Goal: Information Seeking & Learning: Check status

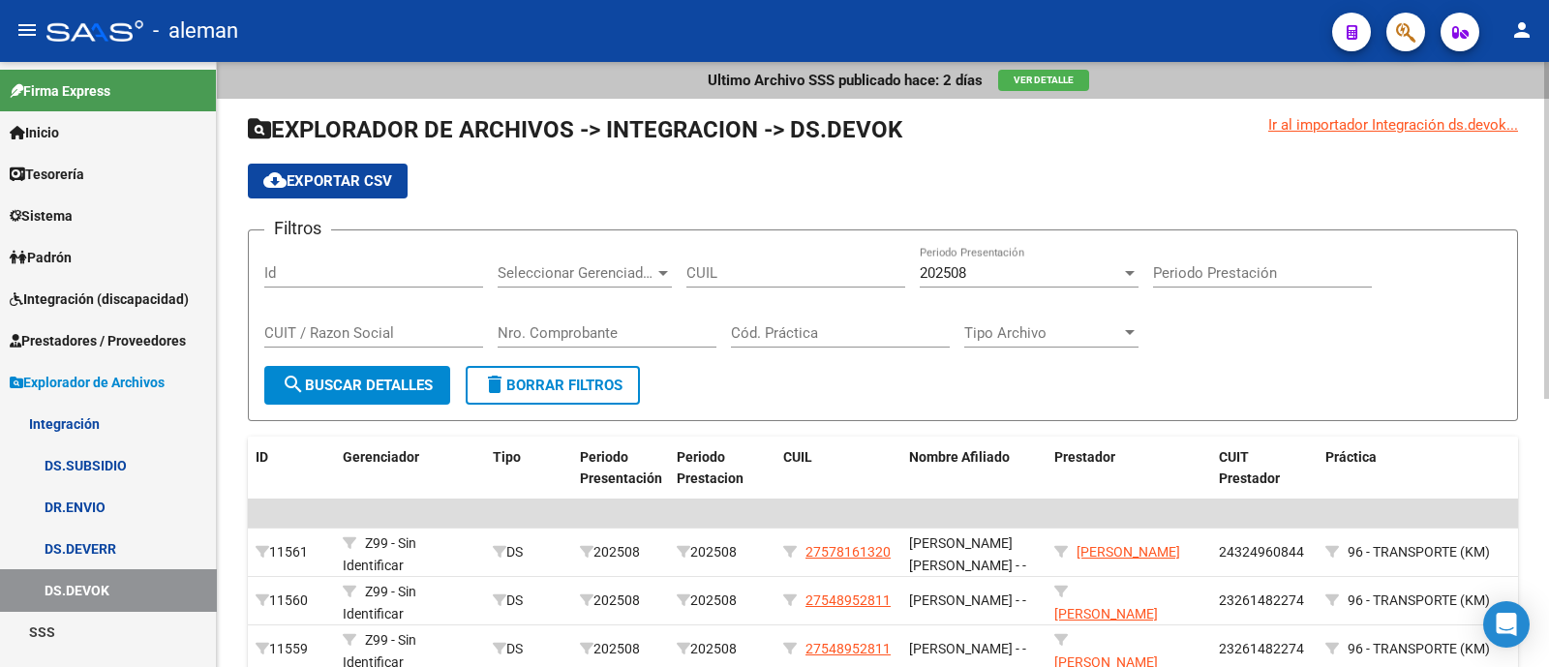
click at [1069, 73] on button "Ver Detalle" at bounding box center [1043, 80] width 91 height 21
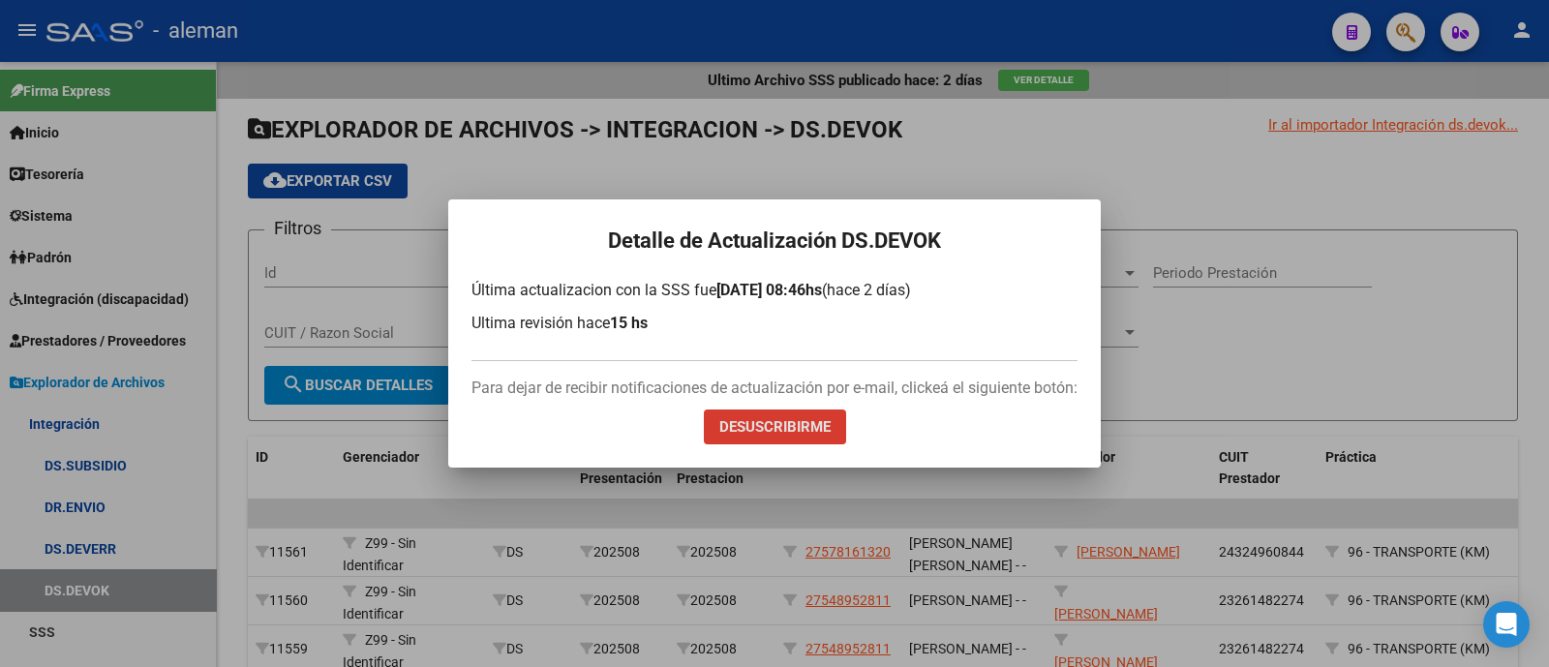
click at [1225, 263] on div at bounding box center [774, 333] width 1549 height 667
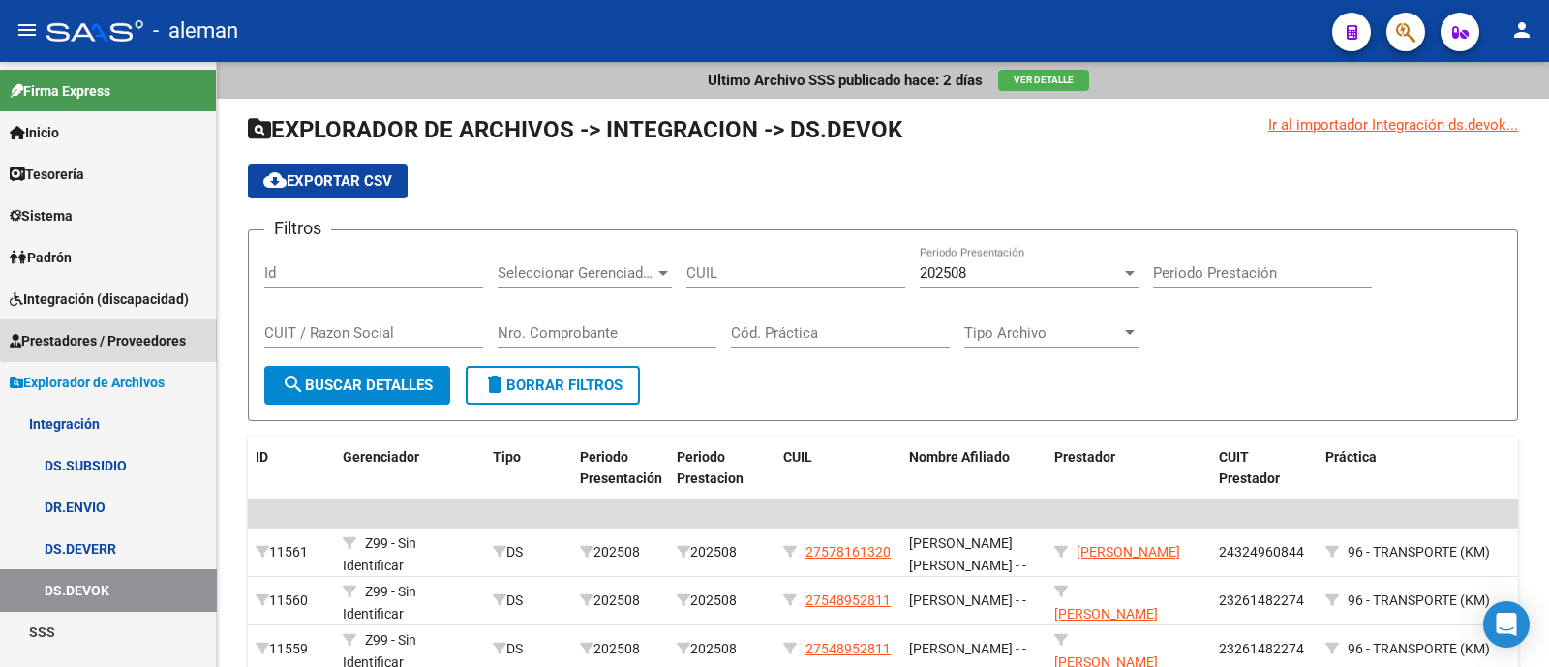
click at [138, 336] on span "Prestadores / Proveedores" at bounding box center [98, 340] width 176 height 21
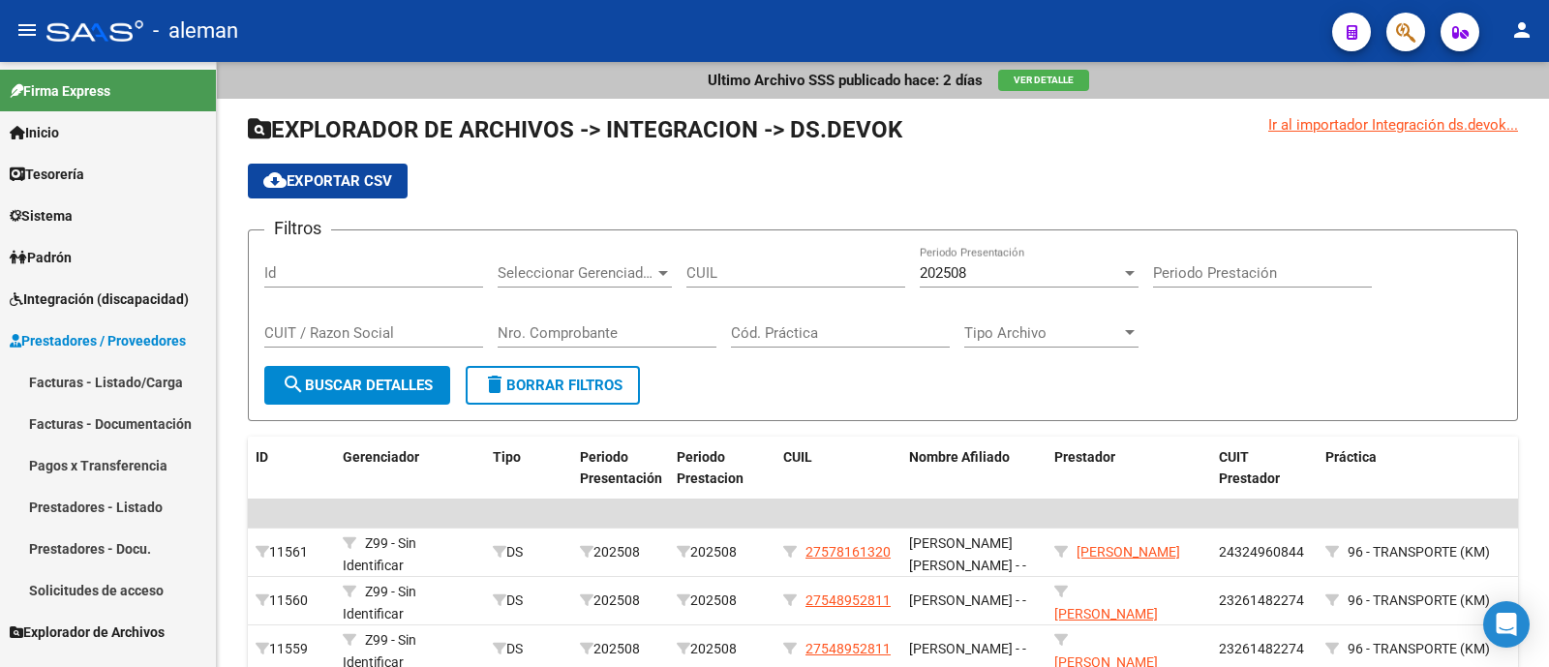
click at [140, 304] on span "Integración (discapacidad)" at bounding box center [99, 299] width 179 height 21
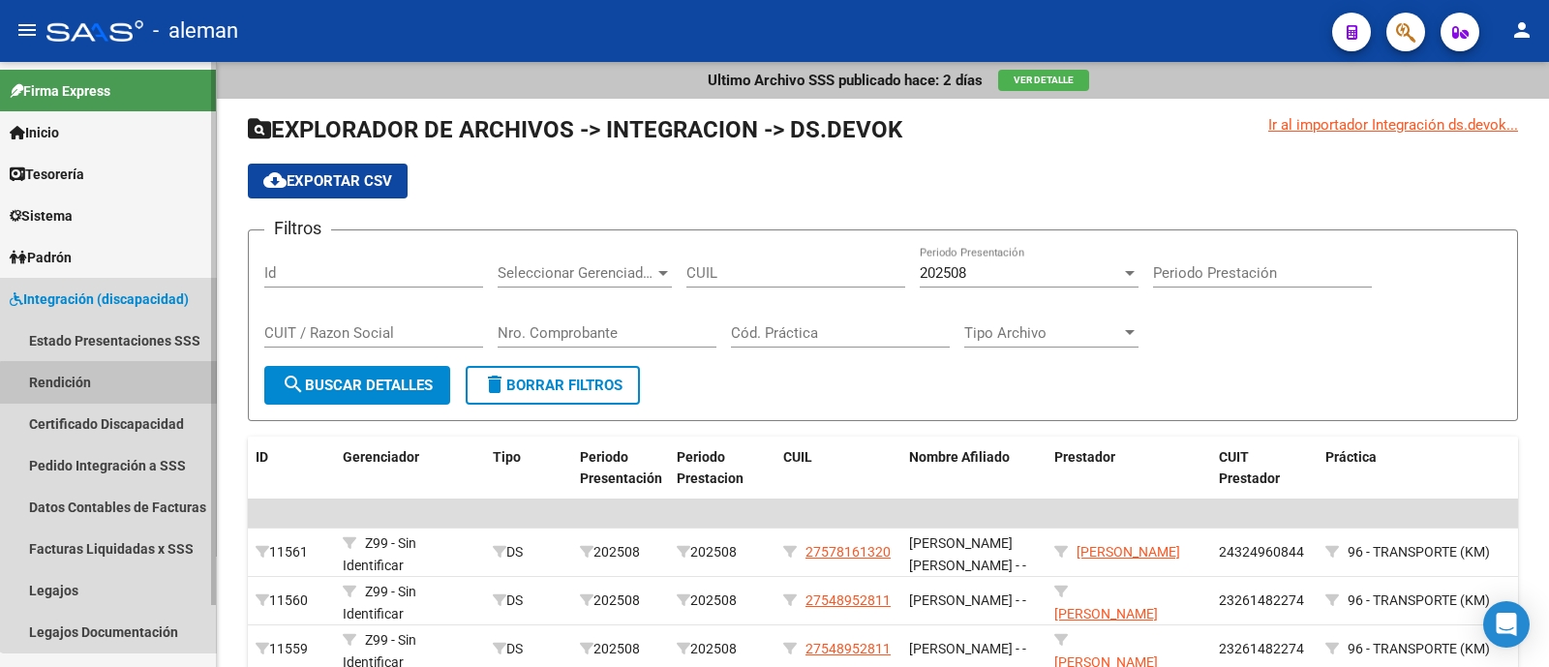
click at [116, 388] on link "Rendición" at bounding box center [108, 382] width 216 height 42
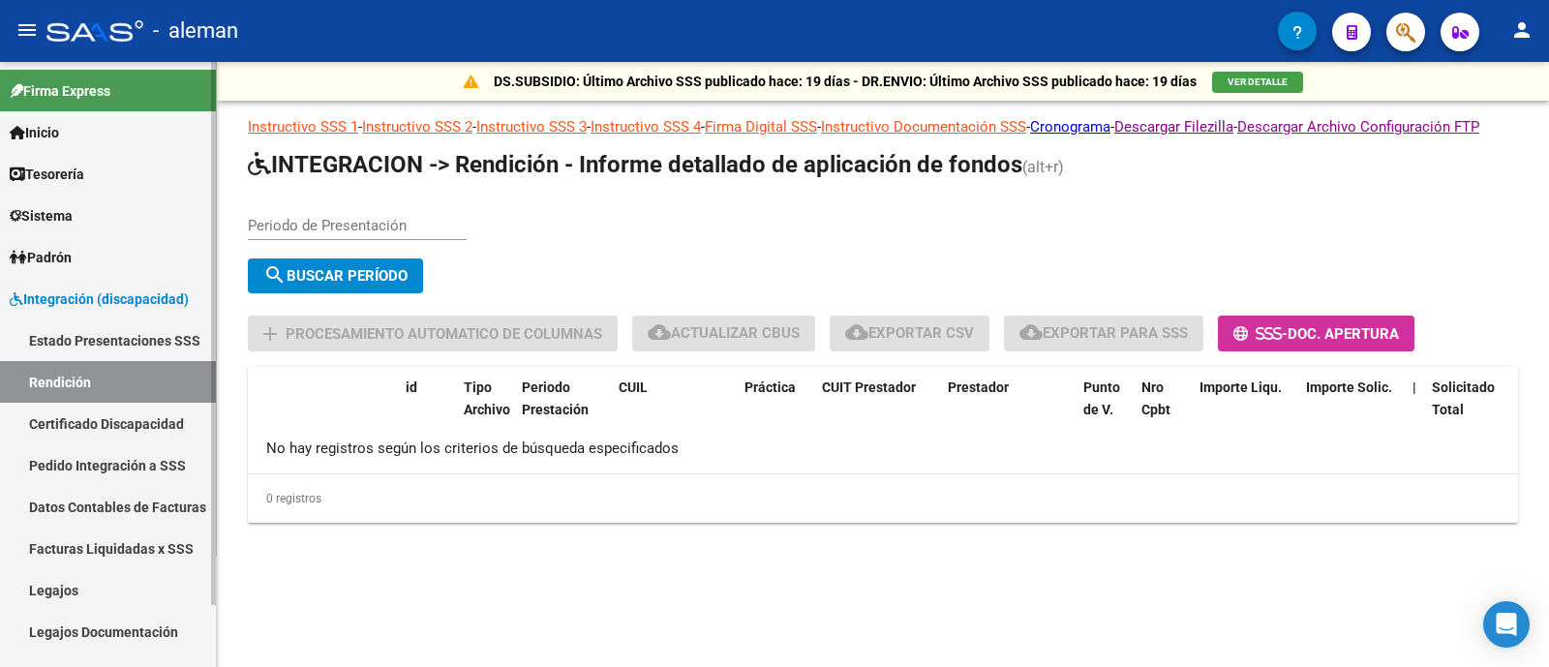
click at [120, 323] on link "Estado Presentaciones SSS" at bounding box center [108, 341] width 216 height 42
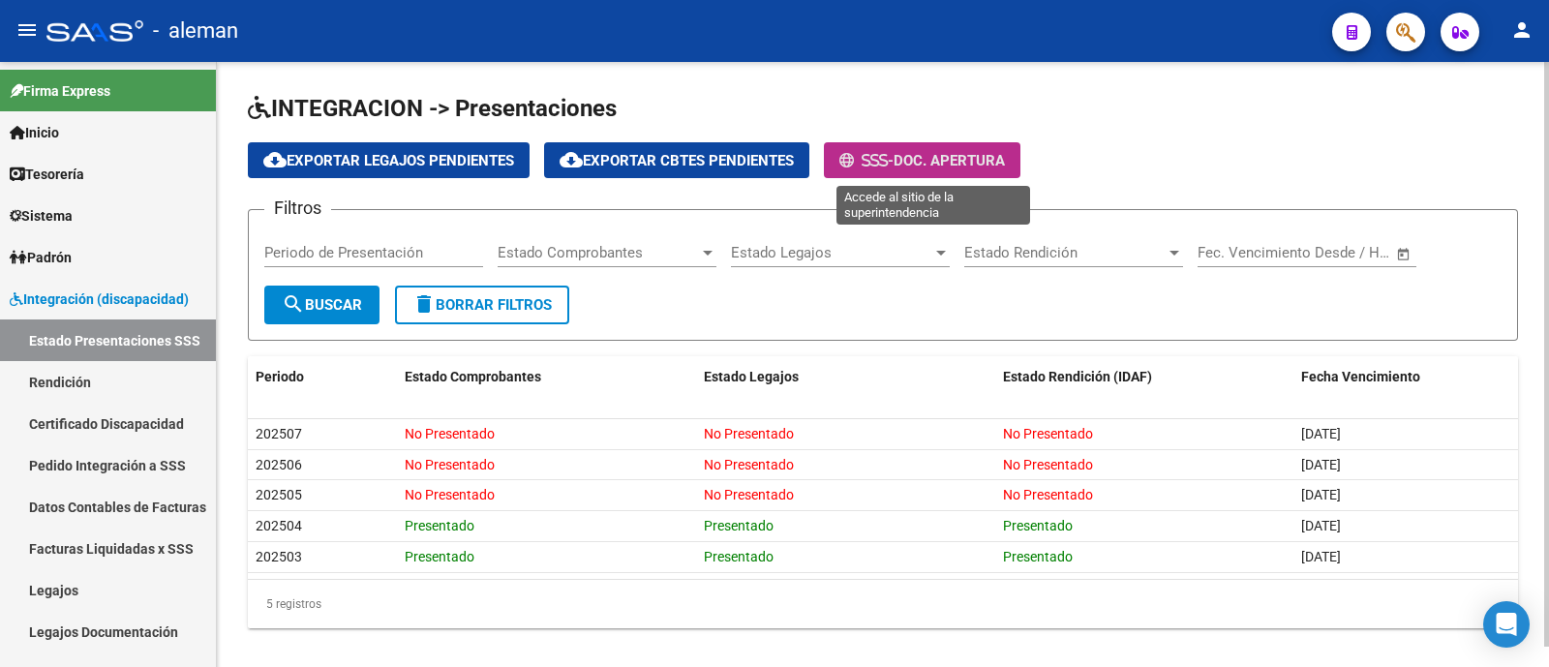
click at [911, 162] on span "Doc. Apertura" at bounding box center [949, 160] width 111 height 17
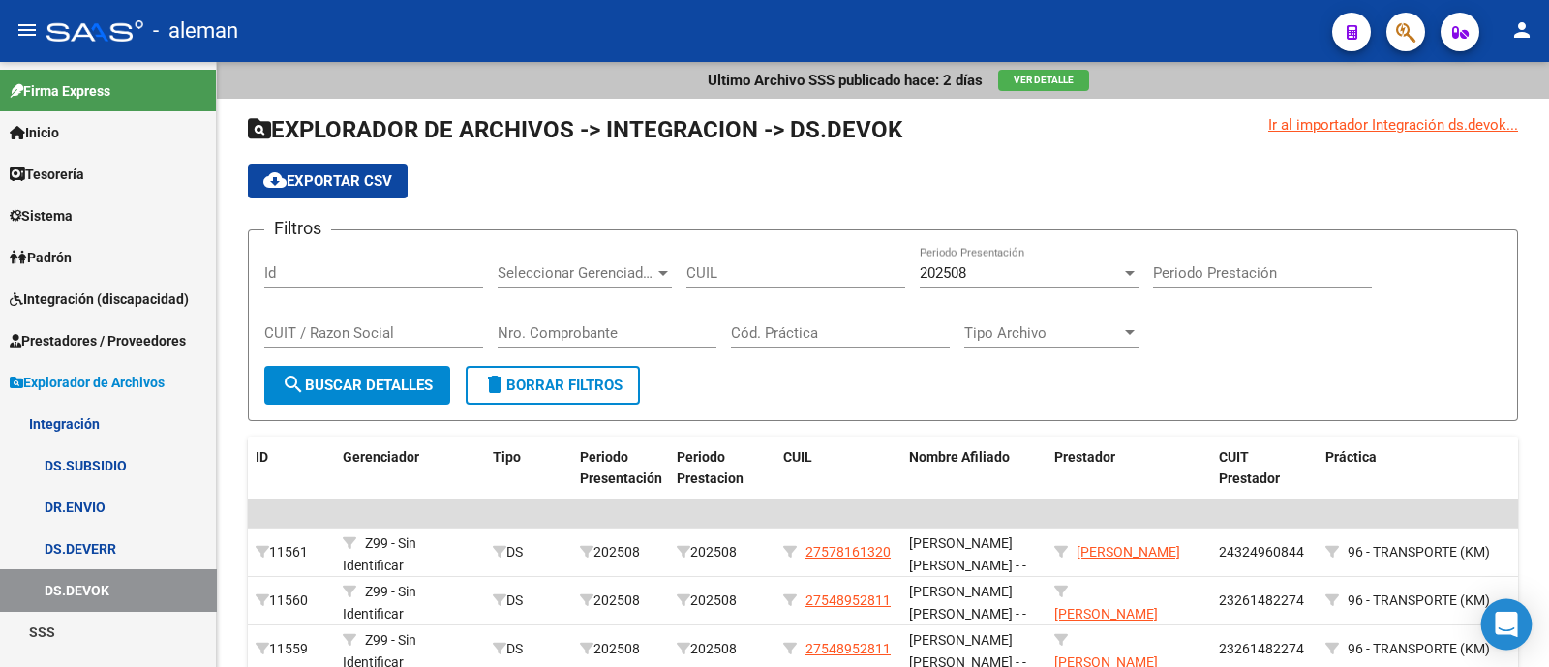
click at [1510, 623] on icon "Open Intercom Messenger" at bounding box center [1506, 624] width 22 height 25
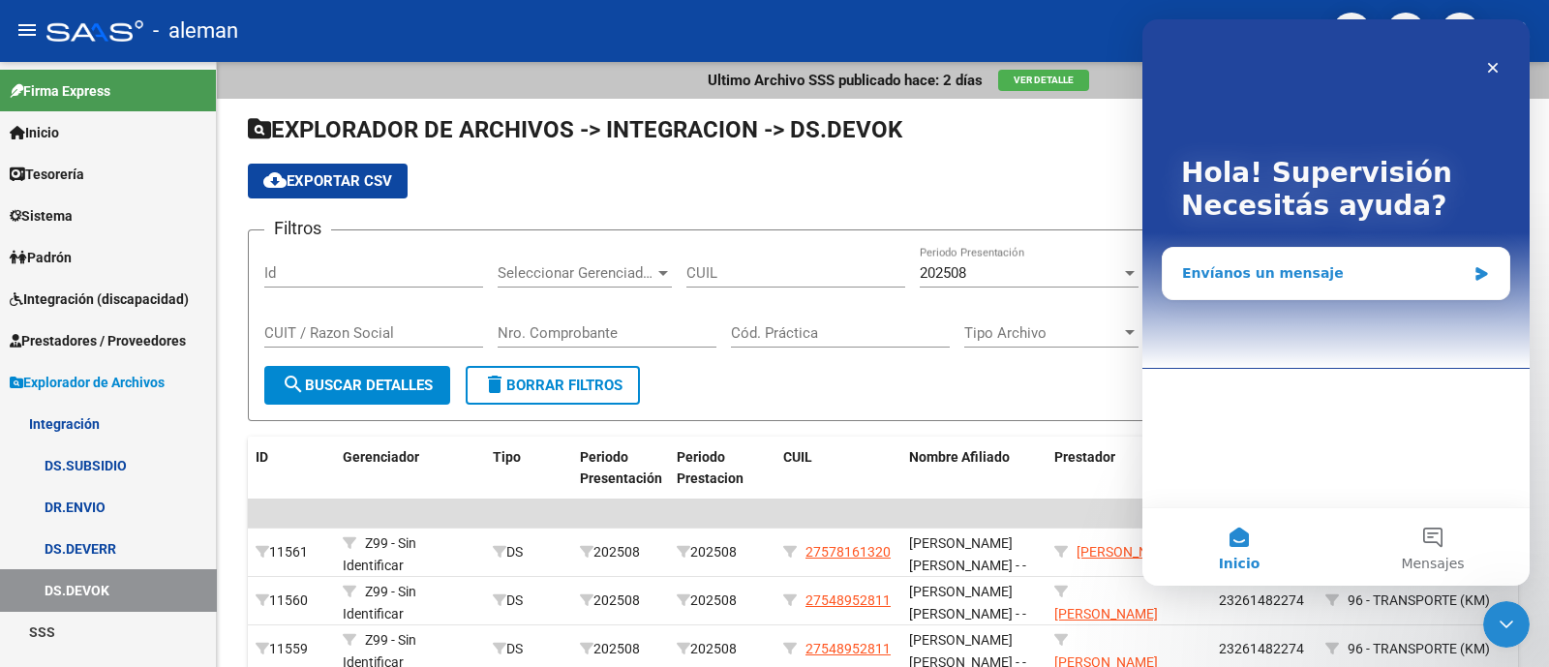
click at [1347, 274] on div "Envíanos un mensaje" at bounding box center [1324, 273] width 284 height 20
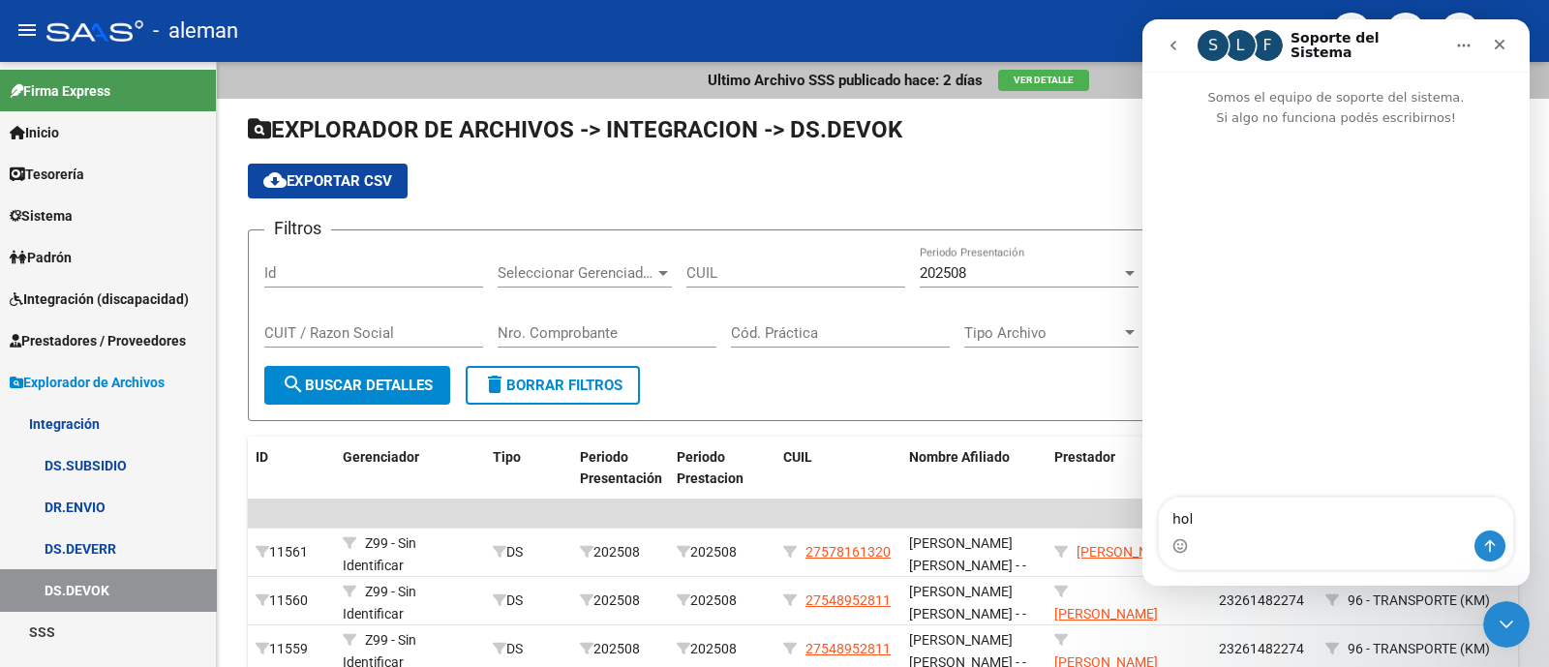
type textarea "hola"
type textarea "se puede"
type textarea "se puede saber cuales facturan tiene IVA ?"
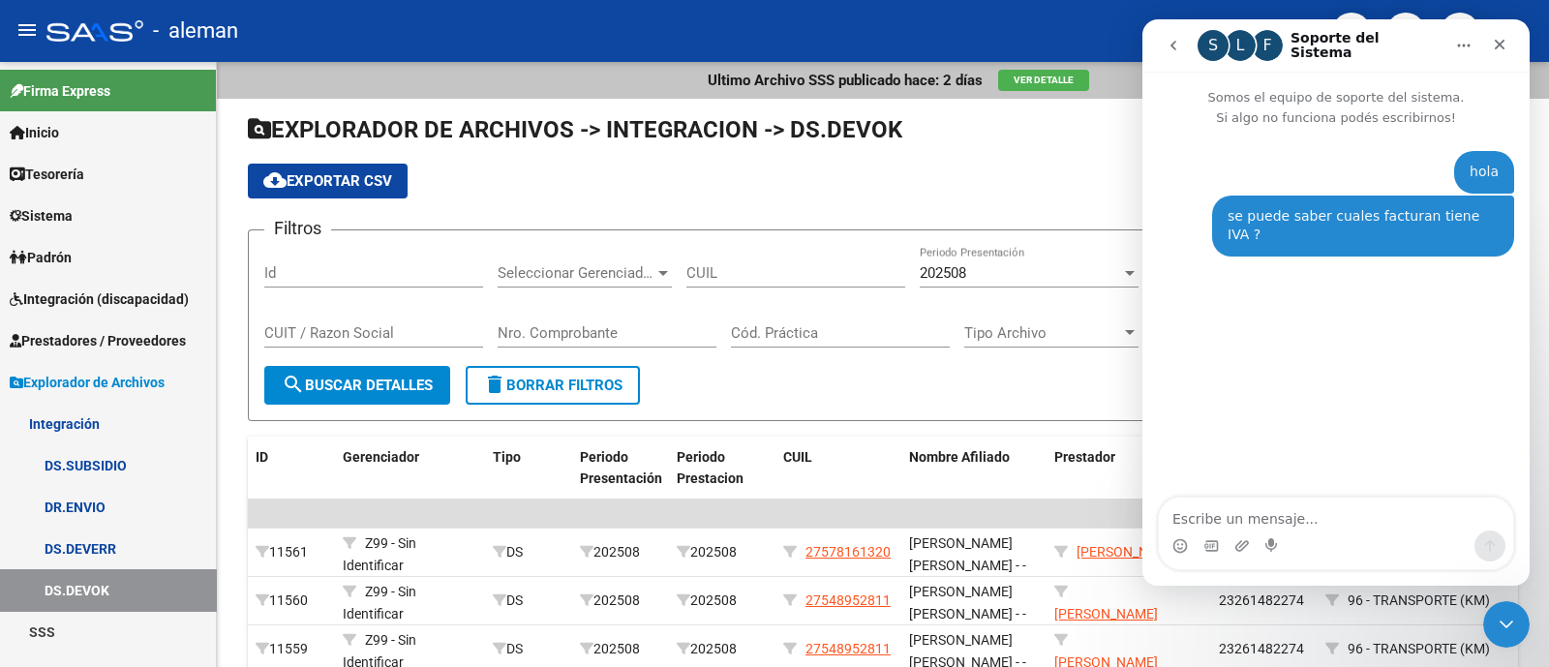
click at [145, 337] on span "Prestadores / Proveedores" at bounding box center [98, 340] width 176 height 21
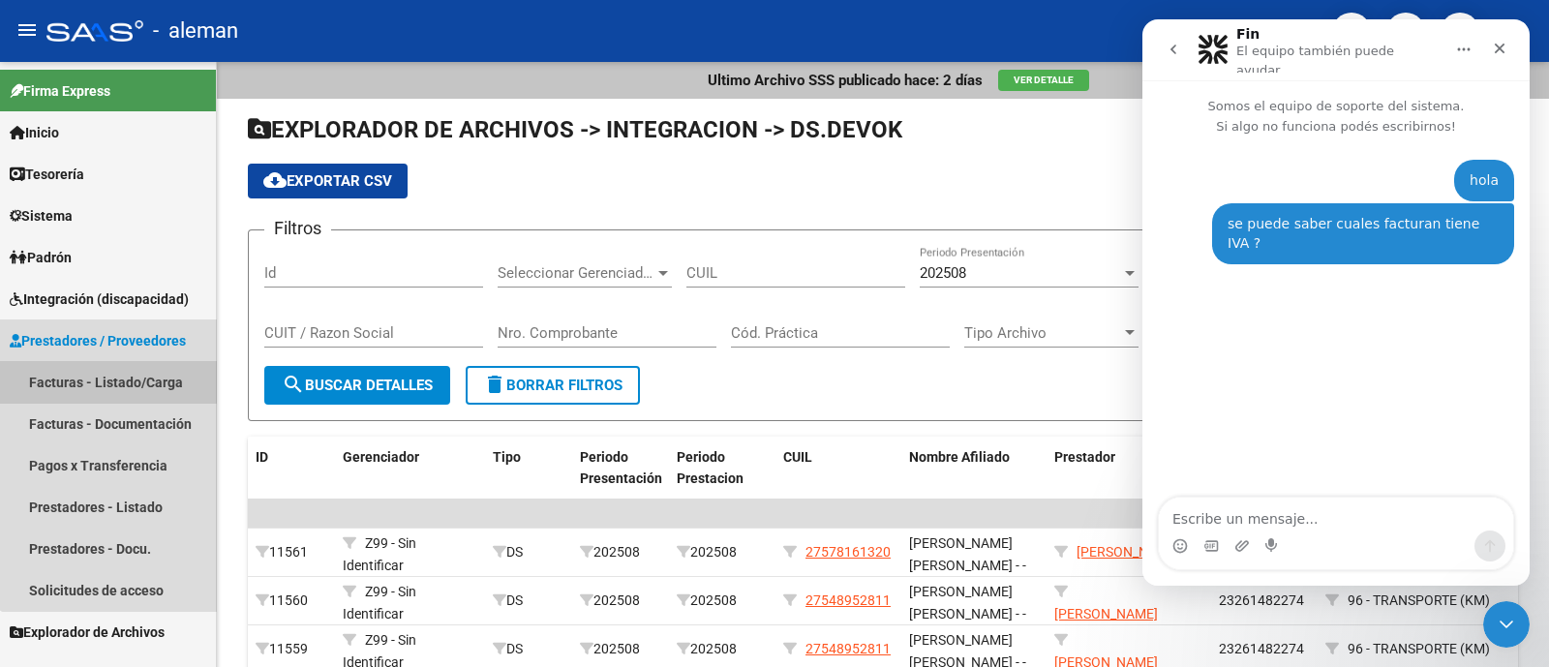
click at [165, 380] on link "Facturas - Listado/Carga" at bounding box center [108, 382] width 216 height 42
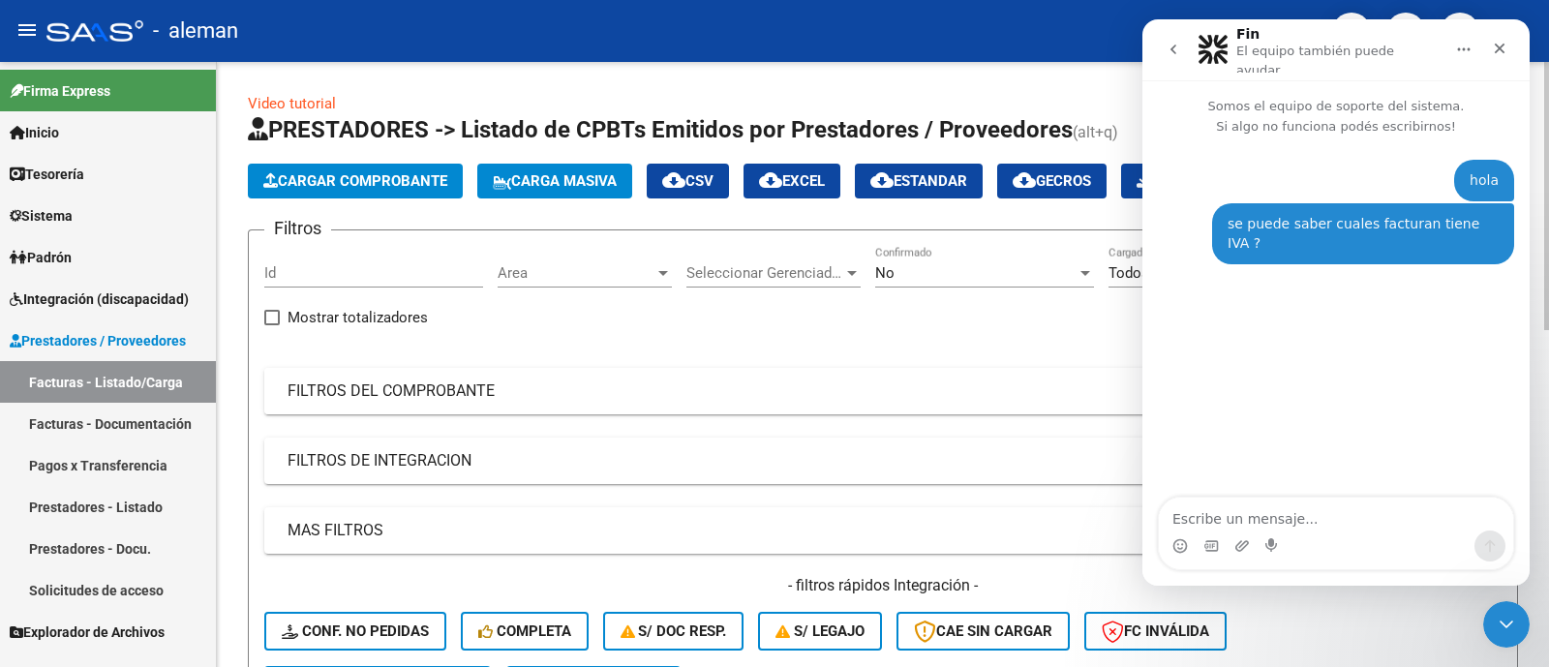
click at [368, 375] on mat-expansion-panel-header "FILTROS DEL COMPROBANTE" at bounding box center [883, 391] width 1238 height 46
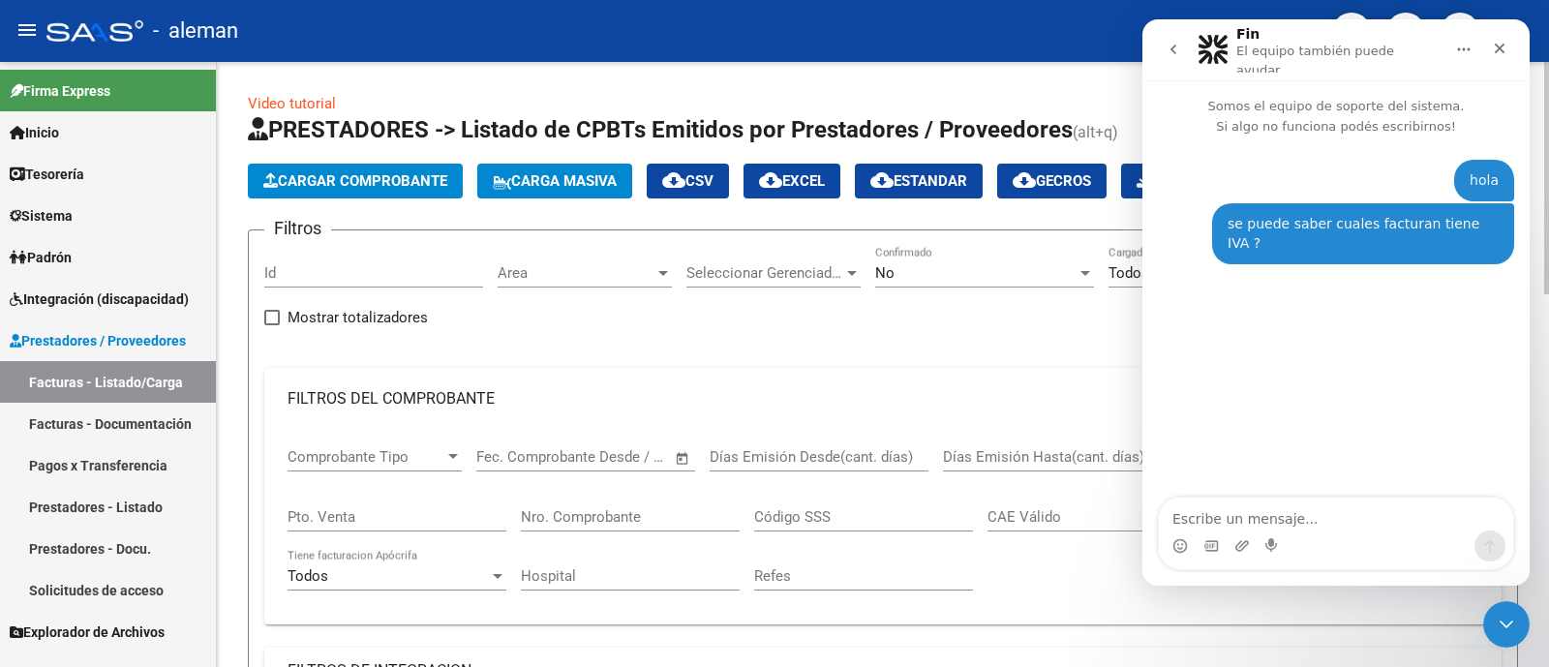
scroll to position [241, 0]
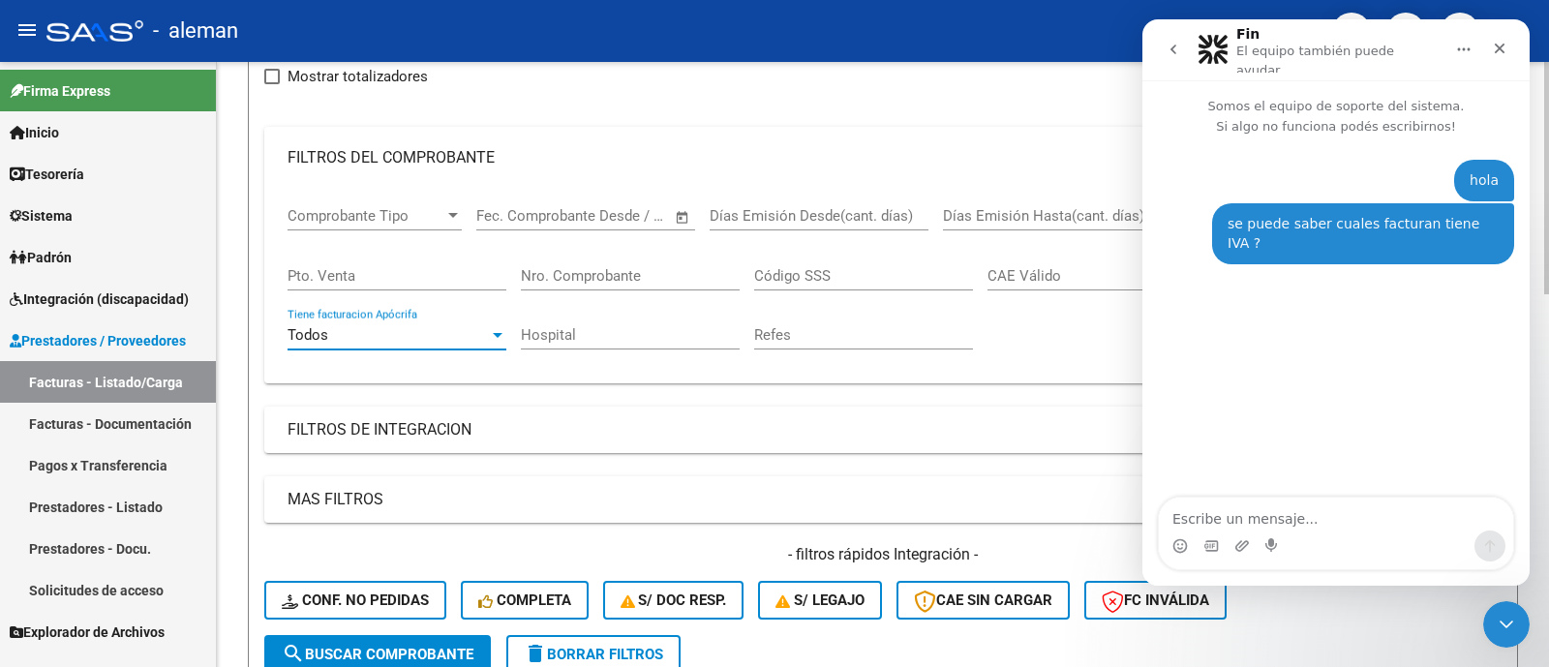
click at [400, 326] on div "Todos" at bounding box center [388, 334] width 201 height 17
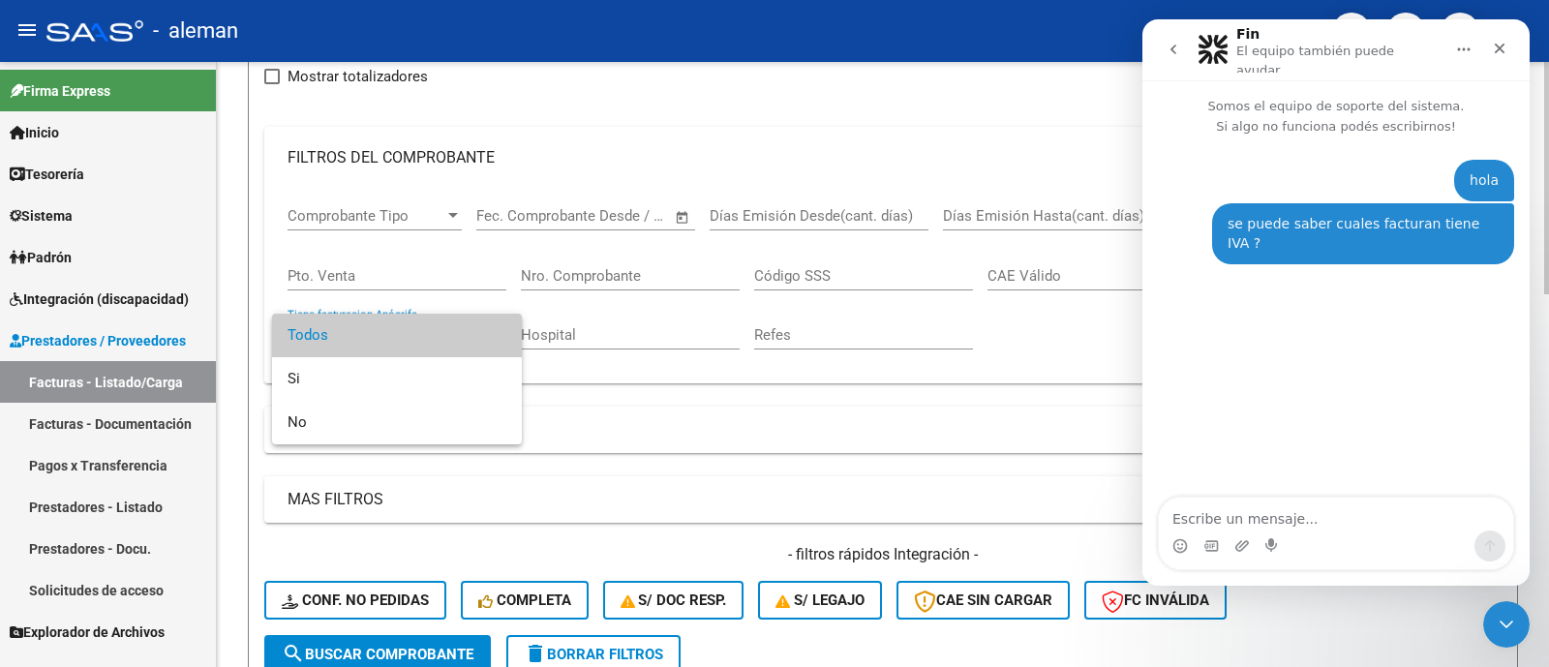
click at [398, 329] on span "Todos" at bounding box center [397, 336] width 219 height 44
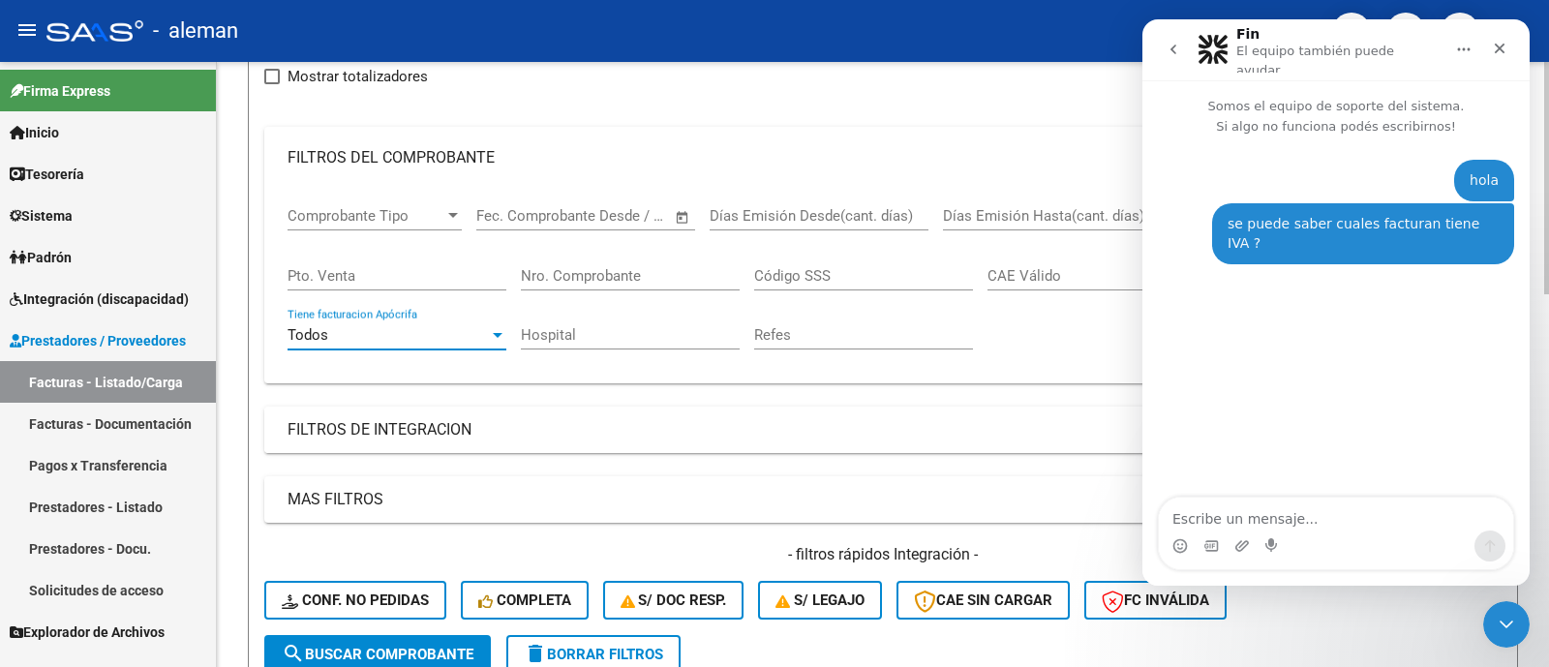
click at [402, 413] on mat-expansion-panel-header "FILTROS DE INTEGRACION" at bounding box center [883, 430] width 1238 height 46
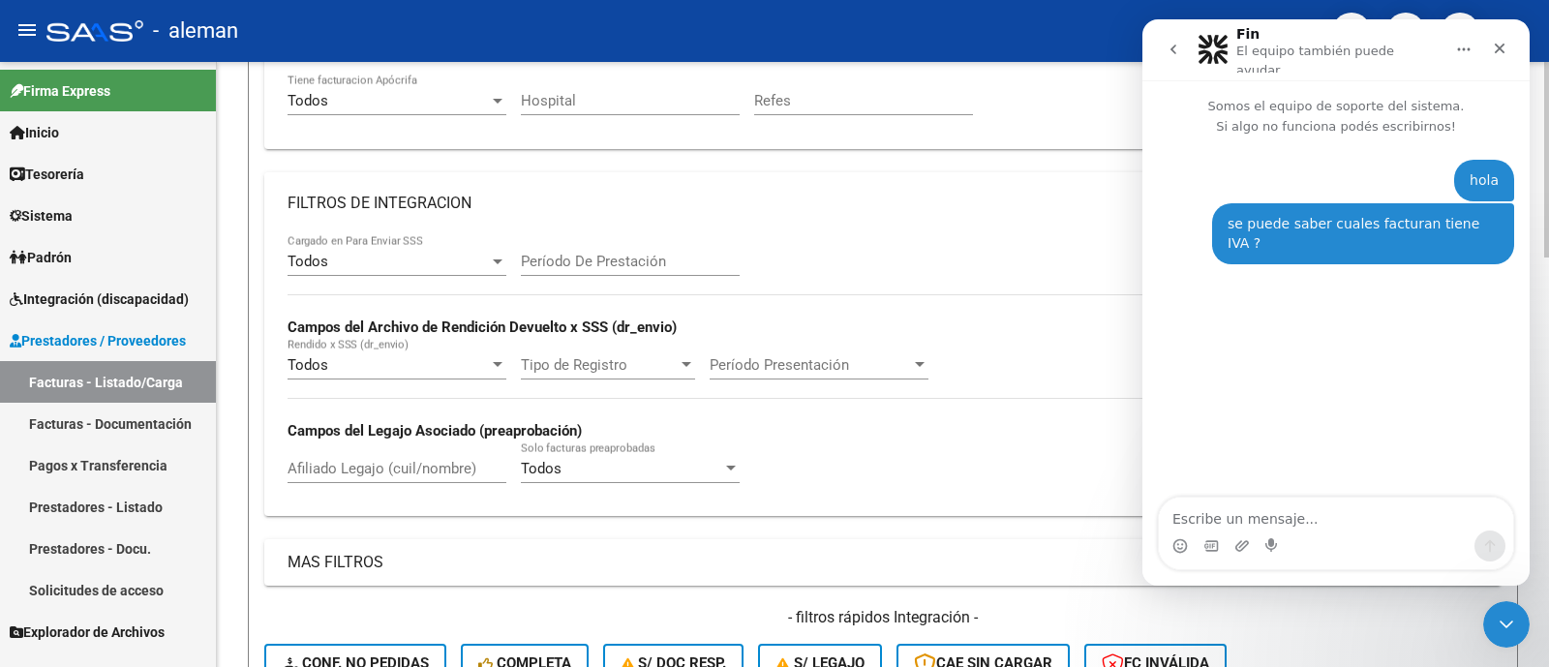
scroll to position [483, 0]
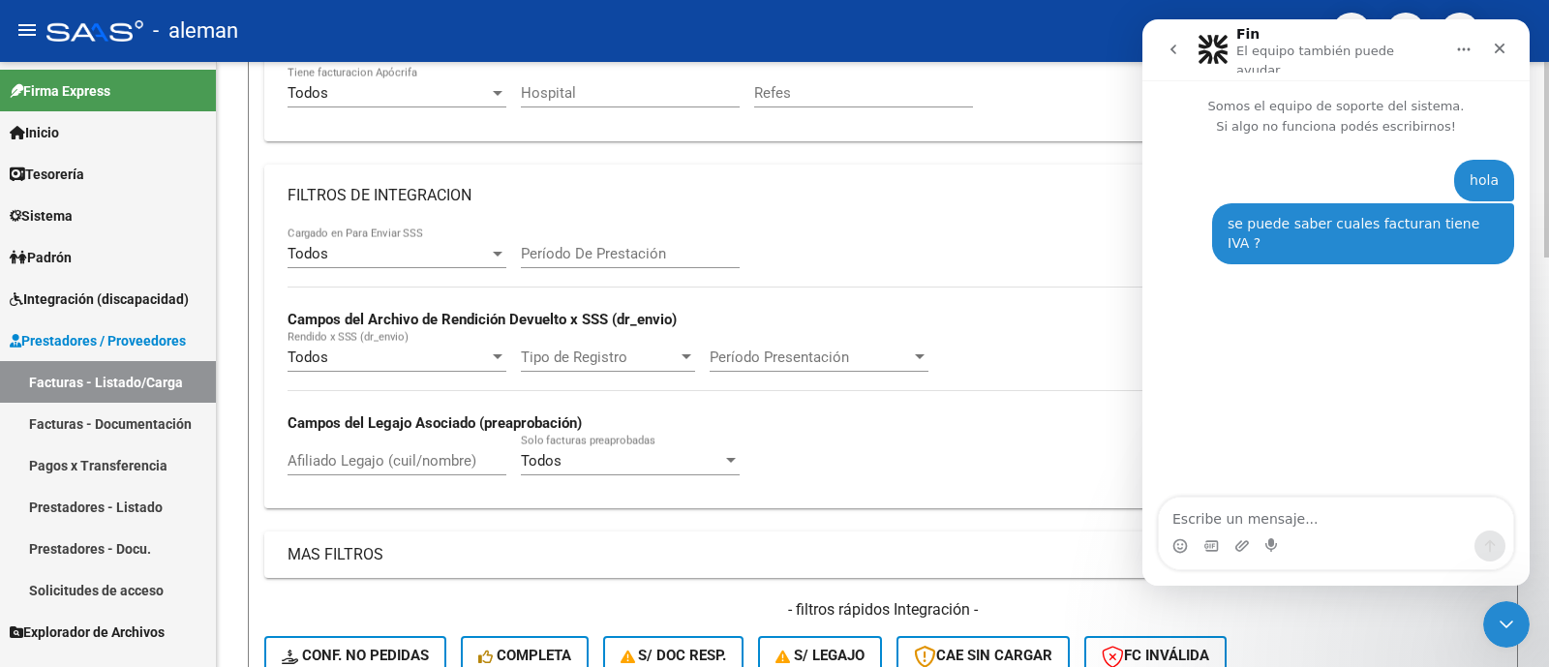
click at [550, 360] on span "Tipo de Registro" at bounding box center [599, 357] width 157 height 17
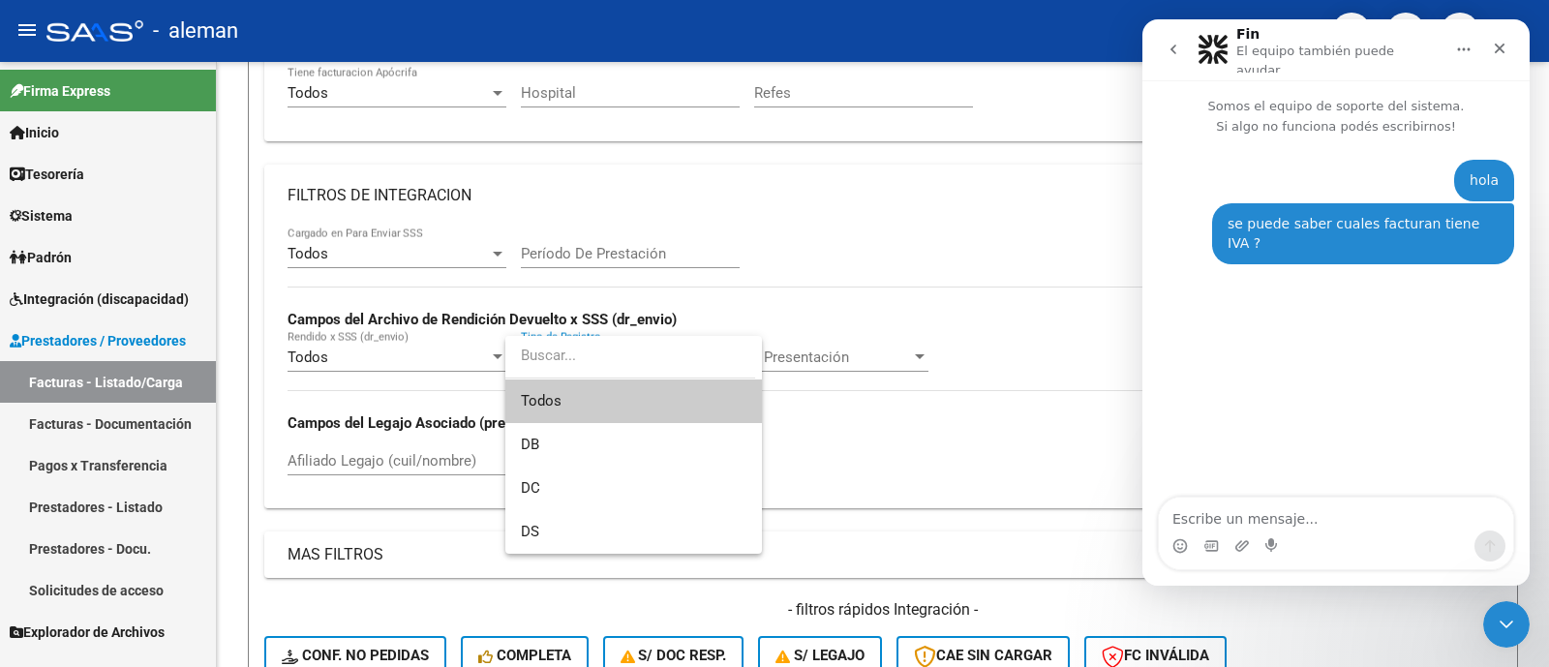
click at [594, 356] on input "dropdown search" at bounding box center [630, 356] width 250 height 44
click at [826, 360] on div at bounding box center [774, 333] width 1549 height 667
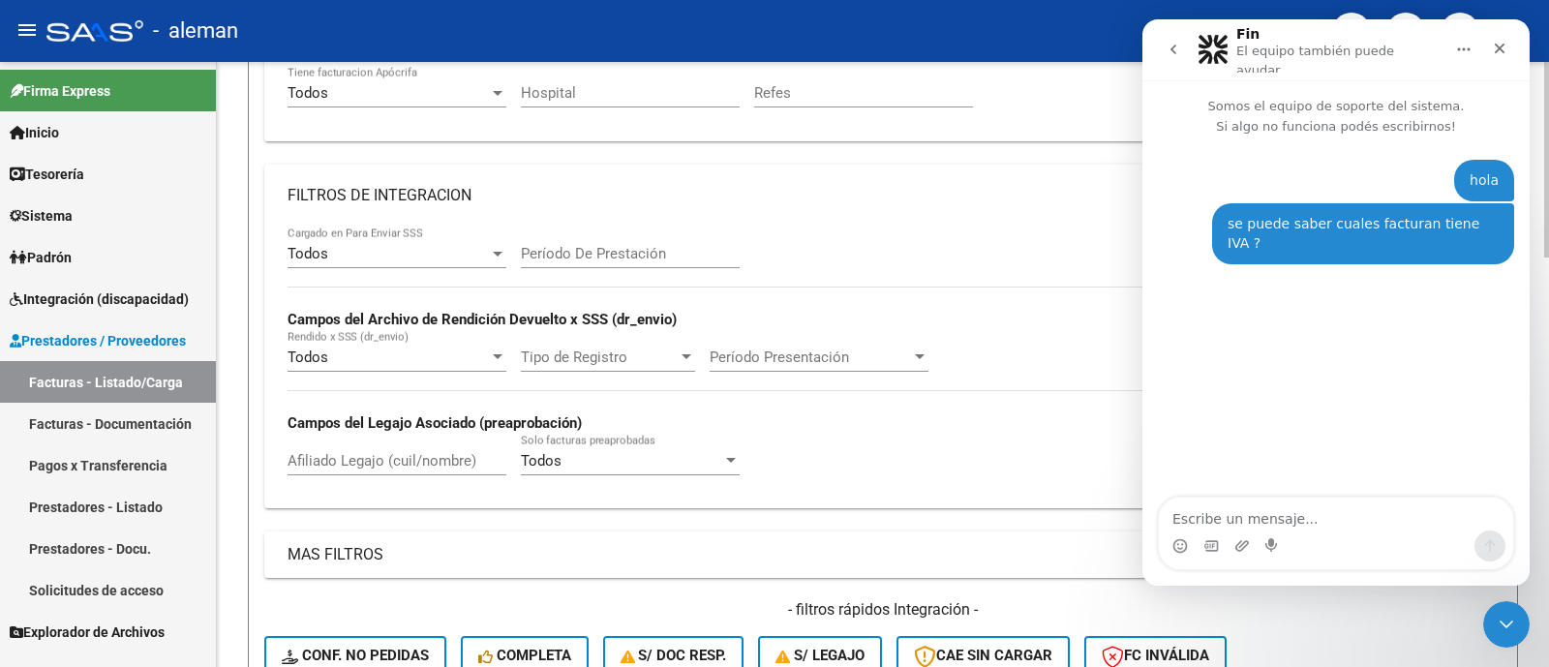
click at [842, 358] on span "Período Presentación" at bounding box center [810, 357] width 201 height 17
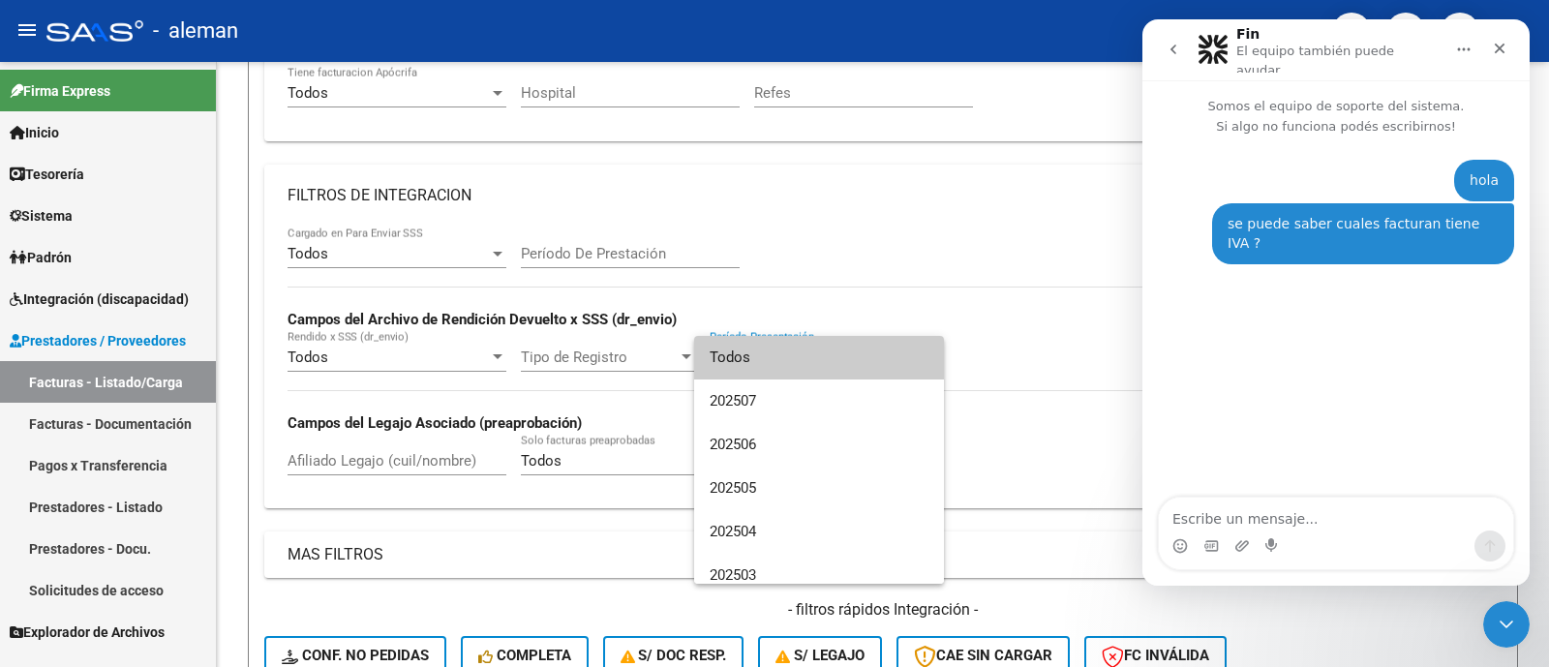
click at [966, 262] on div at bounding box center [774, 333] width 1549 height 667
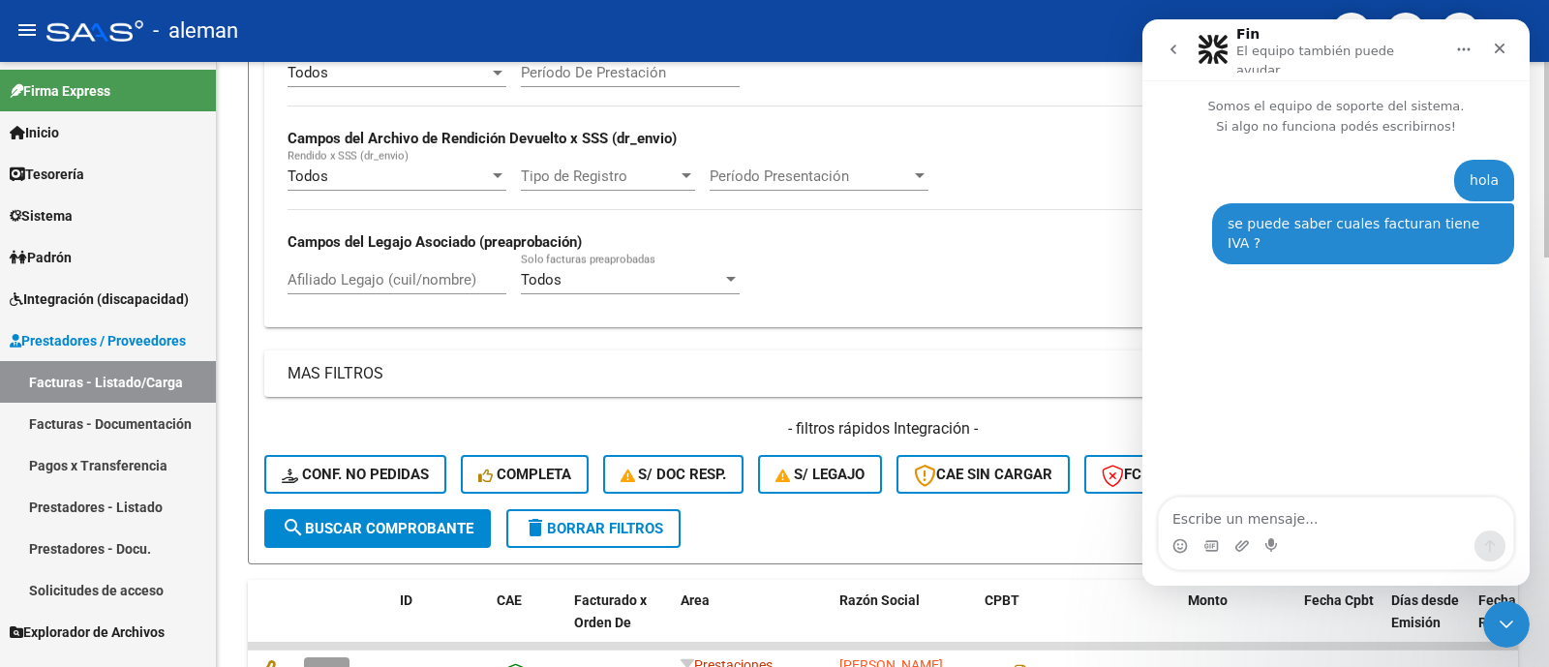
scroll to position [726, 0]
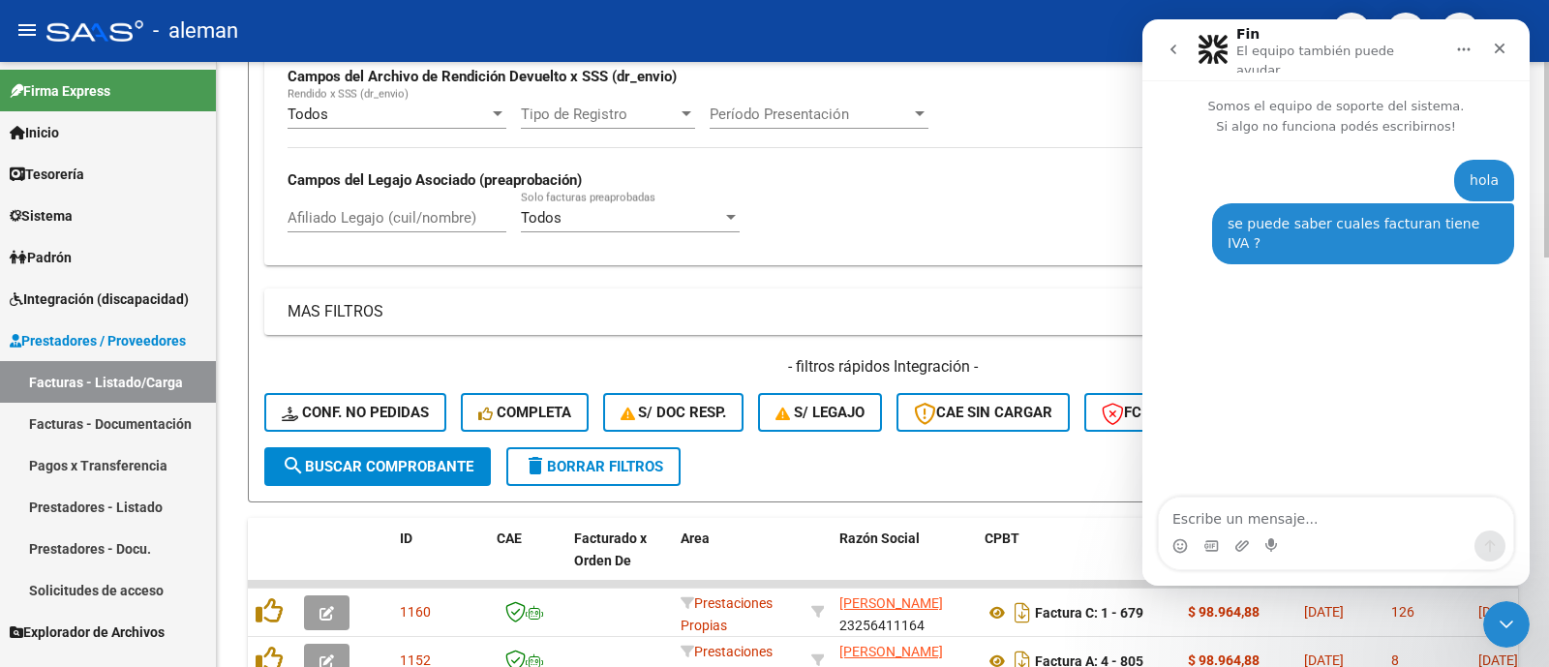
click at [655, 220] on div "Todos" at bounding box center [621, 217] width 201 height 17
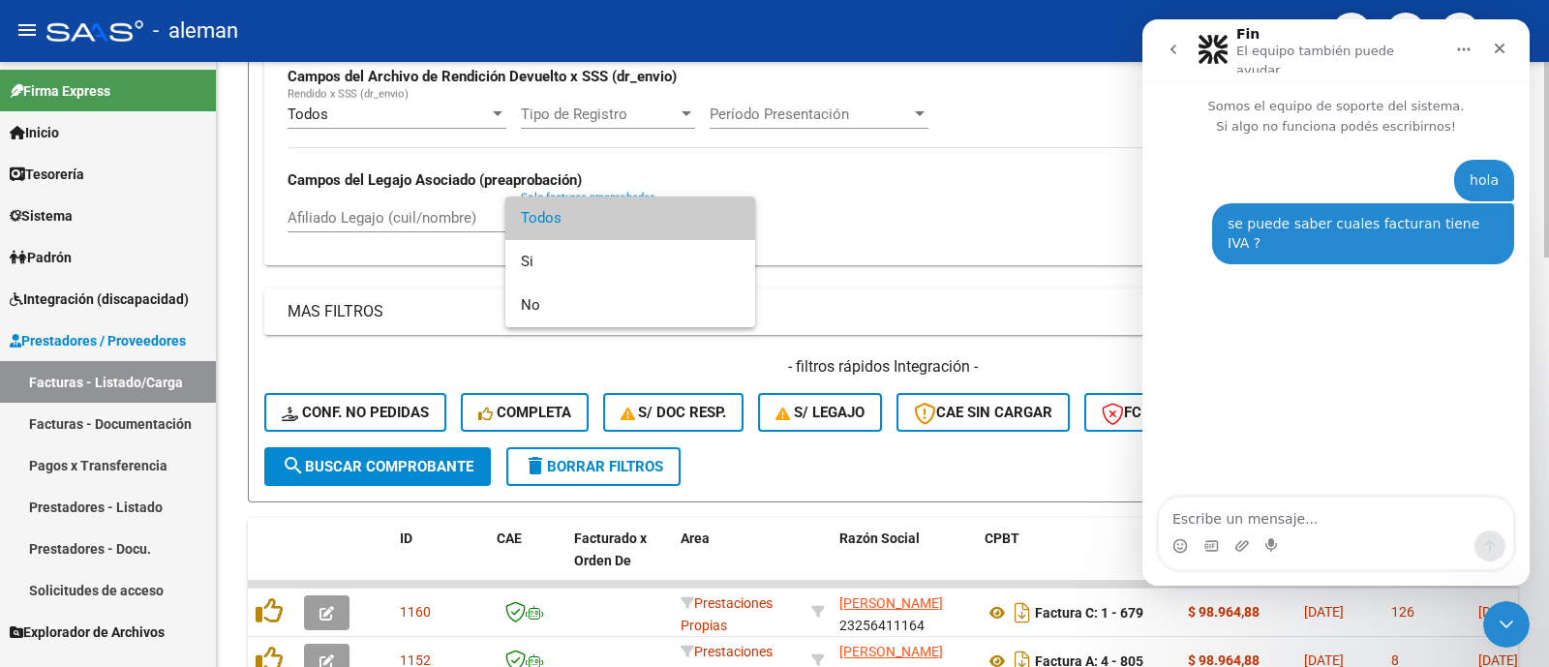
click at [655, 220] on span "Todos" at bounding box center [630, 219] width 219 height 44
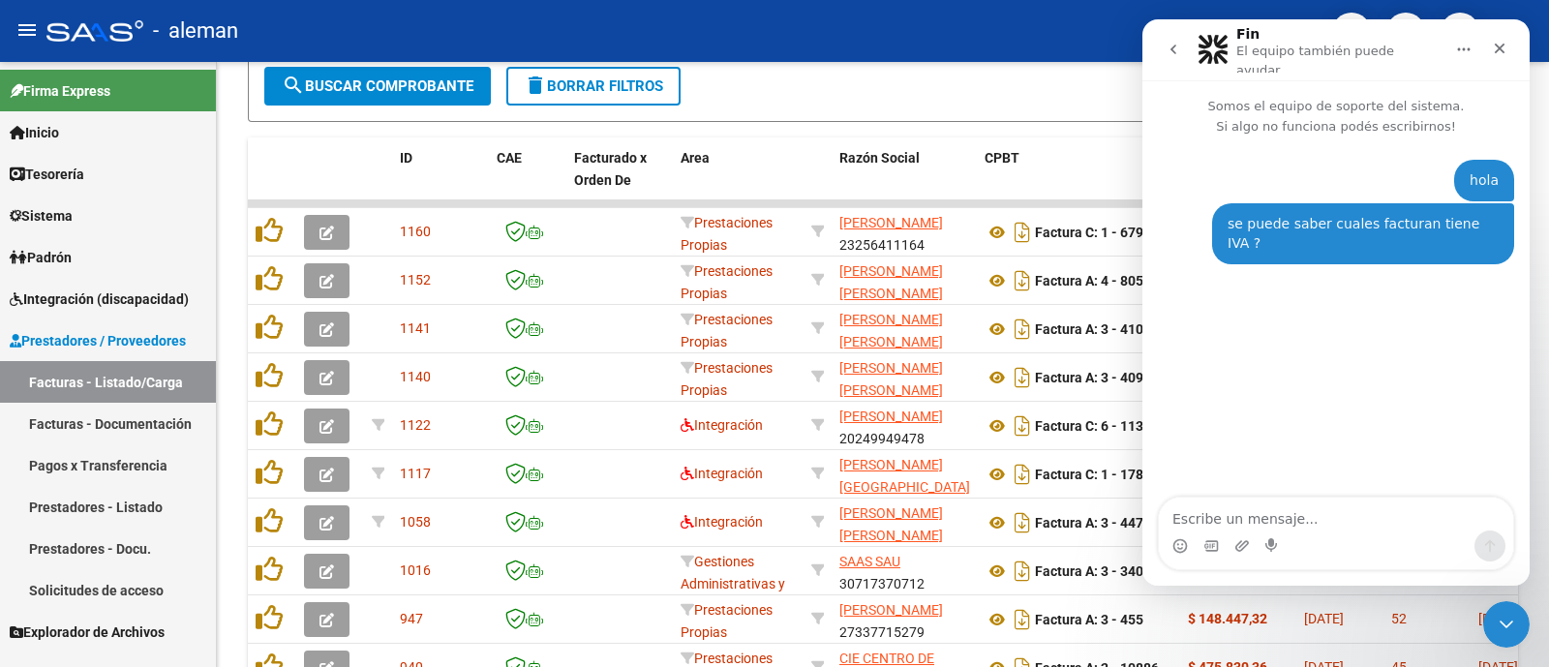
scroll to position [1268, 0]
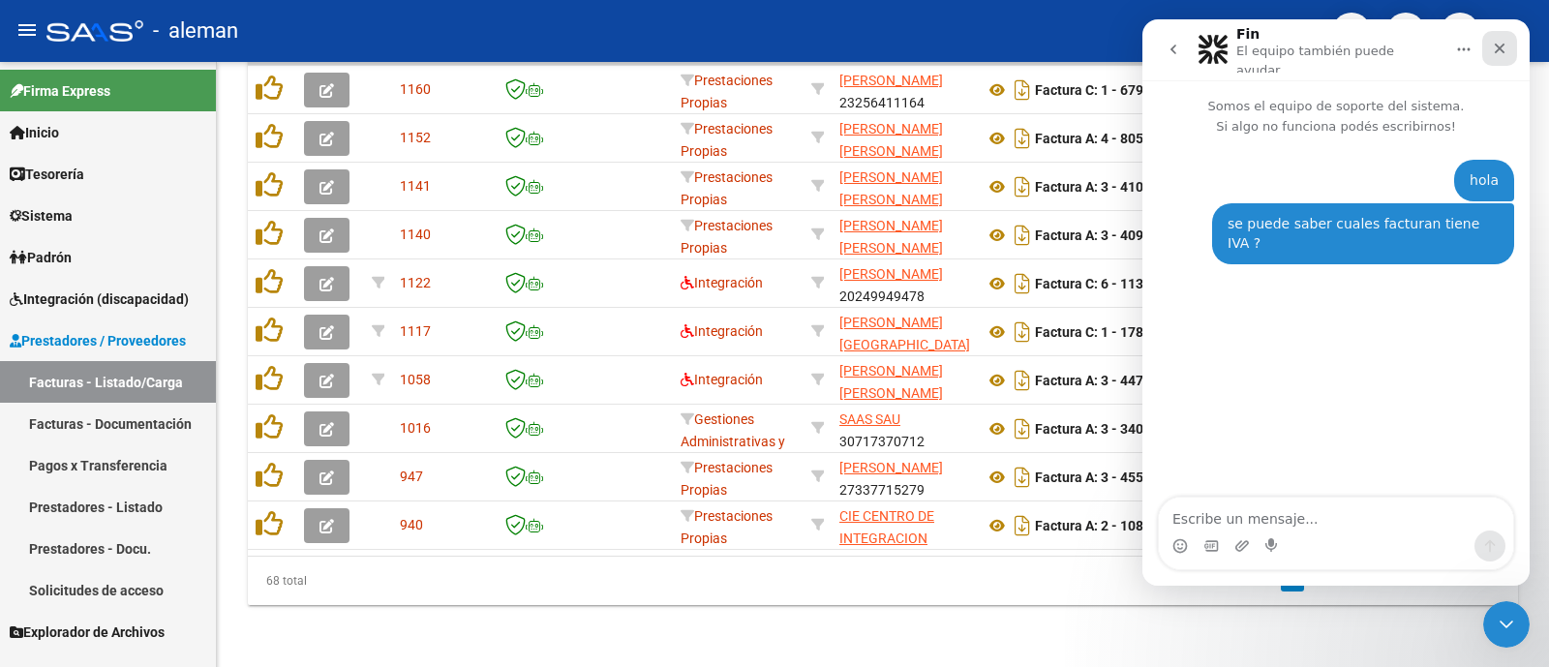
click at [1500, 41] on icon "Cerrar" at bounding box center [1499, 48] width 15 height 15
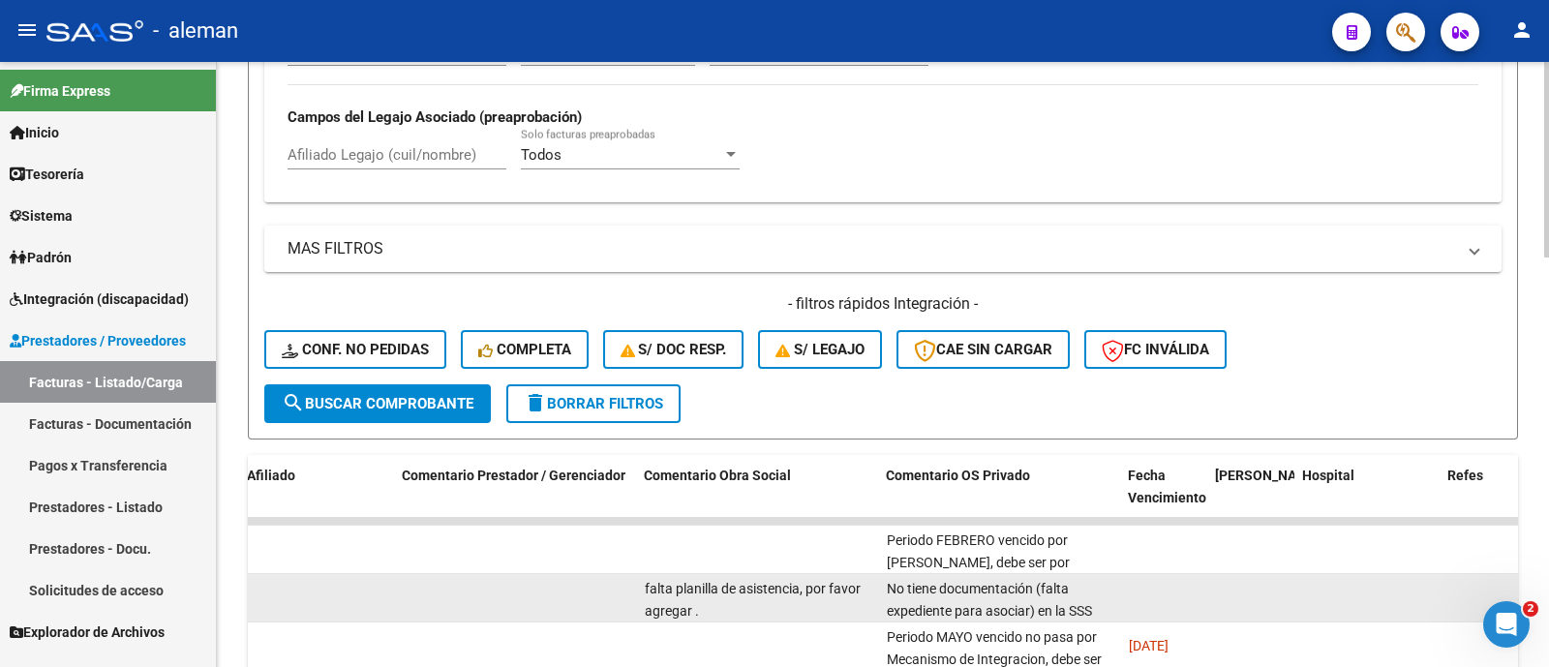
scroll to position [783, 0]
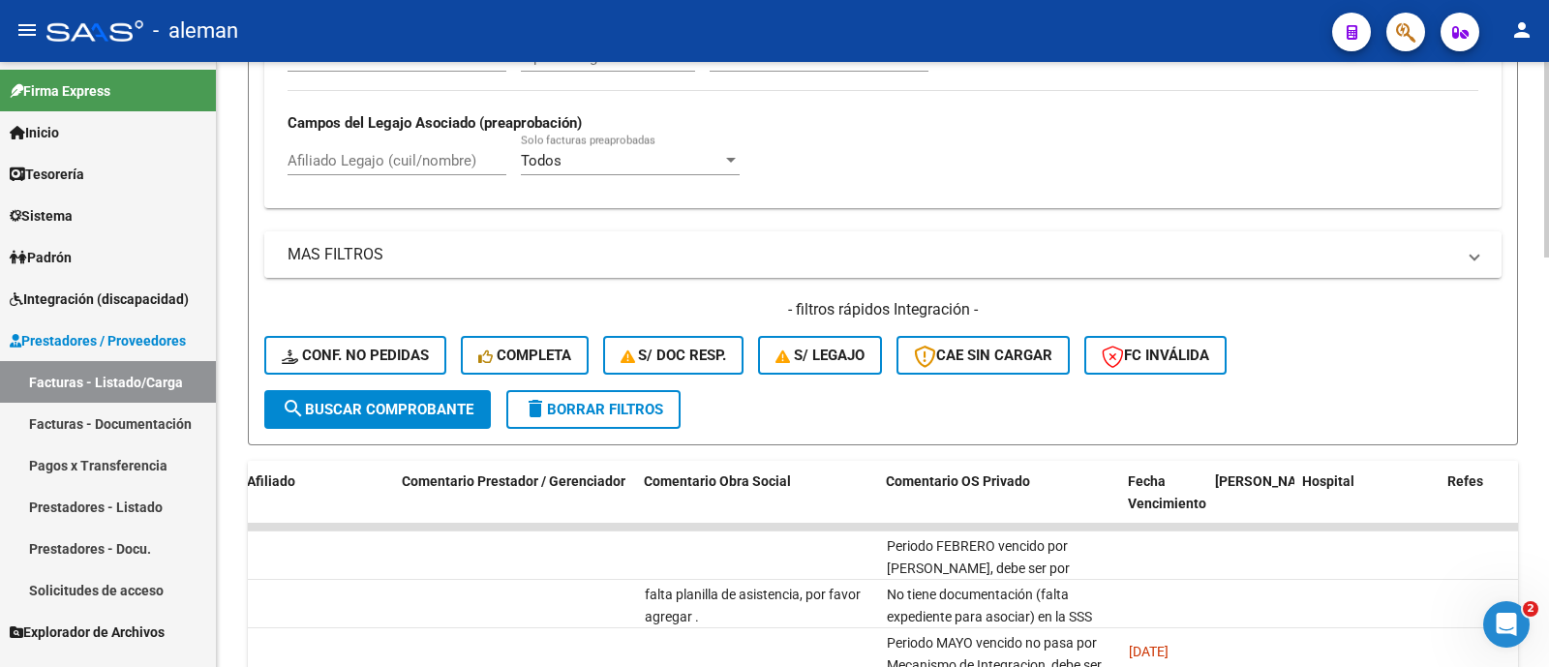
click at [367, 258] on mat-panel-title "MAS FILTROS" at bounding box center [872, 254] width 1168 height 21
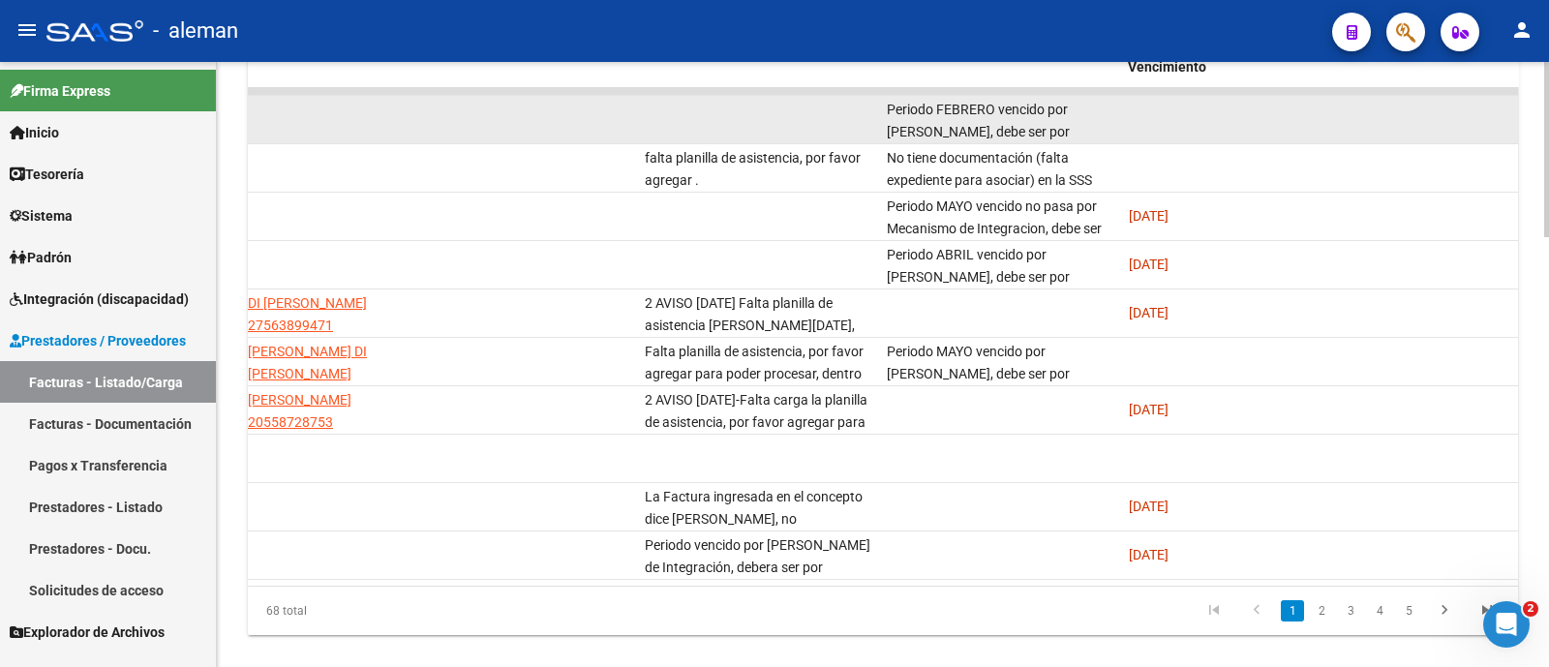
scroll to position [1479, 0]
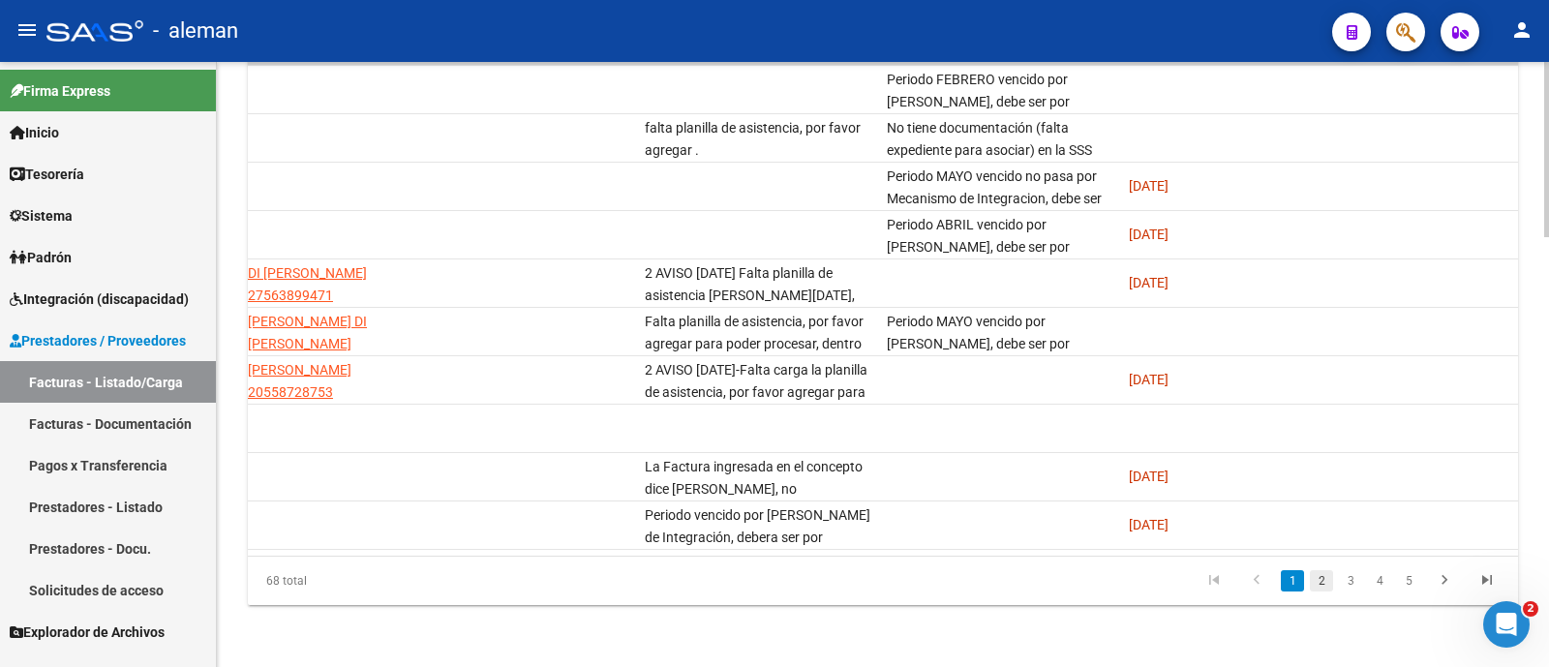
click at [1321, 585] on link "2" at bounding box center [1321, 580] width 23 height 21
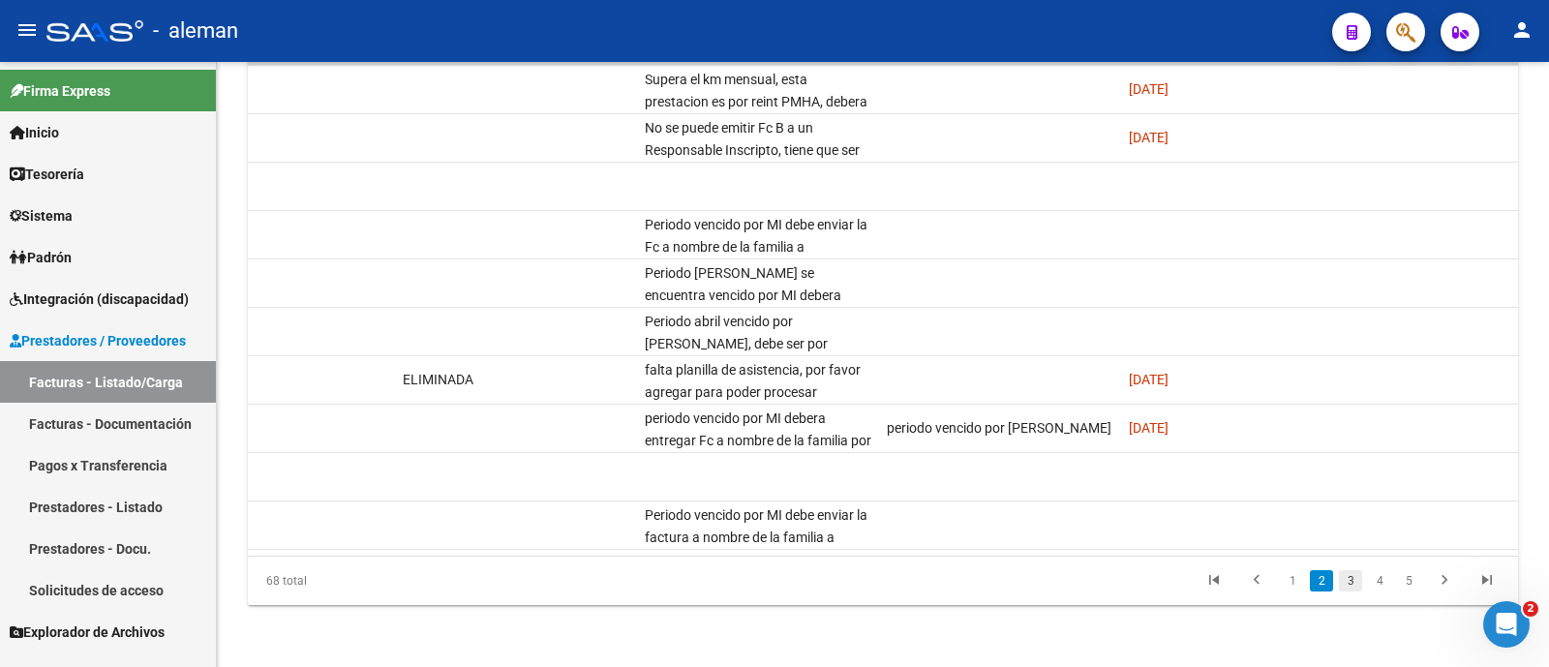
click at [1351, 585] on link "3" at bounding box center [1350, 580] width 23 height 21
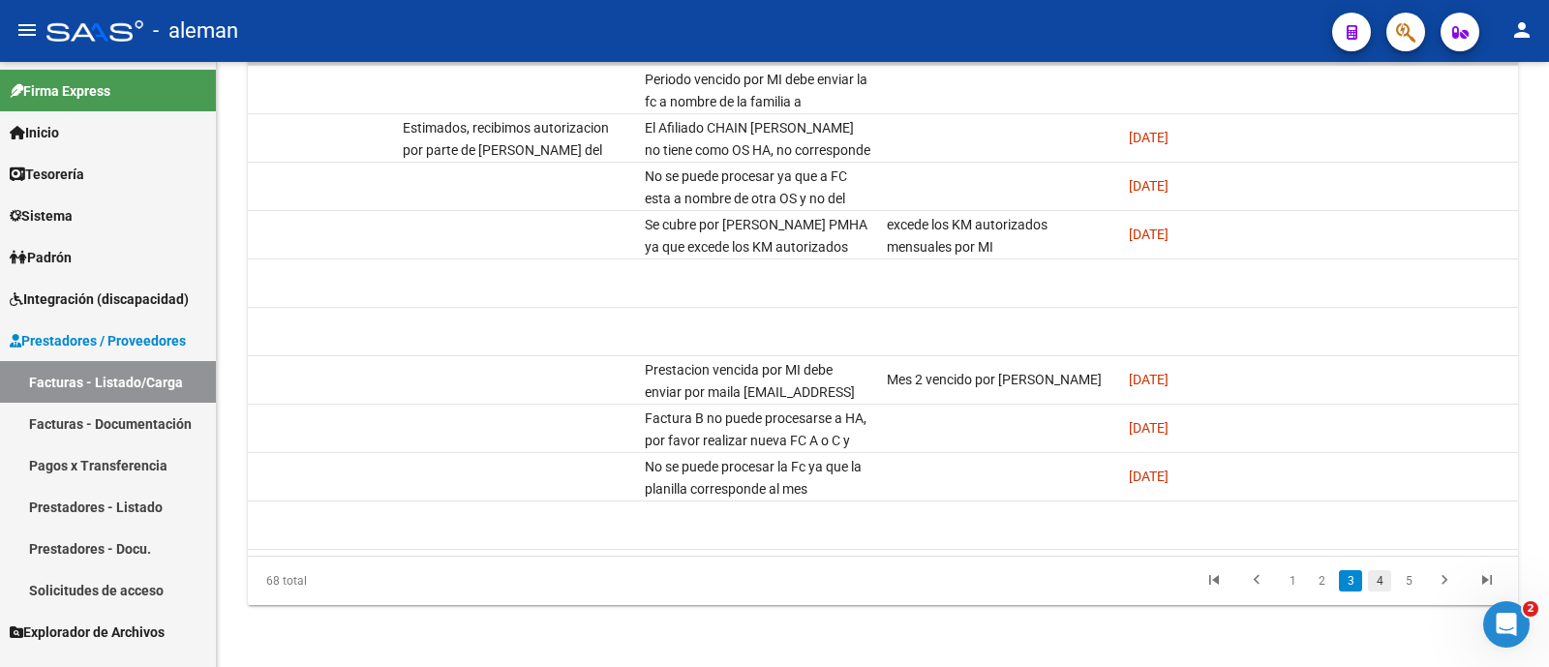
click at [1375, 578] on link "4" at bounding box center [1379, 580] width 23 height 21
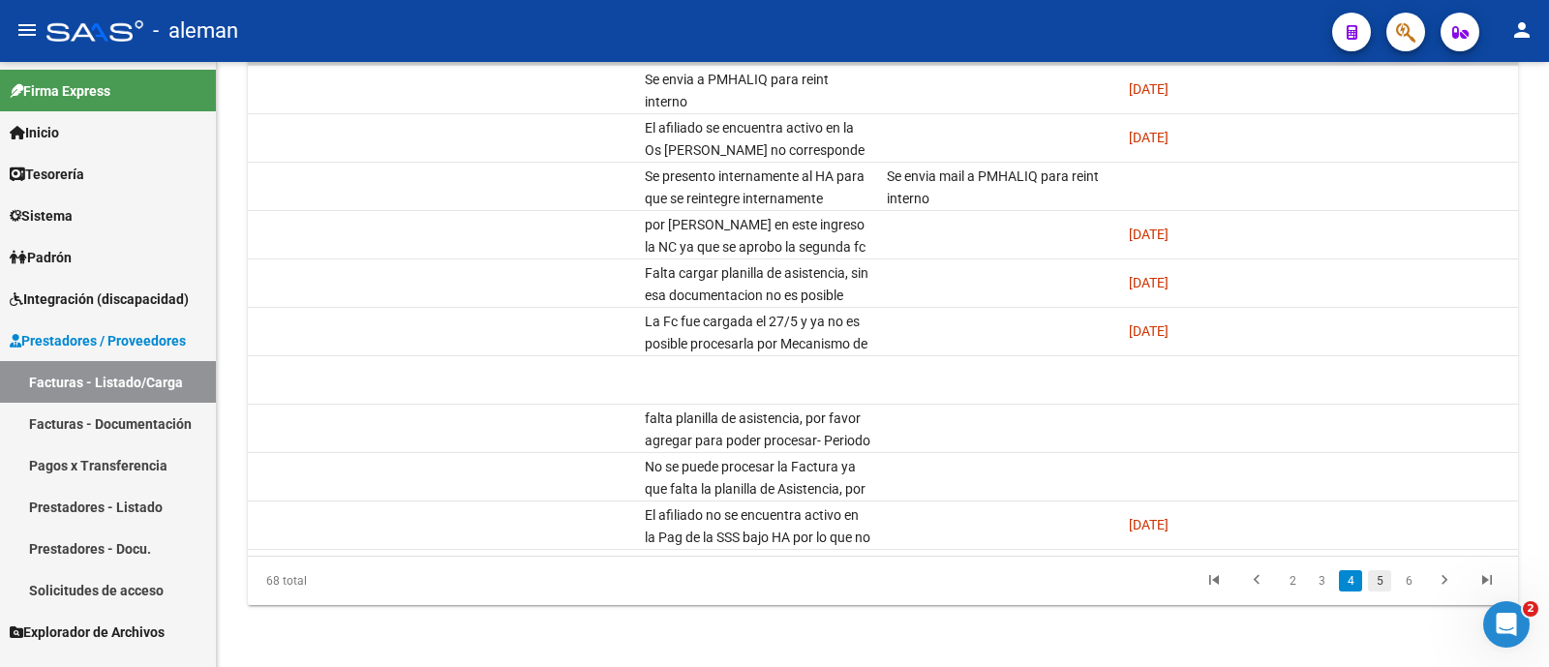
click at [1369, 589] on link "5" at bounding box center [1379, 580] width 23 height 21
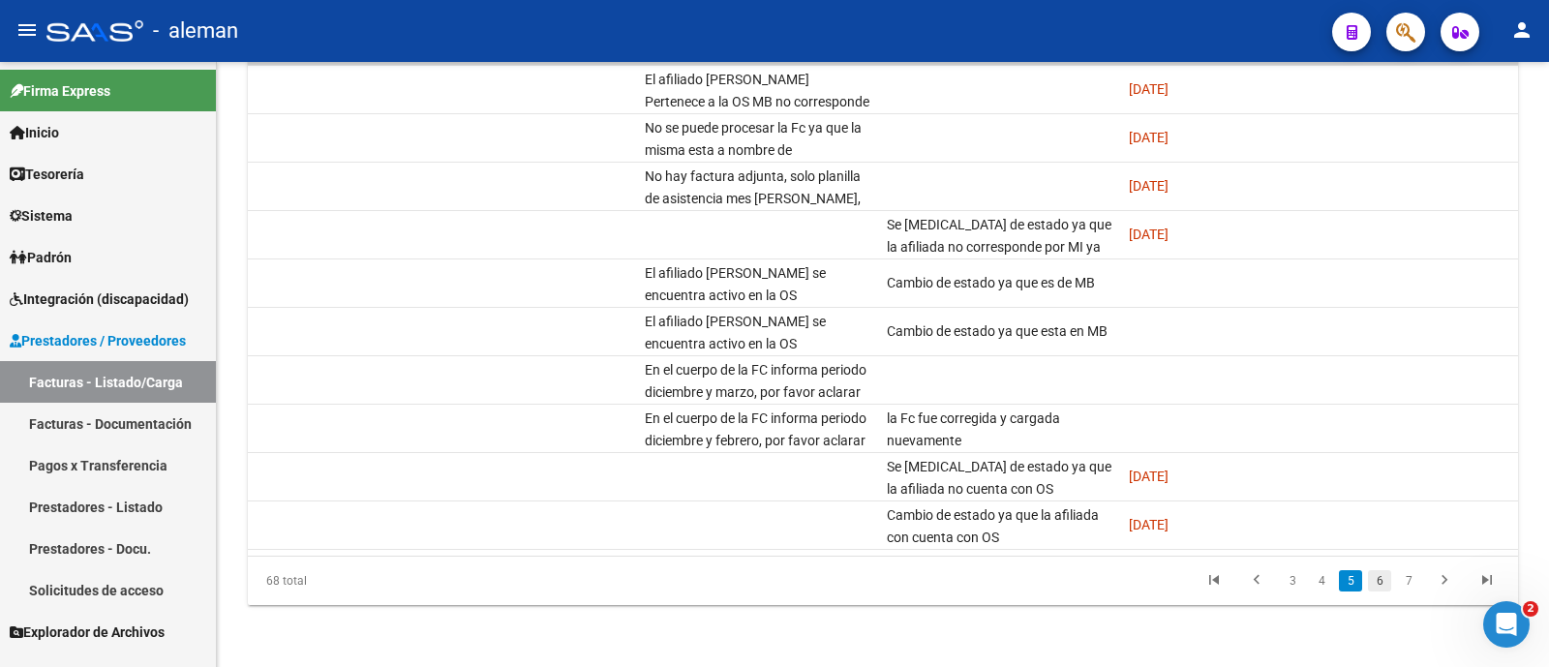
click at [1386, 582] on link "6" at bounding box center [1379, 580] width 23 height 21
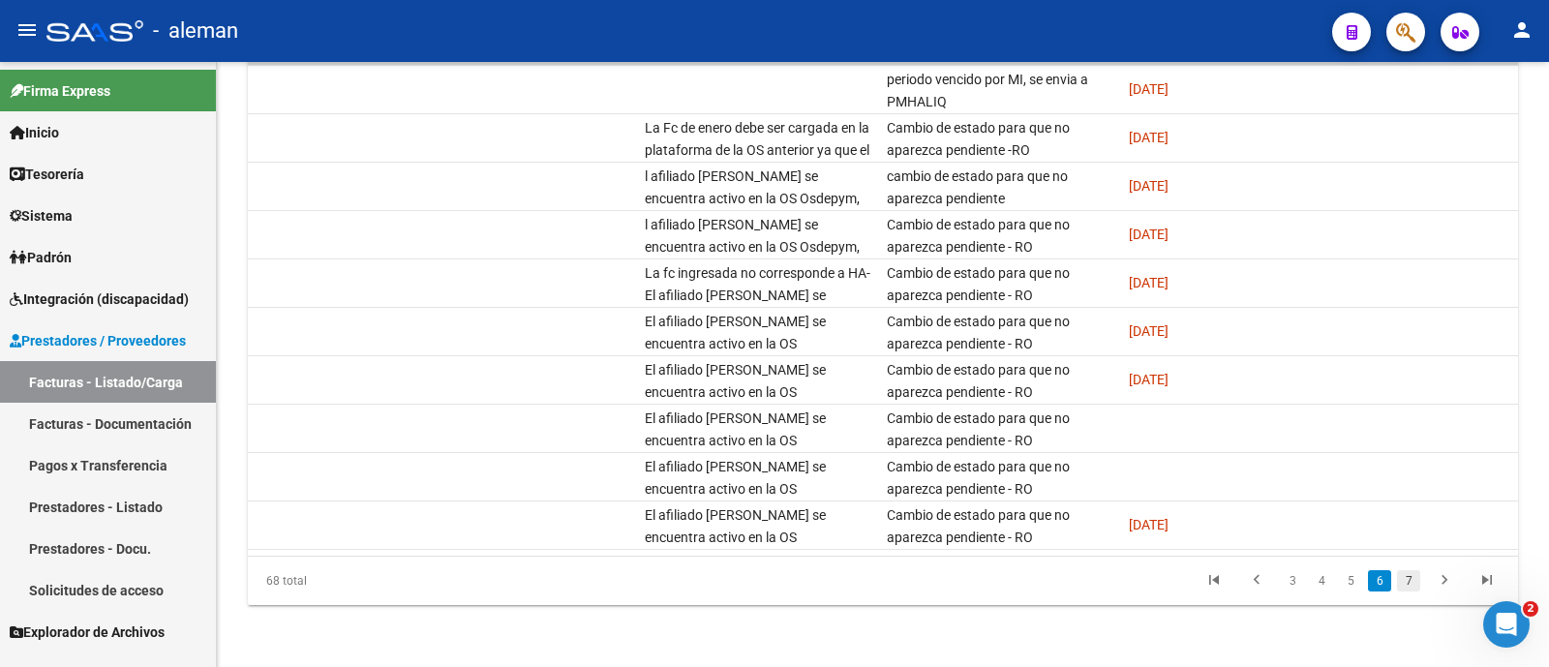
click at [1405, 585] on link "7" at bounding box center [1408, 580] width 23 height 21
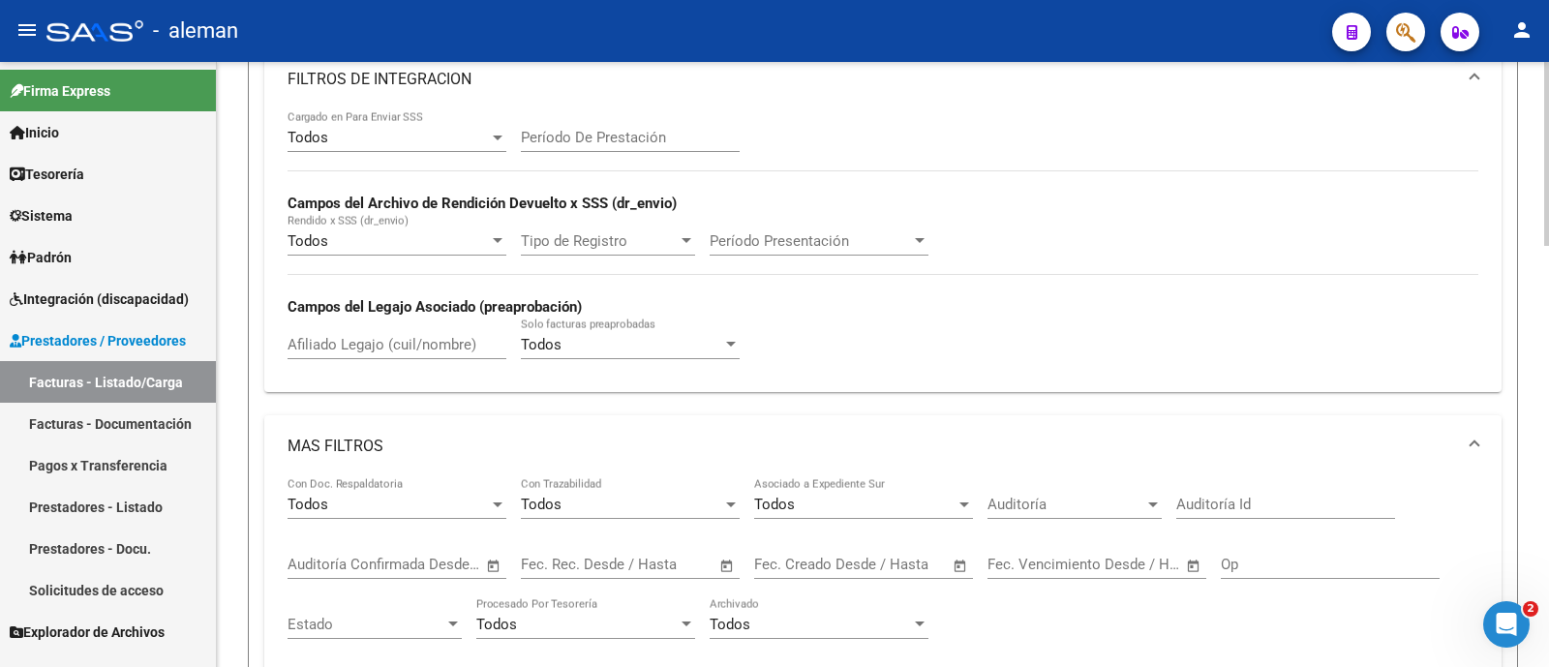
scroll to position [605, 0]
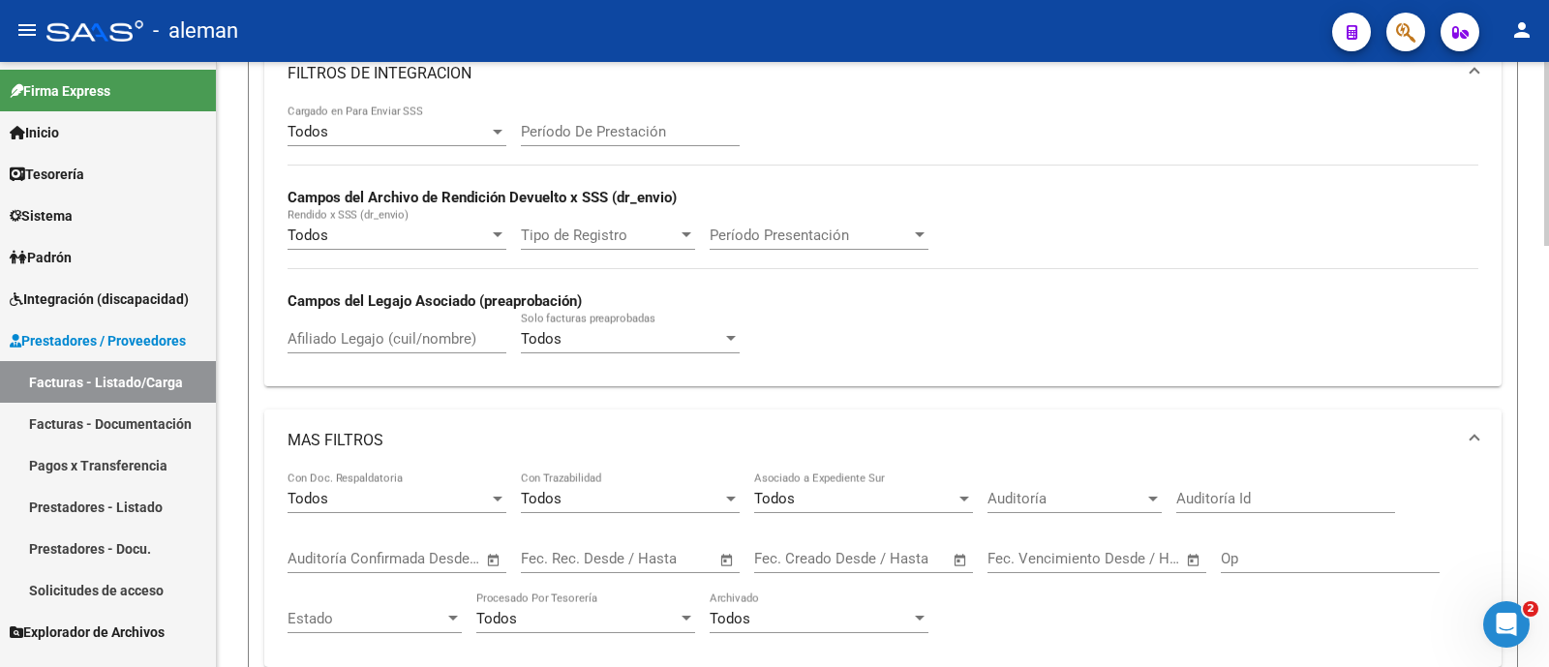
click at [393, 245] on div "Todos Rendido x SSS (dr_envio)" at bounding box center [397, 229] width 219 height 42
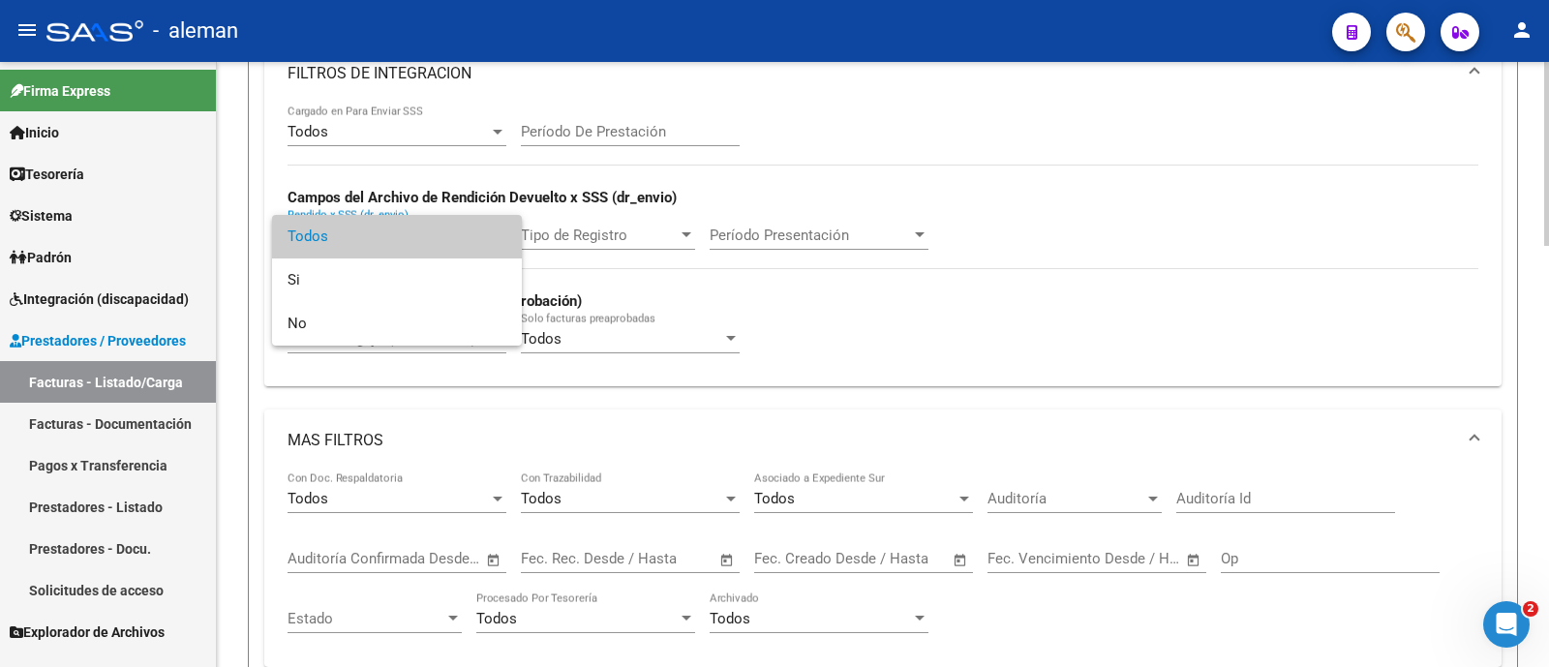
click at [393, 245] on span "Todos" at bounding box center [397, 237] width 219 height 44
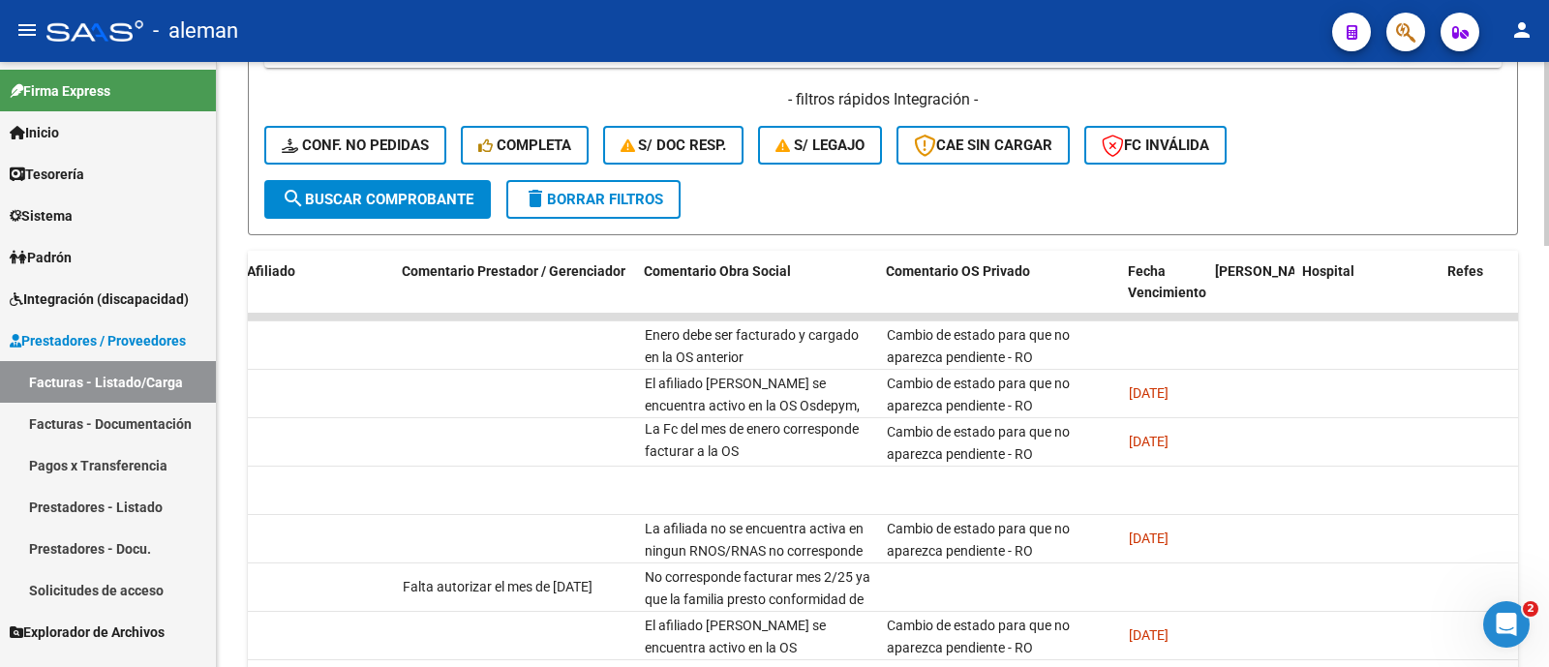
scroll to position [1210, 0]
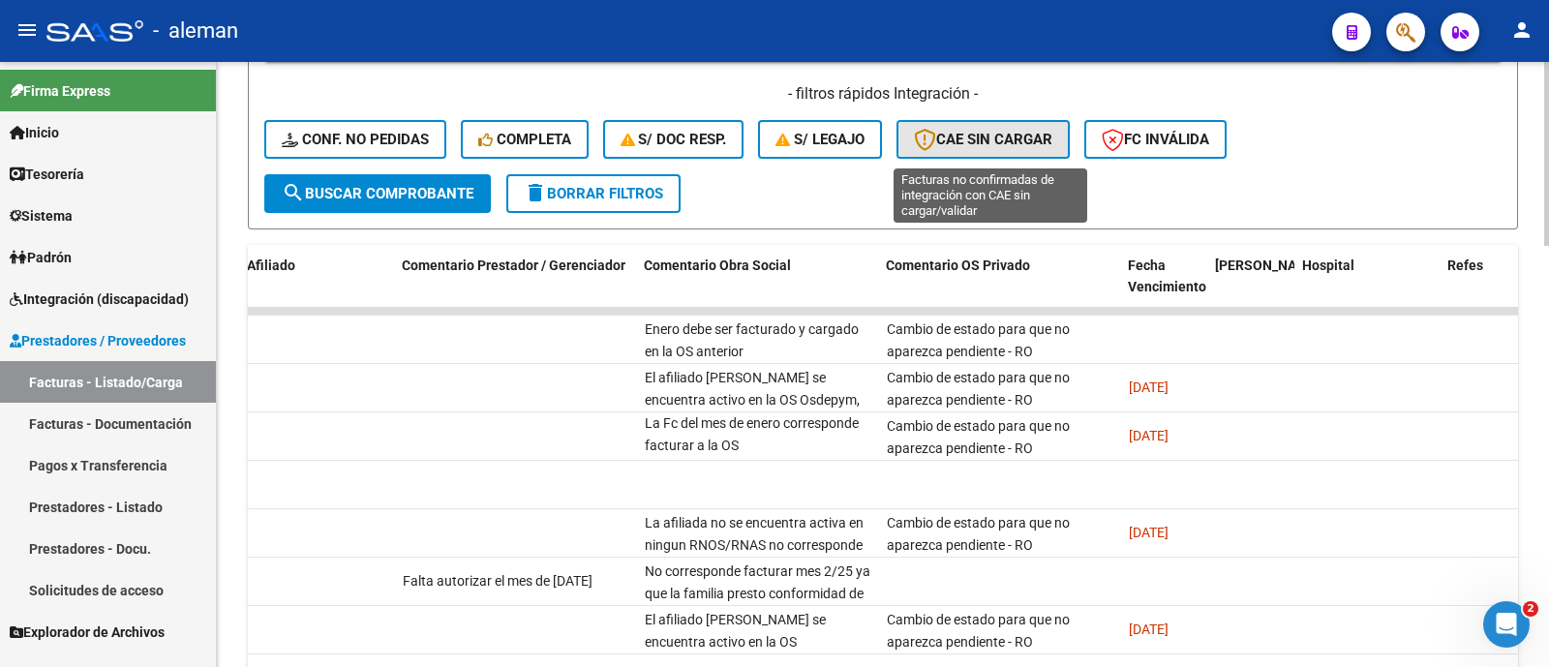
click at [973, 134] on span "CAE SIN CARGAR" at bounding box center [983, 139] width 138 height 17
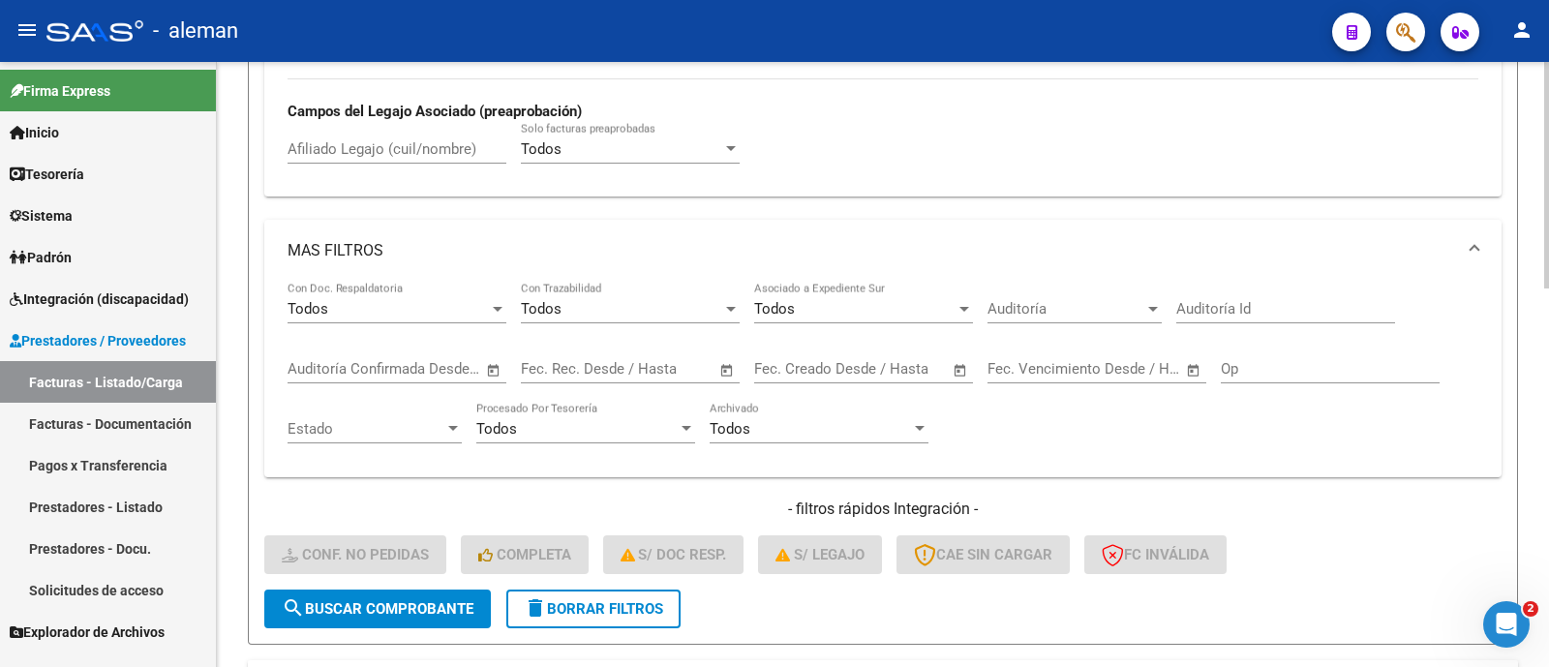
scroll to position [768, 0]
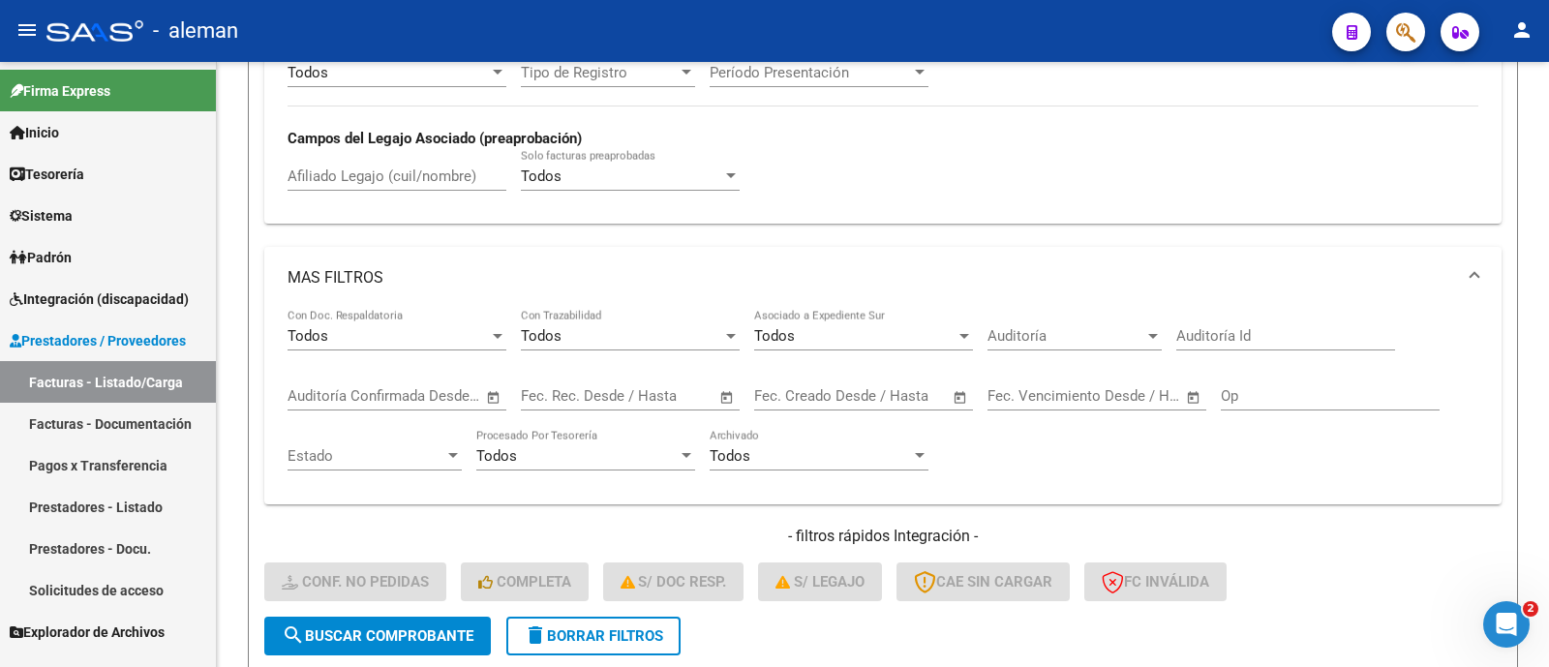
click at [143, 349] on span "Prestadores / Proveedores" at bounding box center [98, 340] width 176 height 21
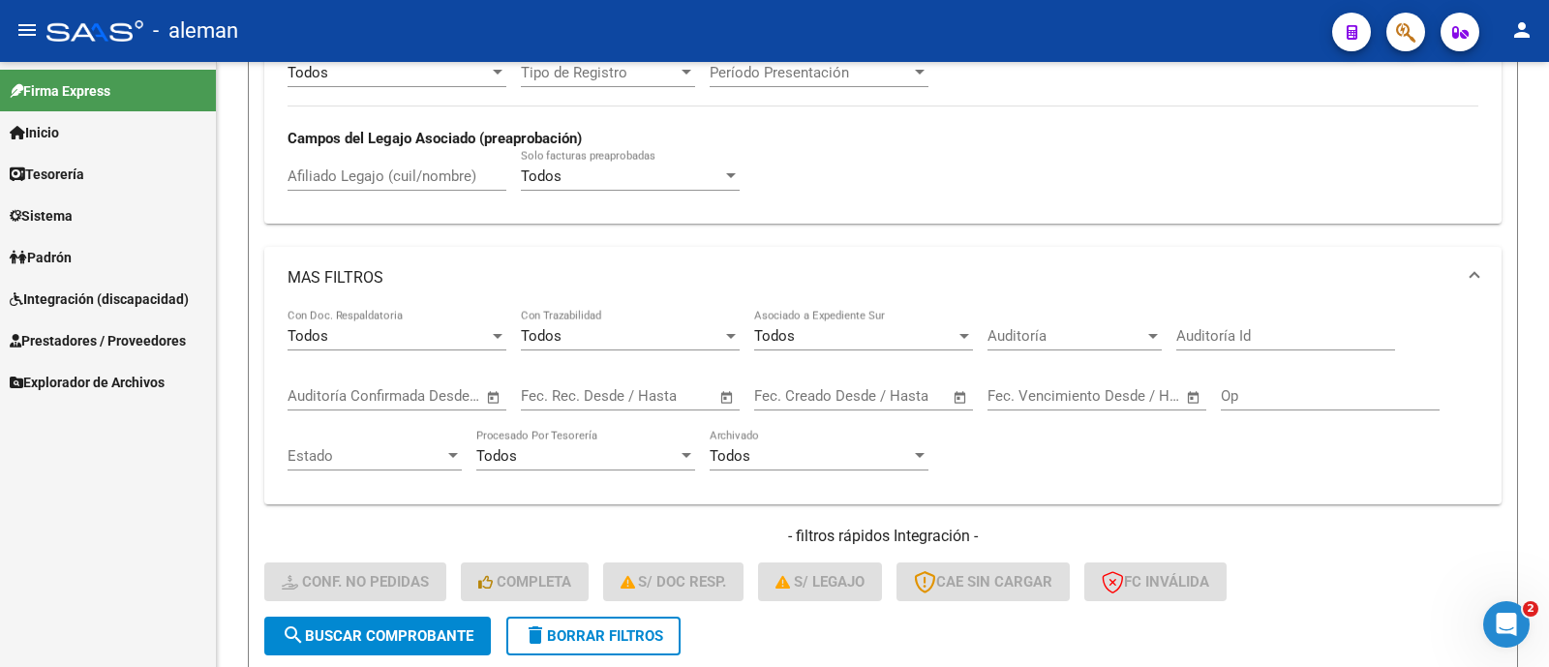
click at [115, 297] on span "Integración (discapacidad)" at bounding box center [99, 299] width 179 height 21
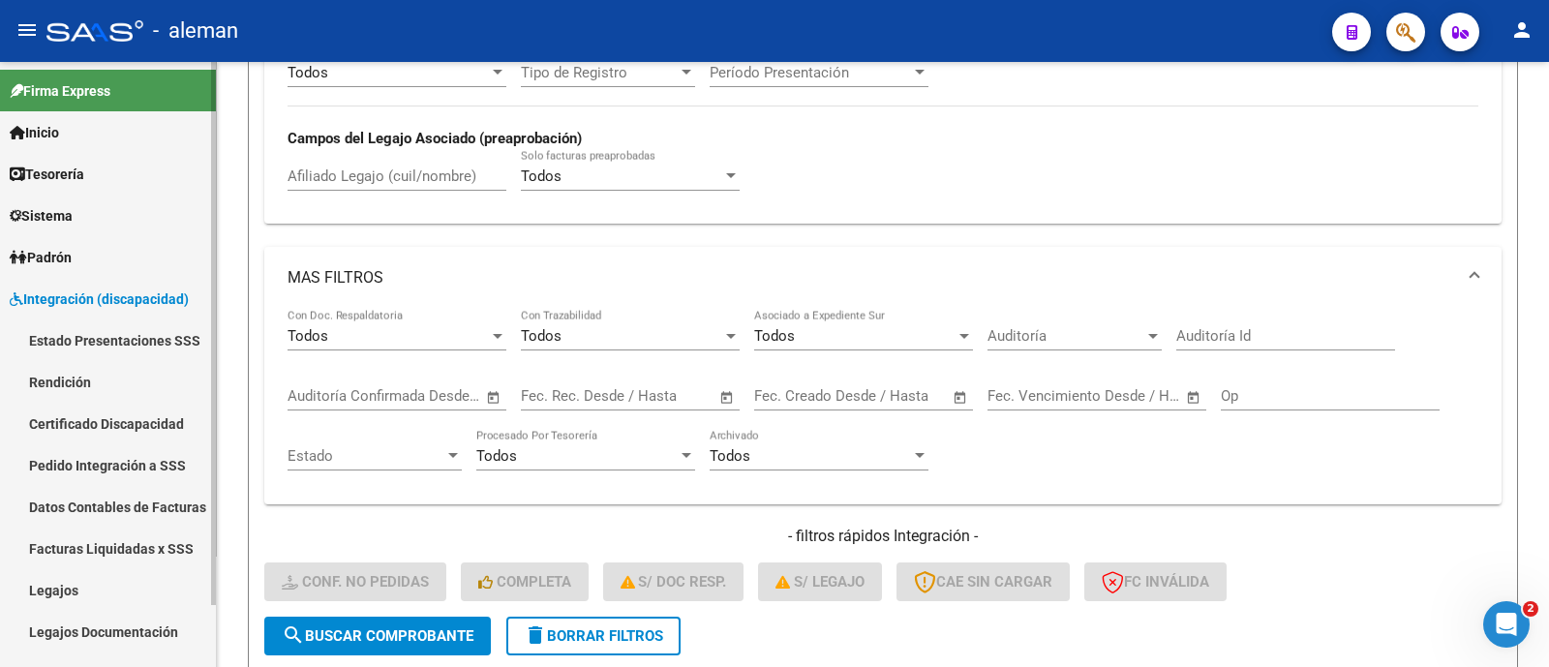
click at [105, 374] on link "Rendición" at bounding box center [108, 382] width 216 height 42
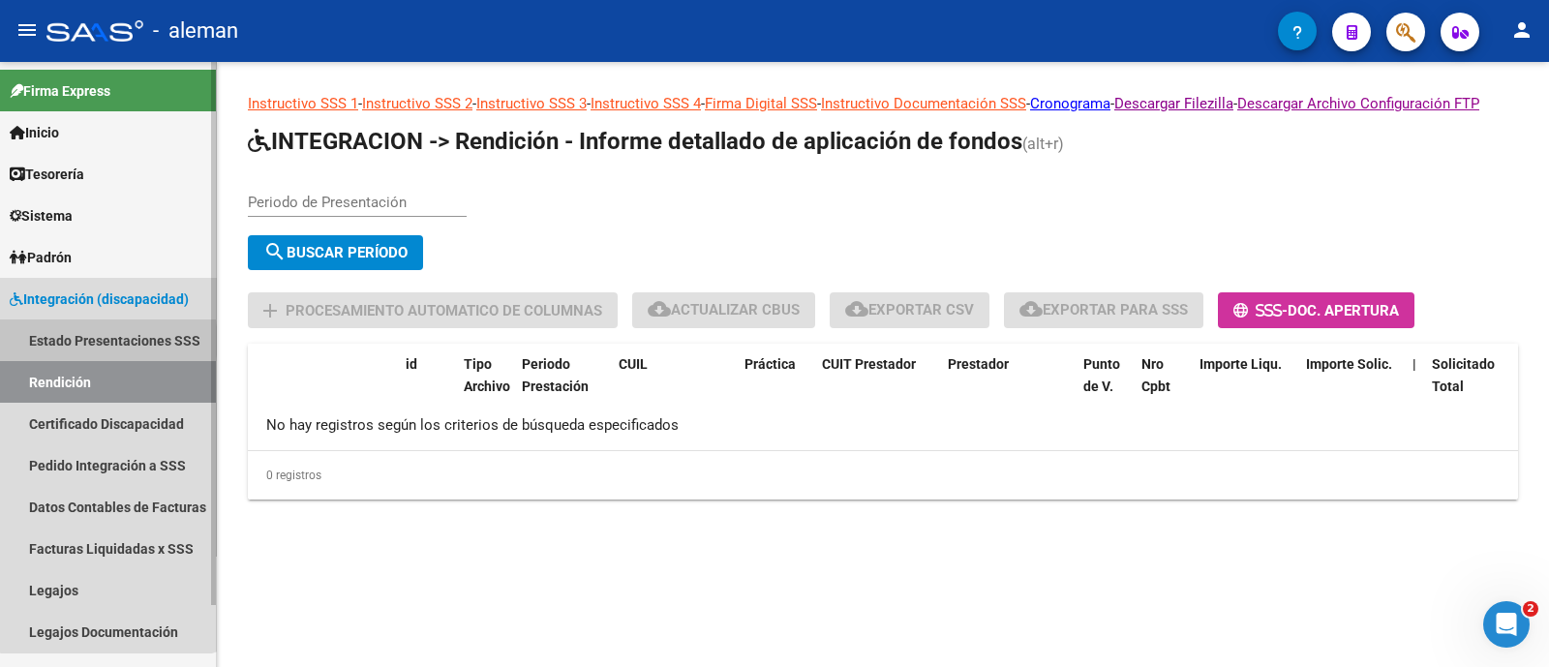
click at [107, 341] on link "Estado Presentaciones SSS" at bounding box center [108, 341] width 216 height 42
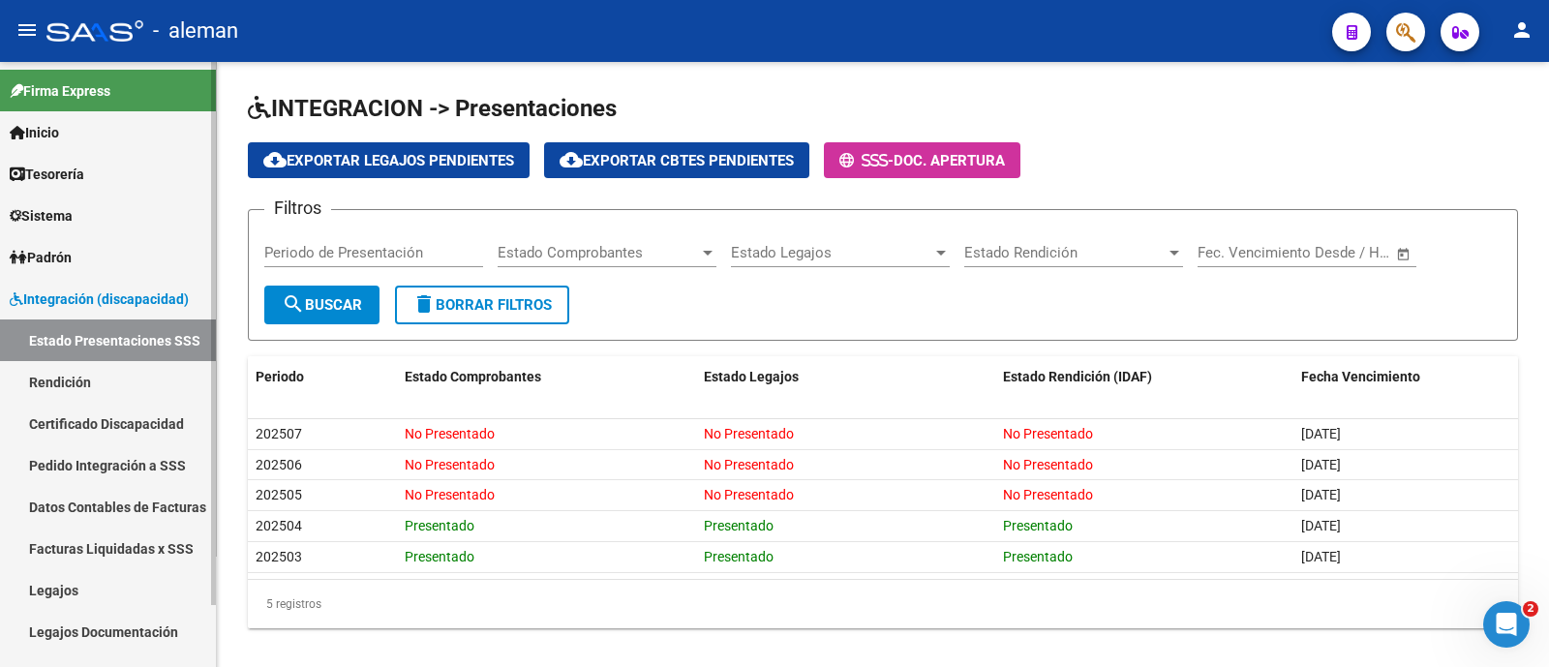
click at [102, 483] on link "Pedido Integración a SSS" at bounding box center [108, 465] width 216 height 42
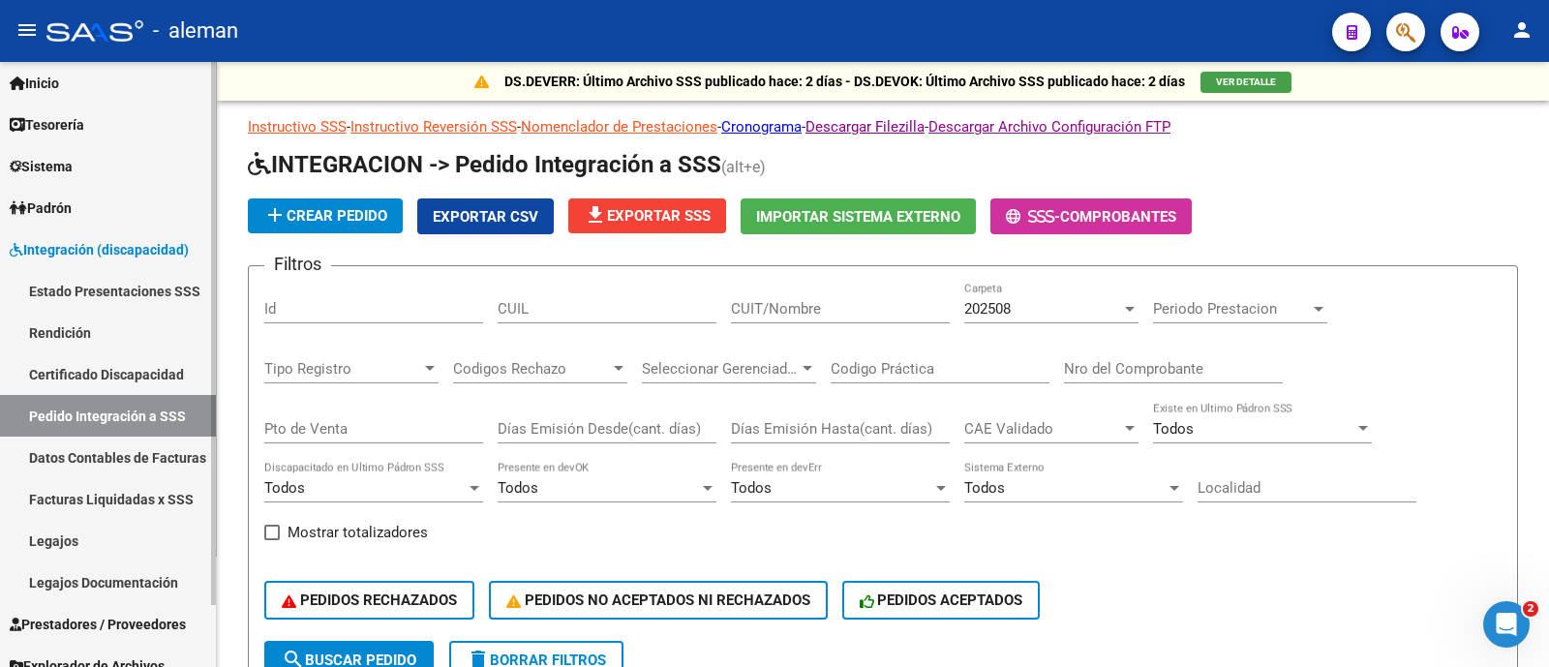
scroll to position [68, 0]
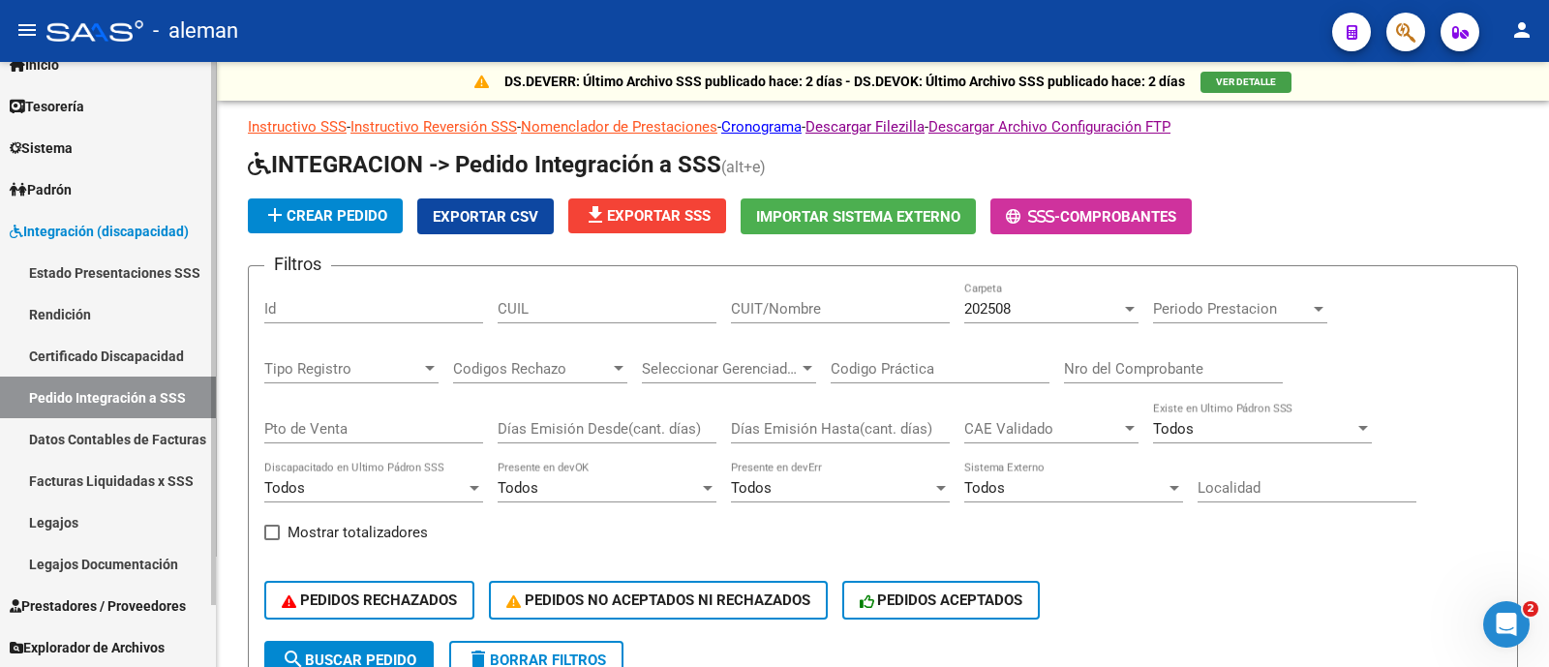
click at [132, 602] on span "Prestadores / Proveedores" at bounding box center [98, 606] width 176 height 21
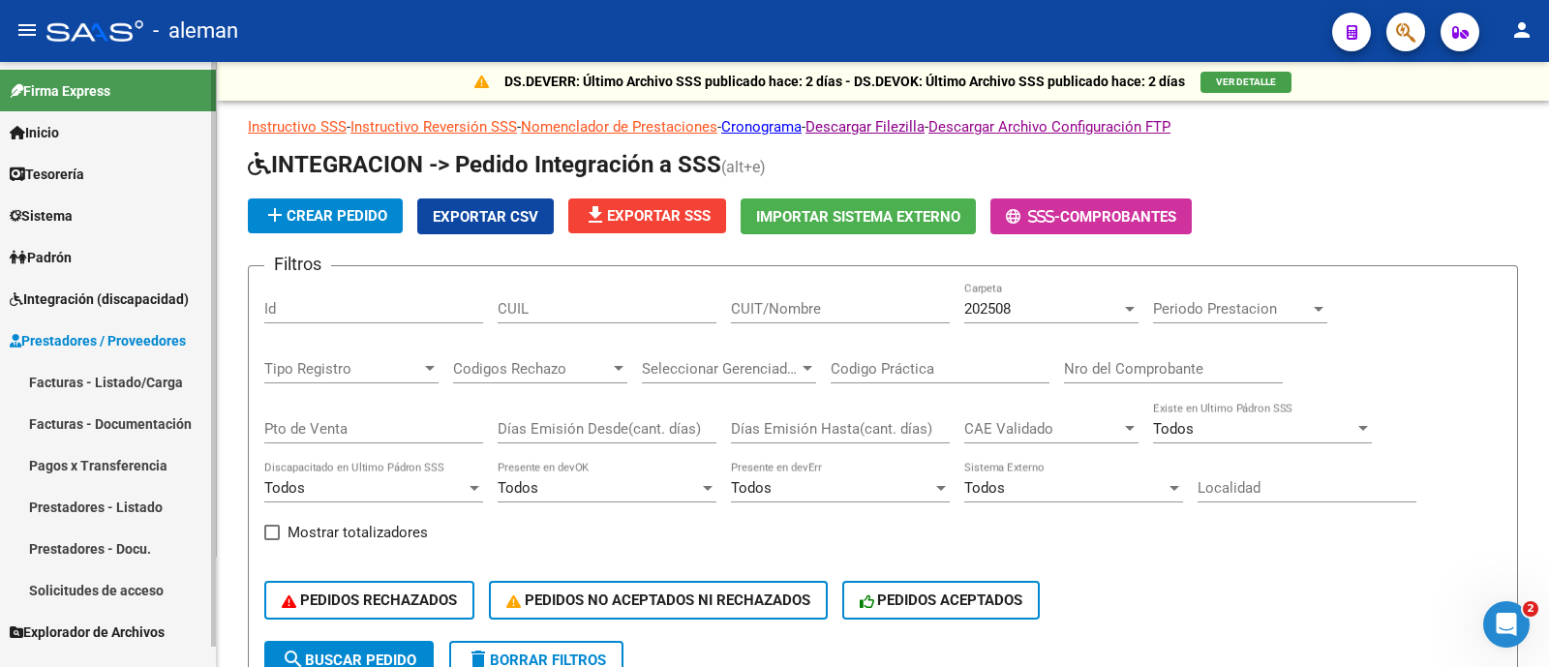
scroll to position [0, 0]
click at [150, 505] on link "Prestadores - Listado" at bounding box center [108, 507] width 216 height 42
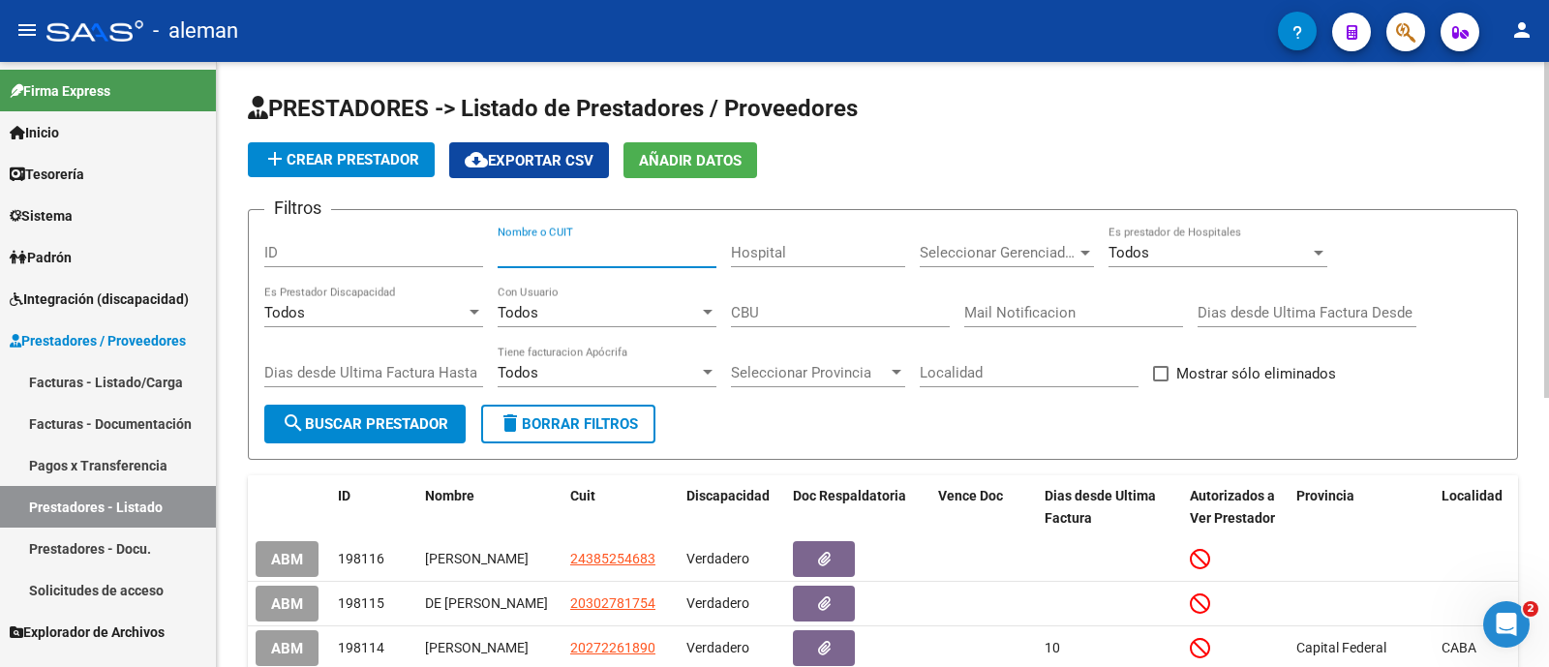
click at [567, 254] on input "Nombre o CUIT" at bounding box center [607, 252] width 219 height 17
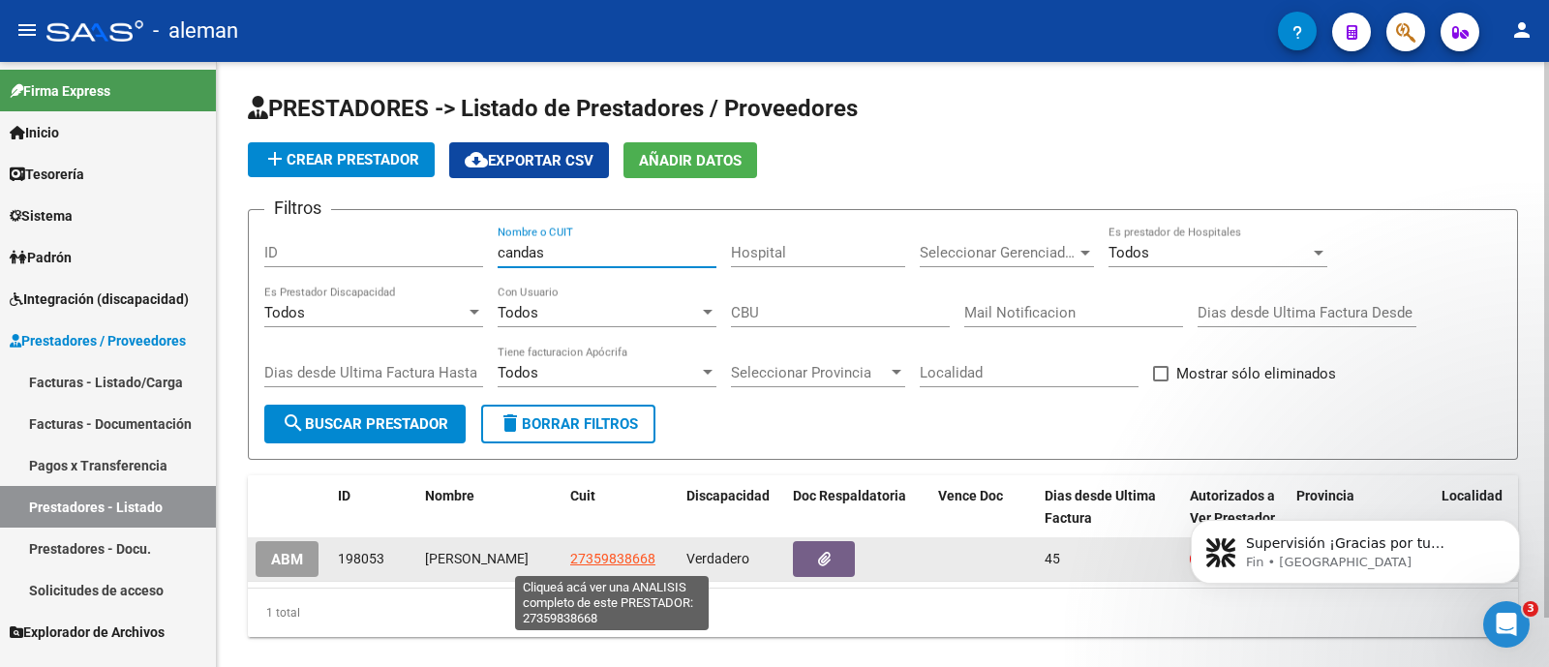
type input "candas"
click at [609, 567] on span "27359838668" at bounding box center [612, 558] width 85 height 15
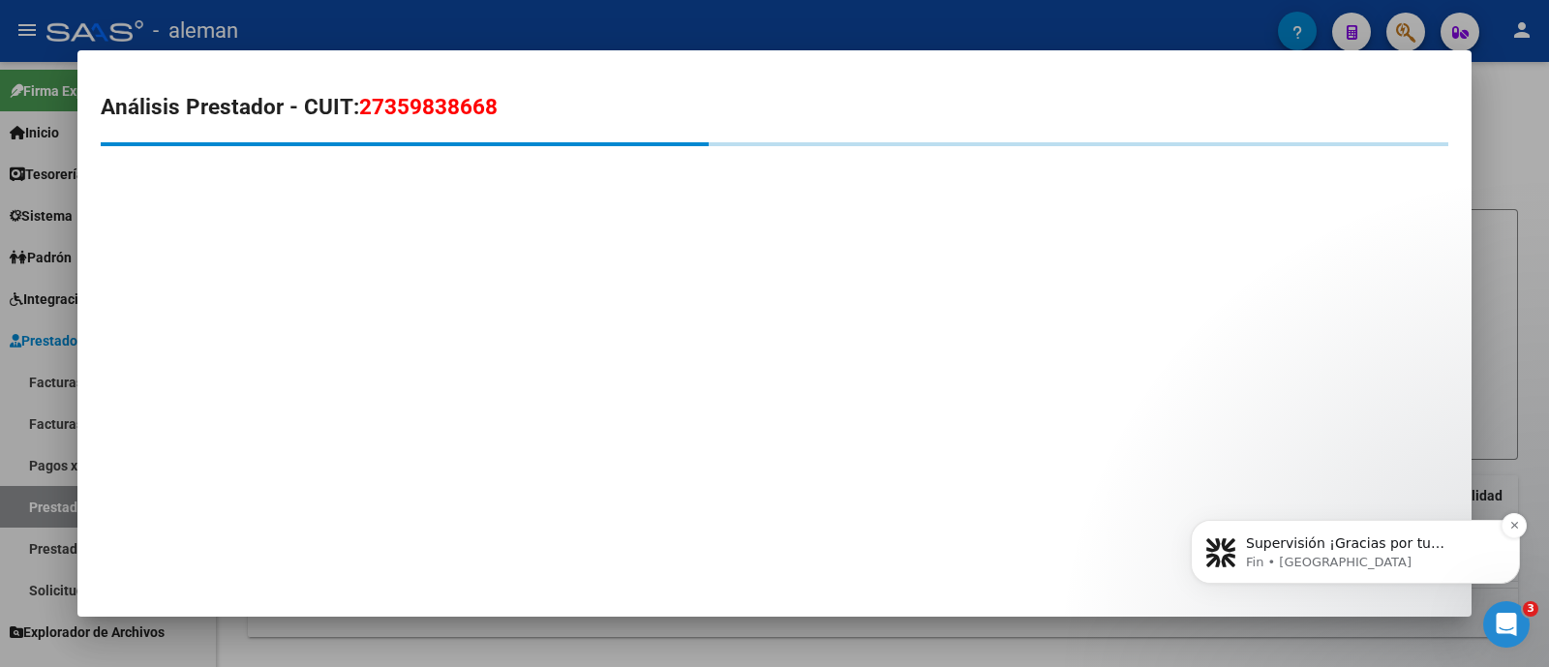
click at [1419, 541] on p "Supervisión ¡Gracias por tu paciencia! Estamos revisando tu mensaje y te respon…" at bounding box center [1371, 544] width 250 height 19
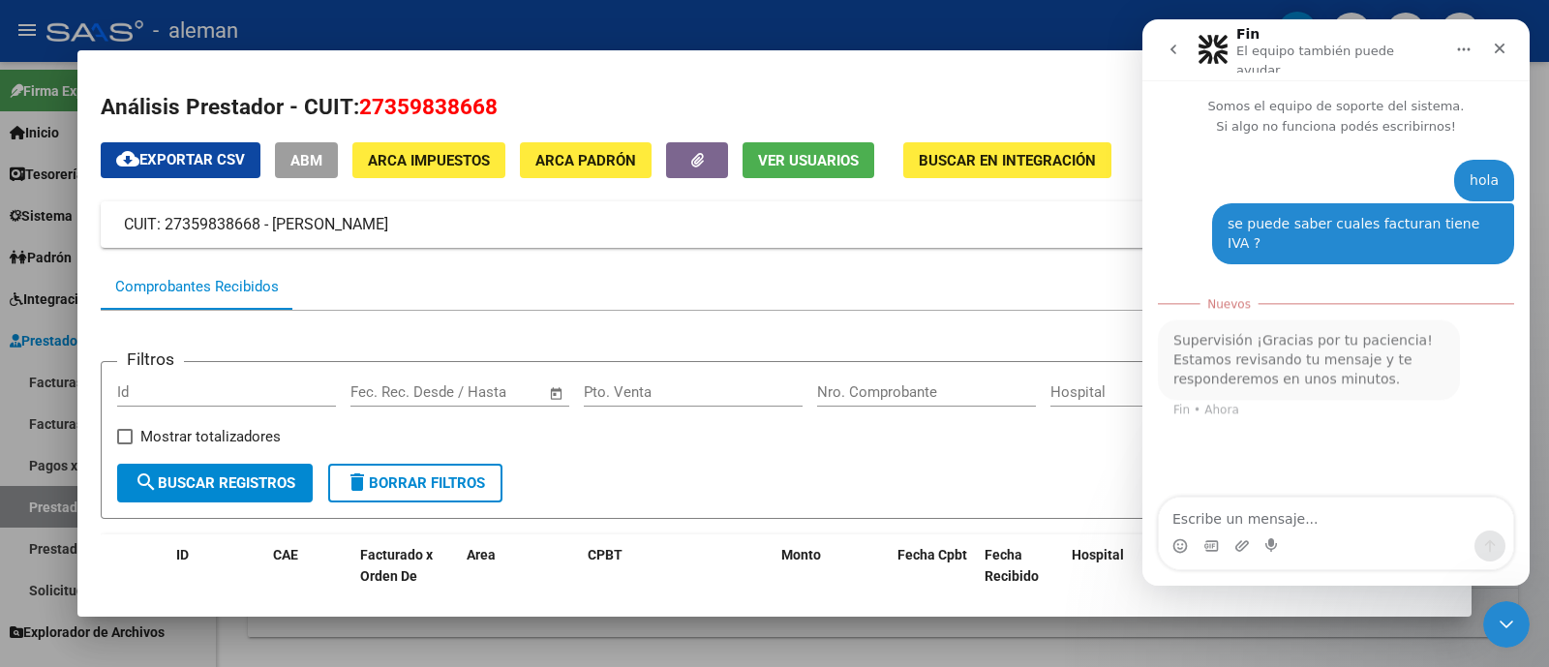
scroll to position [2, 0]
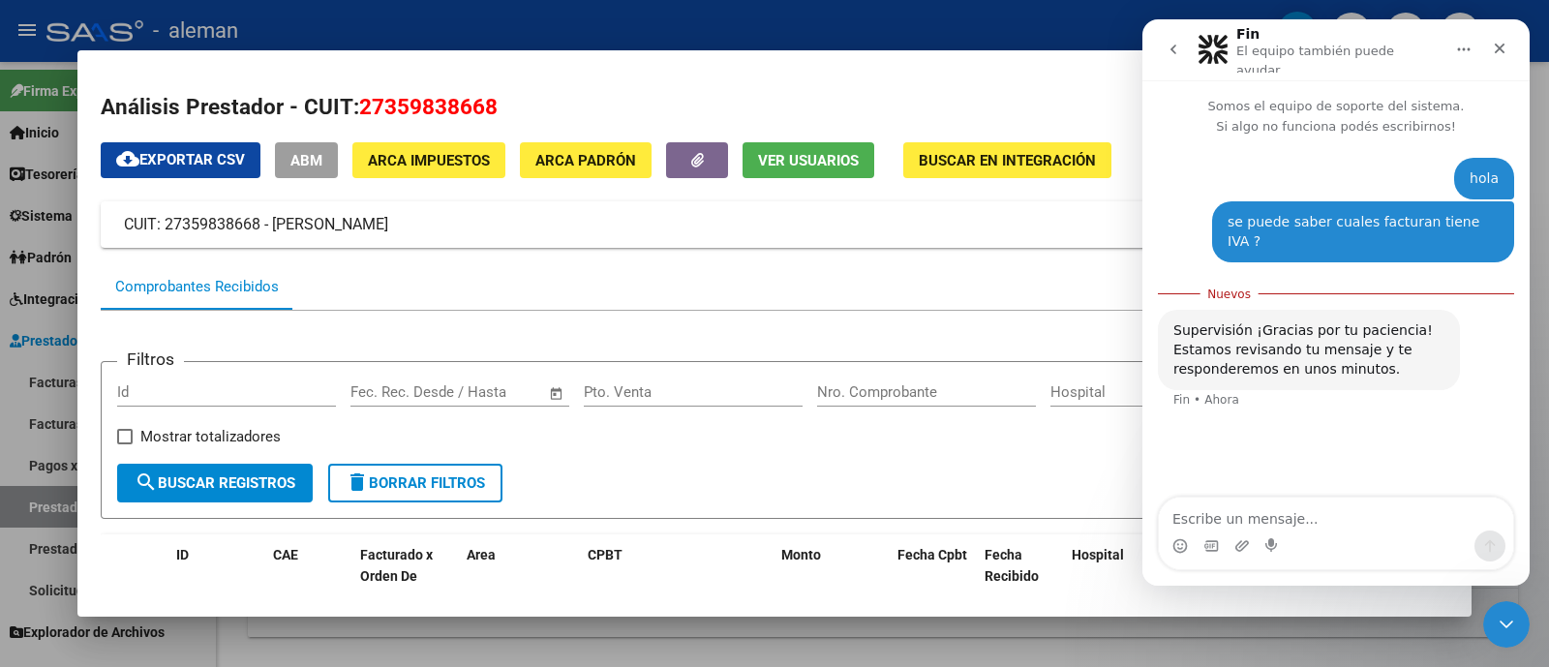
click at [1325, 515] on textarea "Escribe un mensaje..." at bounding box center [1336, 514] width 354 height 33
type textarea "gracias"
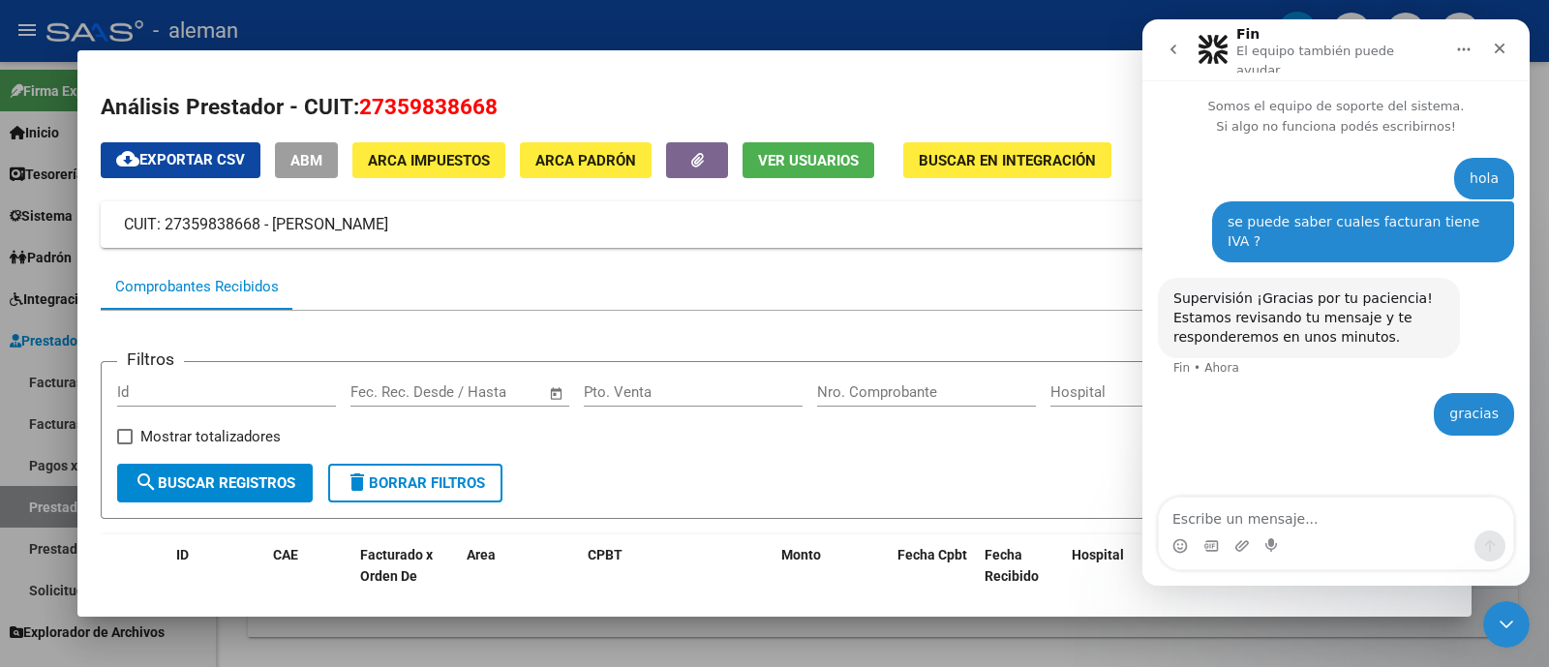
scroll to position [362, 0]
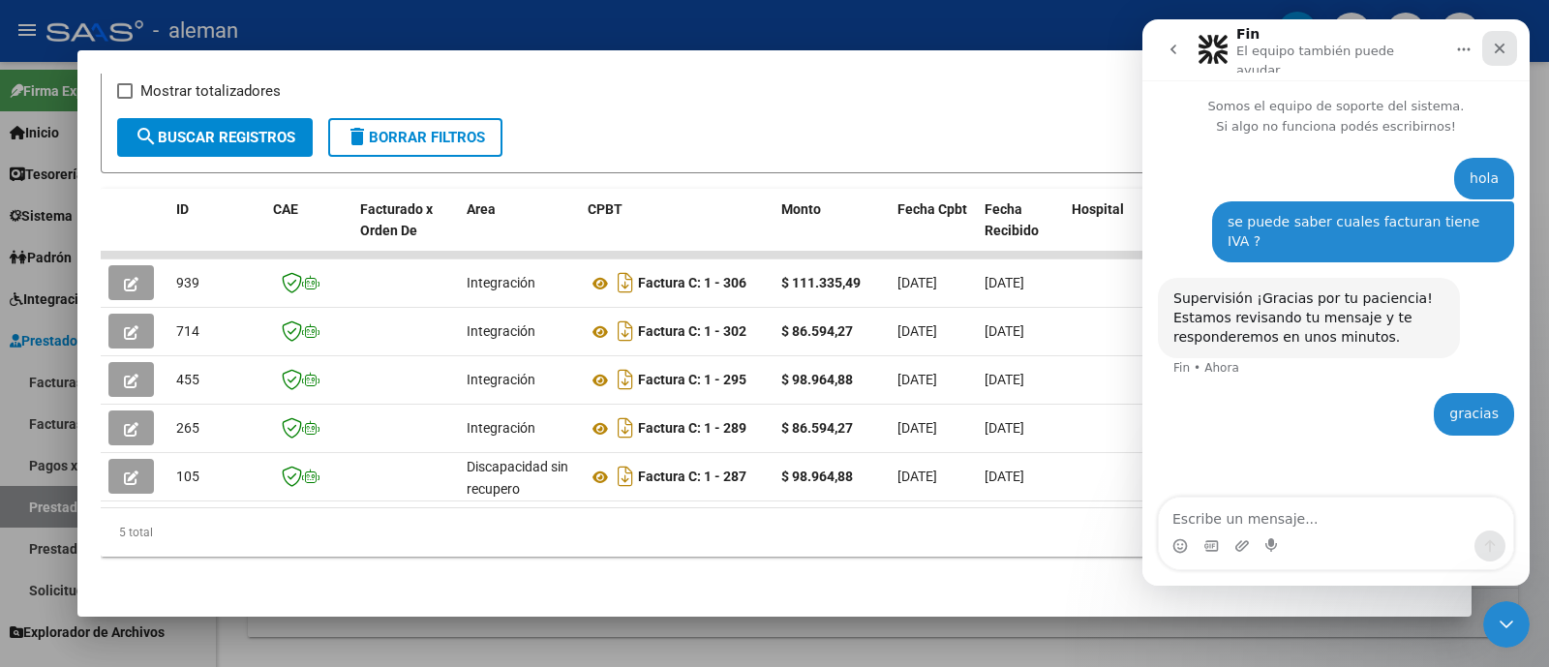
click at [1500, 46] on icon "Cerrar" at bounding box center [1500, 49] width 11 height 11
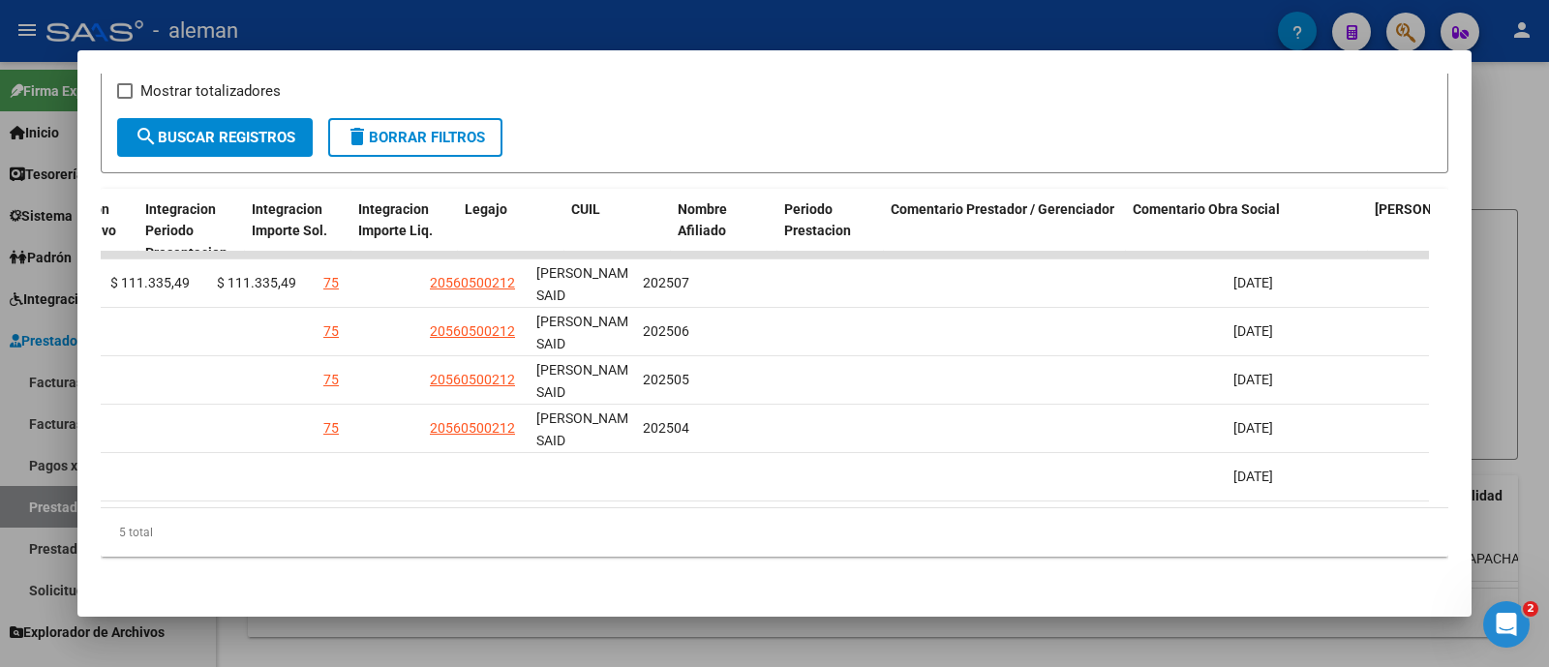
scroll to position [0, 0]
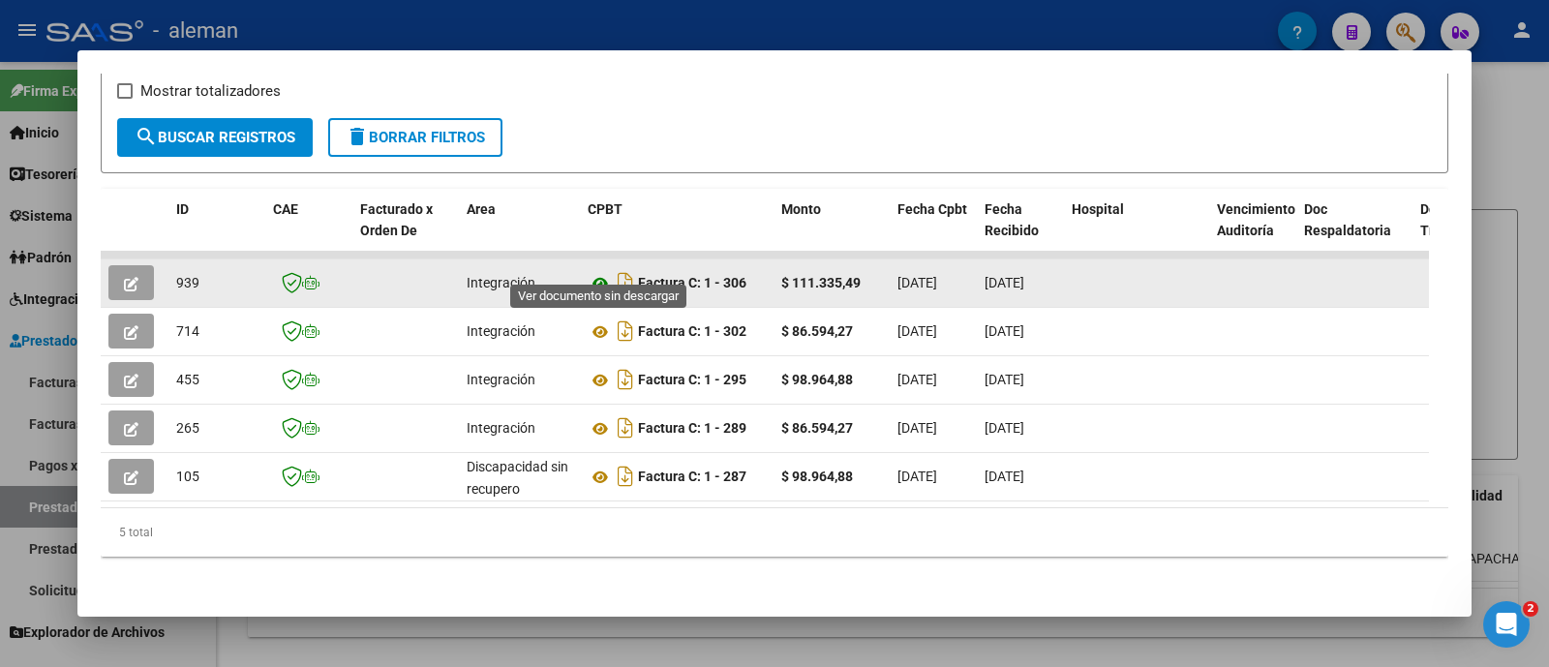
click at [600, 272] on icon at bounding box center [600, 283] width 25 height 23
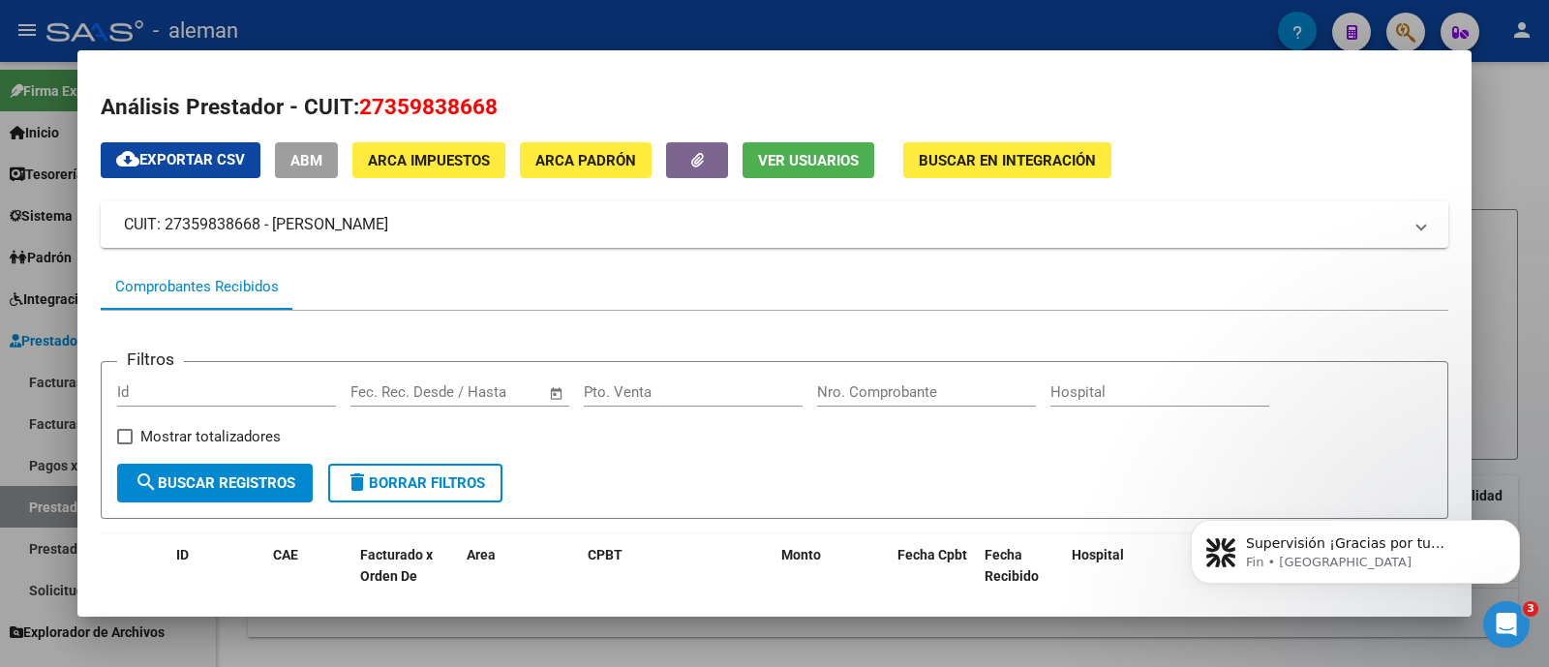
scroll to position [28, 0]
click at [1503, 623] on icon "Abrir Intercom Messenger" at bounding box center [1504, 622] width 32 height 32
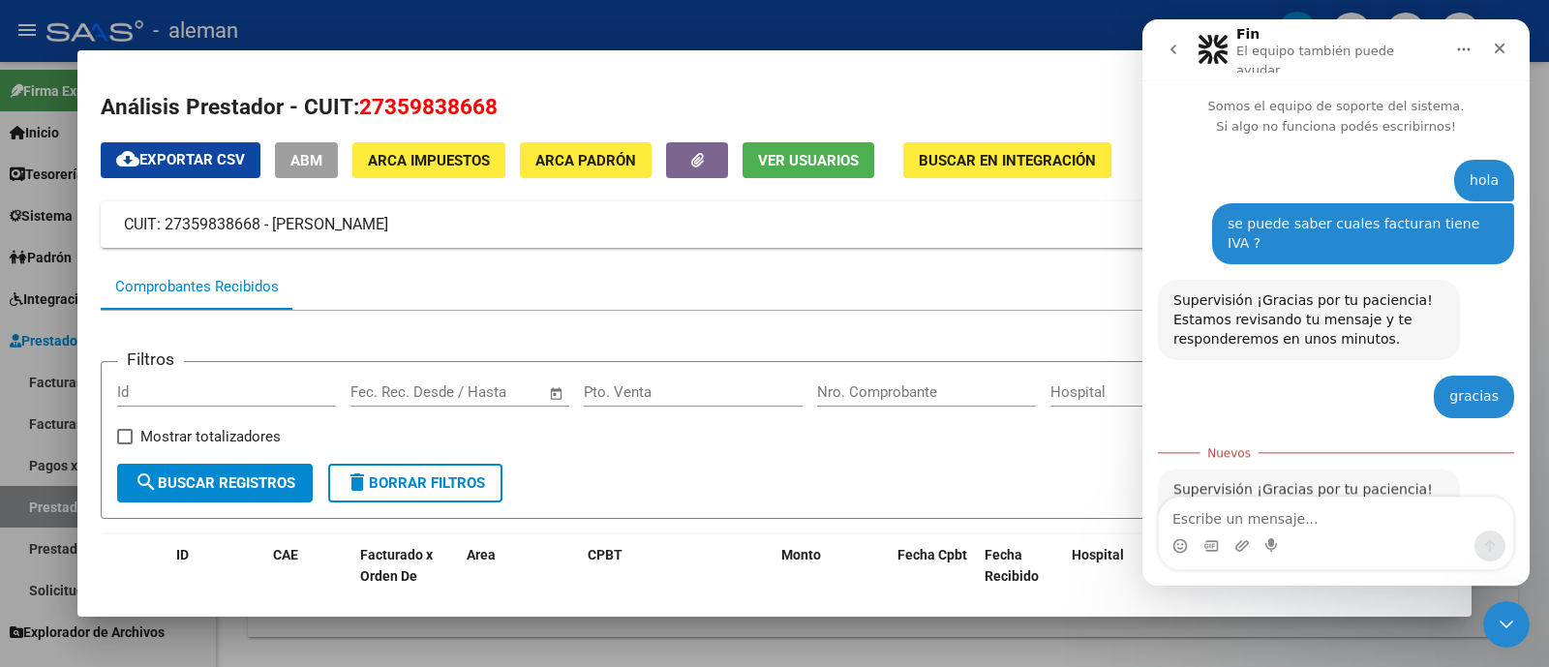
scroll to position [3, 0]
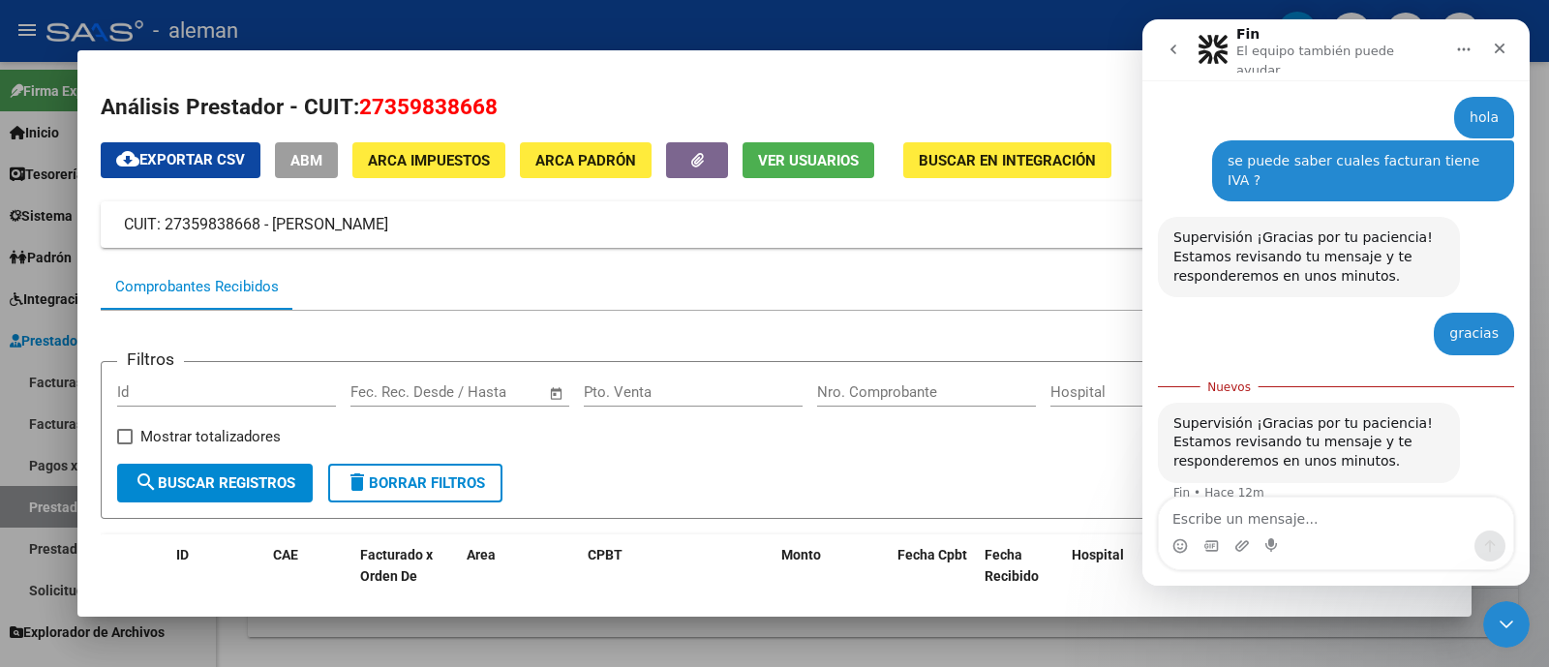
click at [960, 29] on div at bounding box center [774, 333] width 1549 height 667
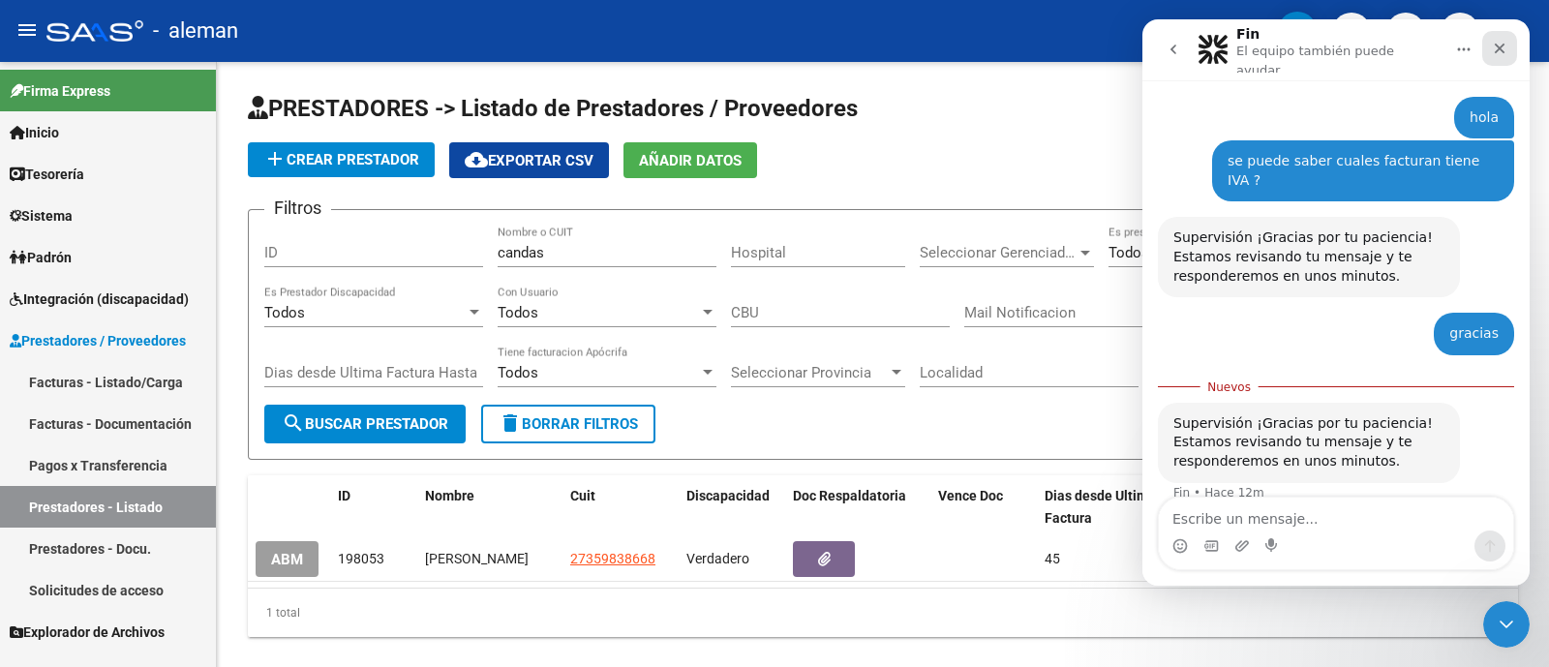
drag, startPoint x: 1502, startPoint y: 49, endPoint x: 2443, endPoint y: 99, distance: 942.6
click at [1502, 49] on icon "Cerrar" at bounding box center [1499, 48] width 15 height 15
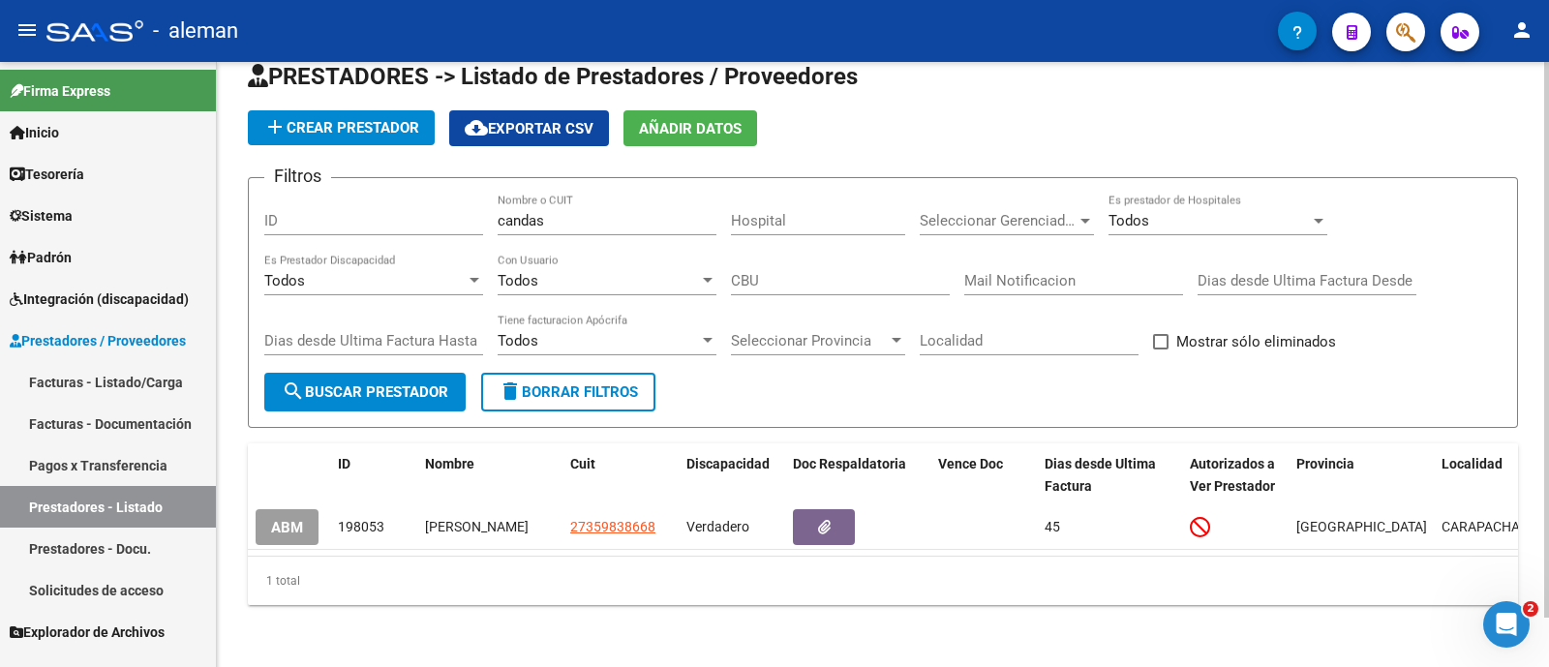
scroll to position [0, 0]
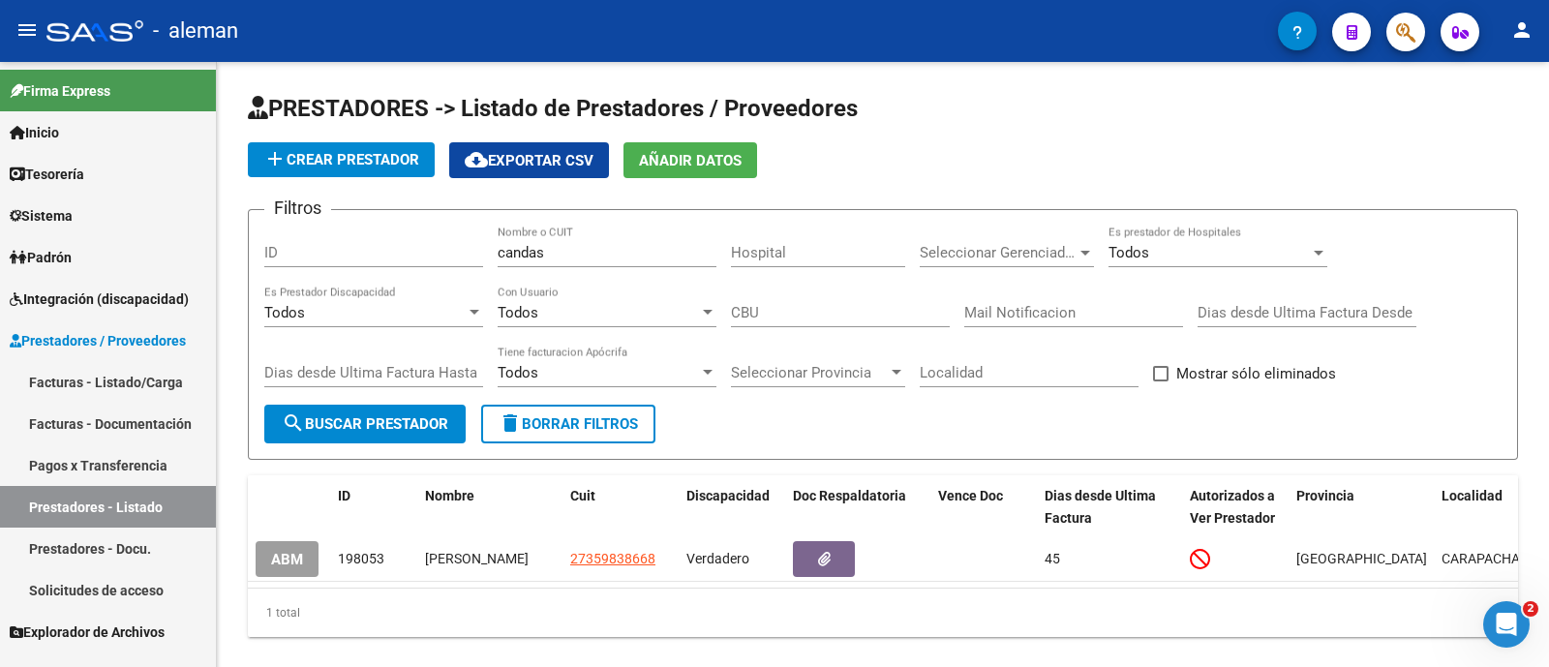
click at [121, 300] on span "Integración (discapacidad)" at bounding box center [99, 299] width 179 height 21
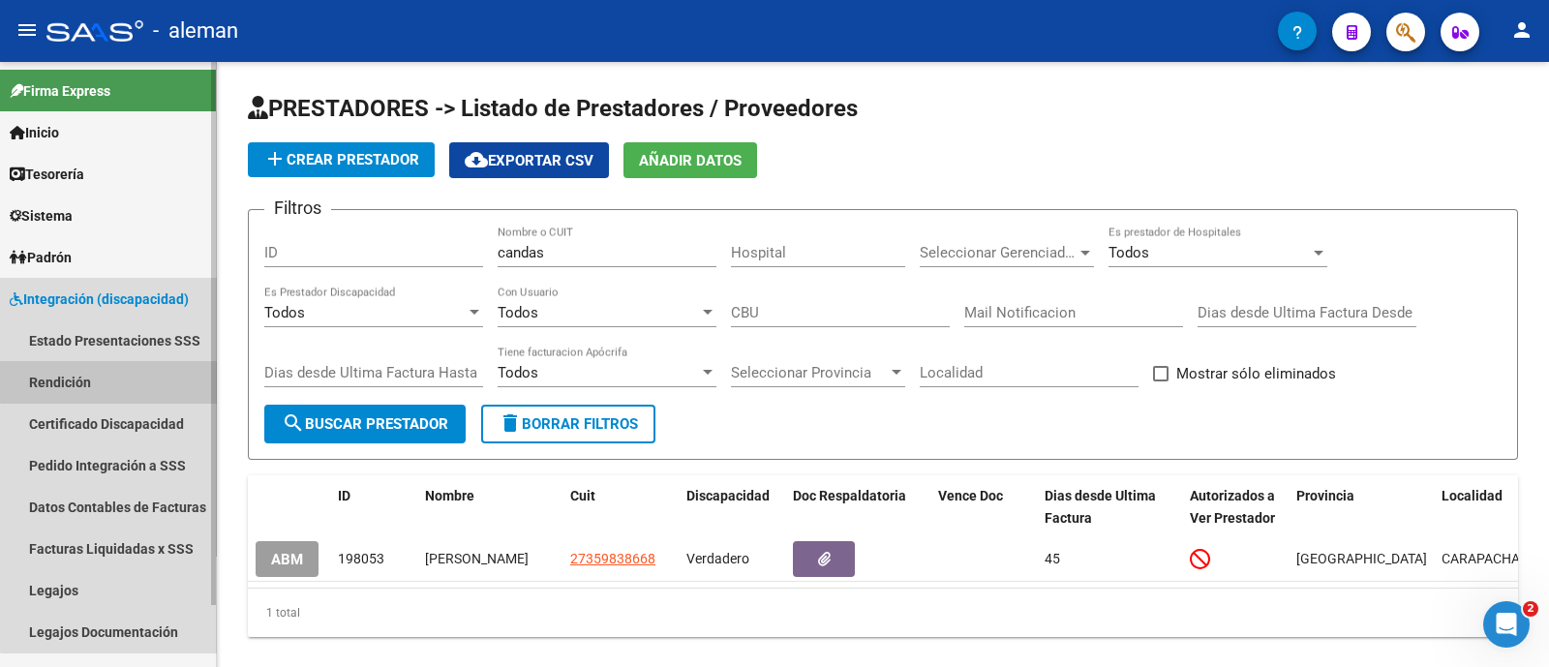
click at [115, 377] on link "Rendición" at bounding box center [108, 382] width 216 height 42
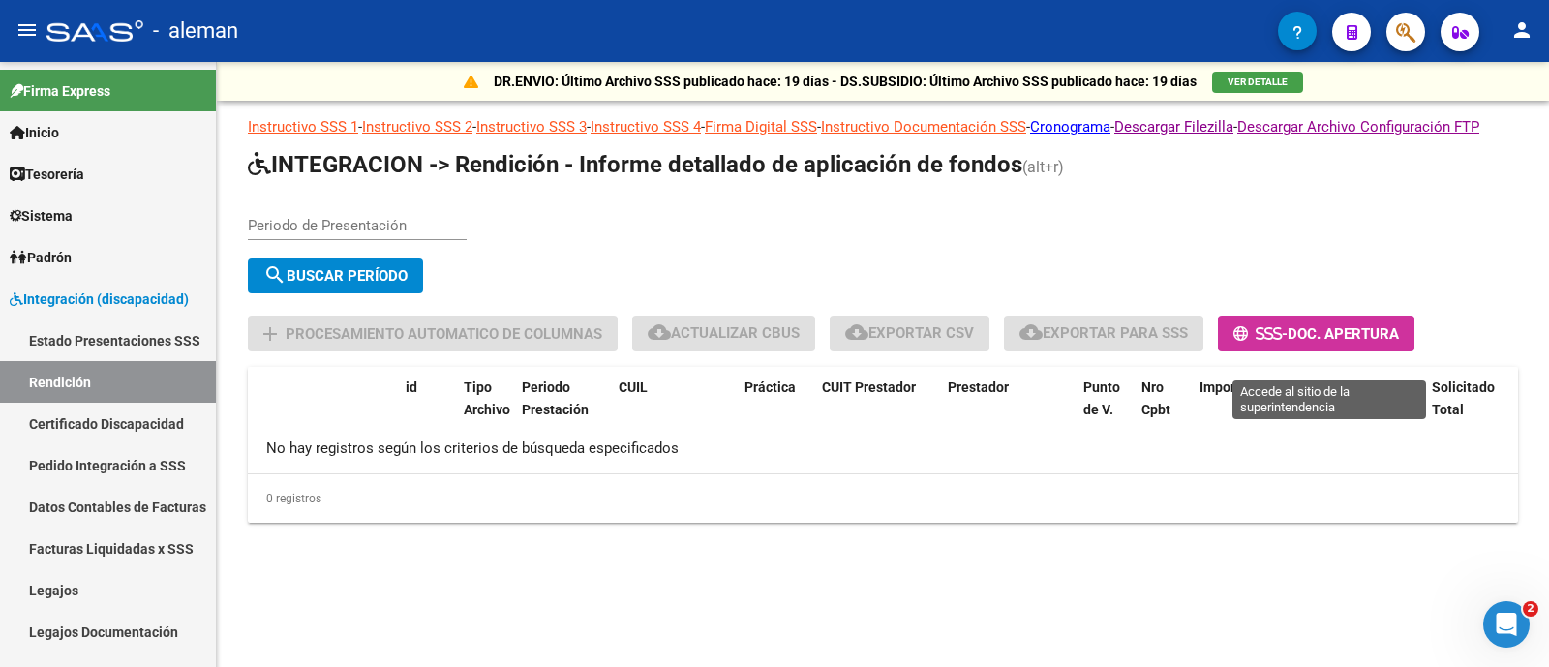
click at [1335, 343] on span "Doc. Apertura" at bounding box center [1343, 333] width 111 height 17
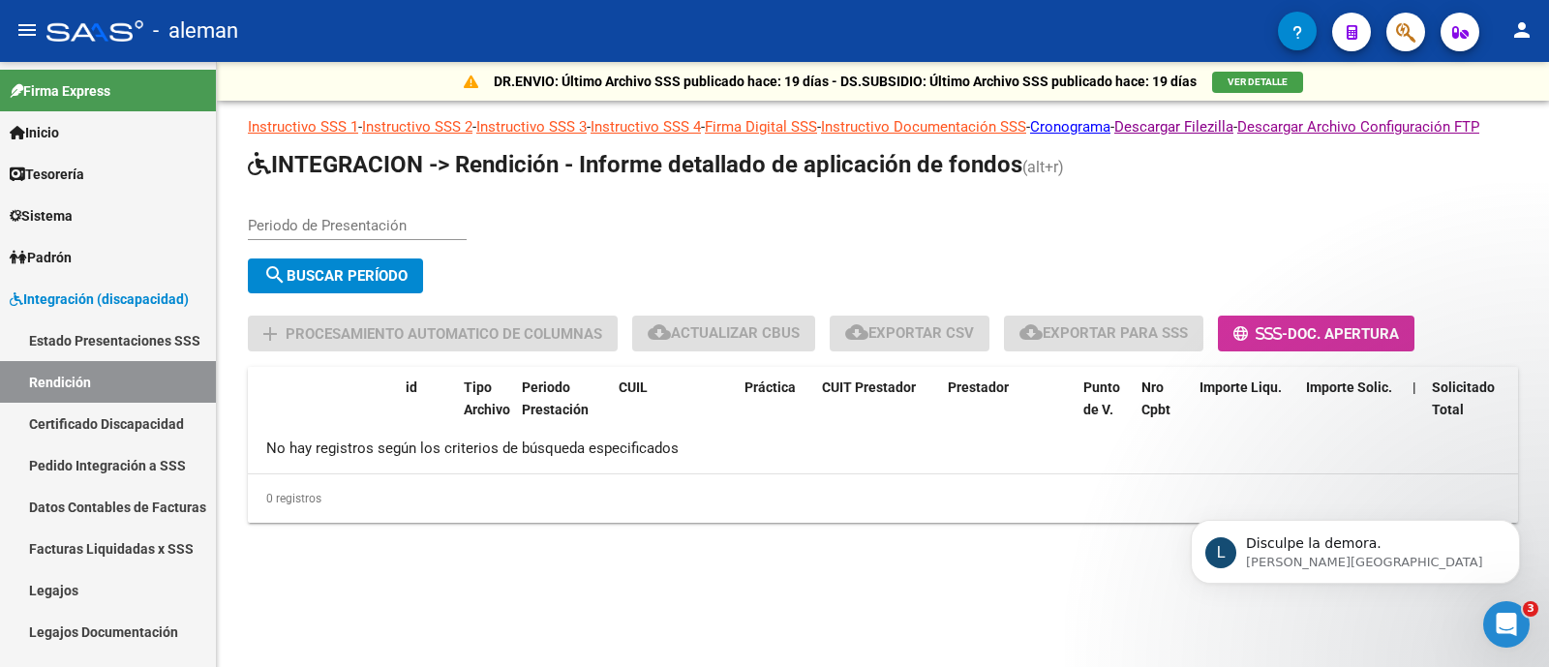
scroll to position [288, 0]
click at [1360, 546] on p "Disculpe la demora." at bounding box center [1371, 544] width 250 height 19
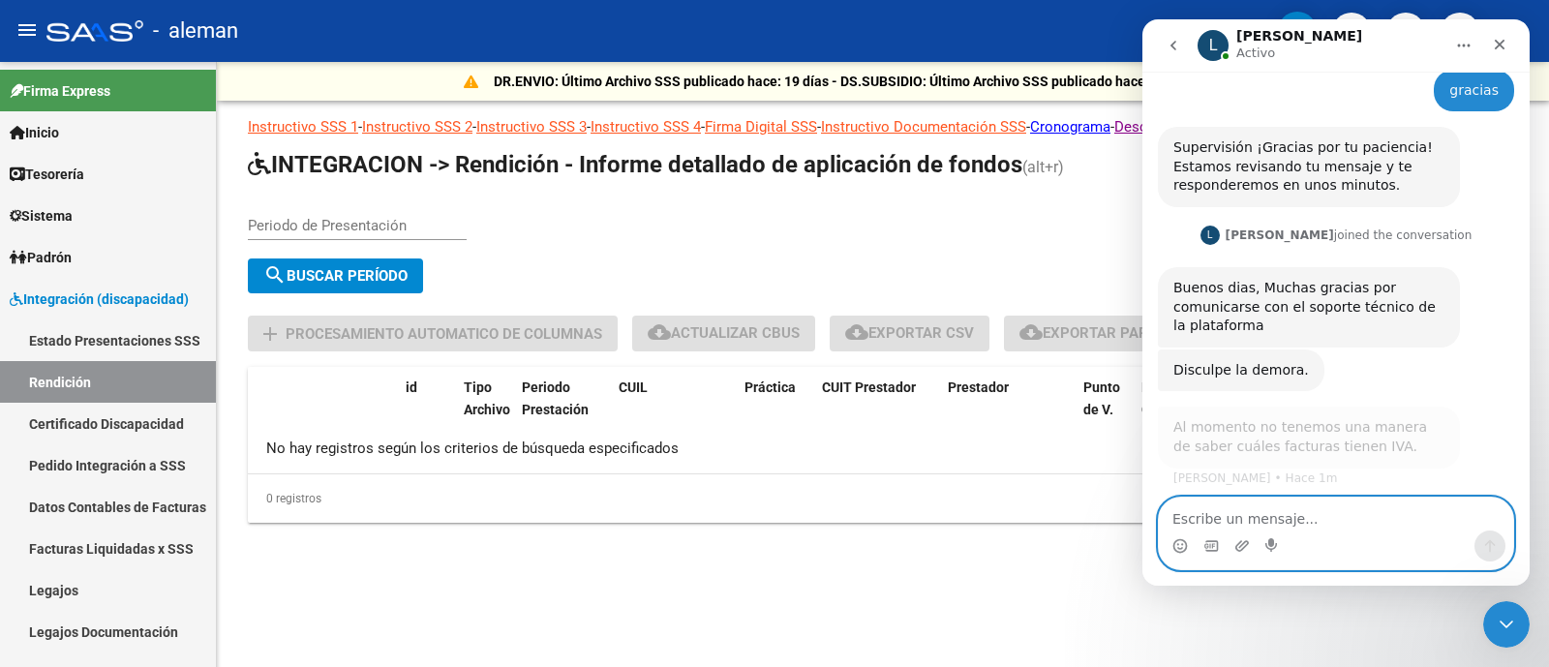
scroll to position [276, 0]
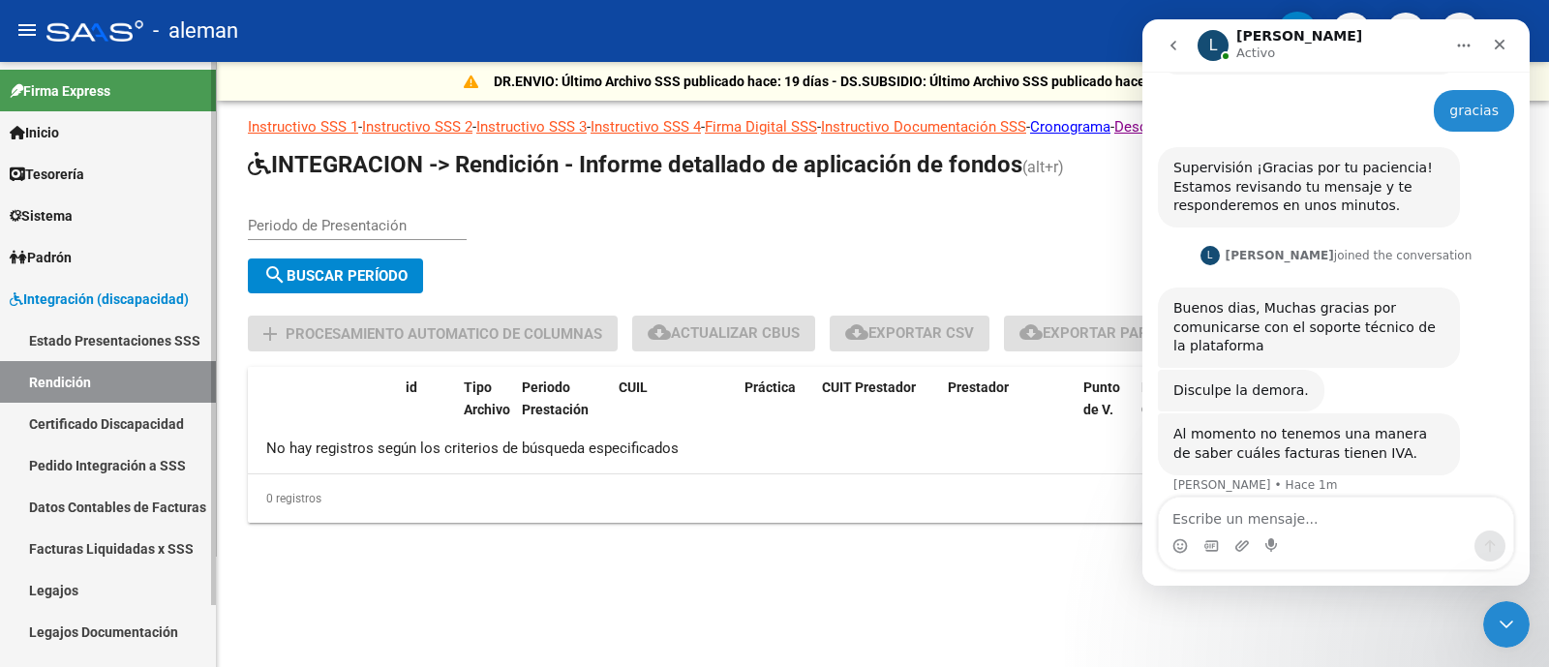
click at [117, 578] on link "Legajos" at bounding box center [108, 590] width 216 height 42
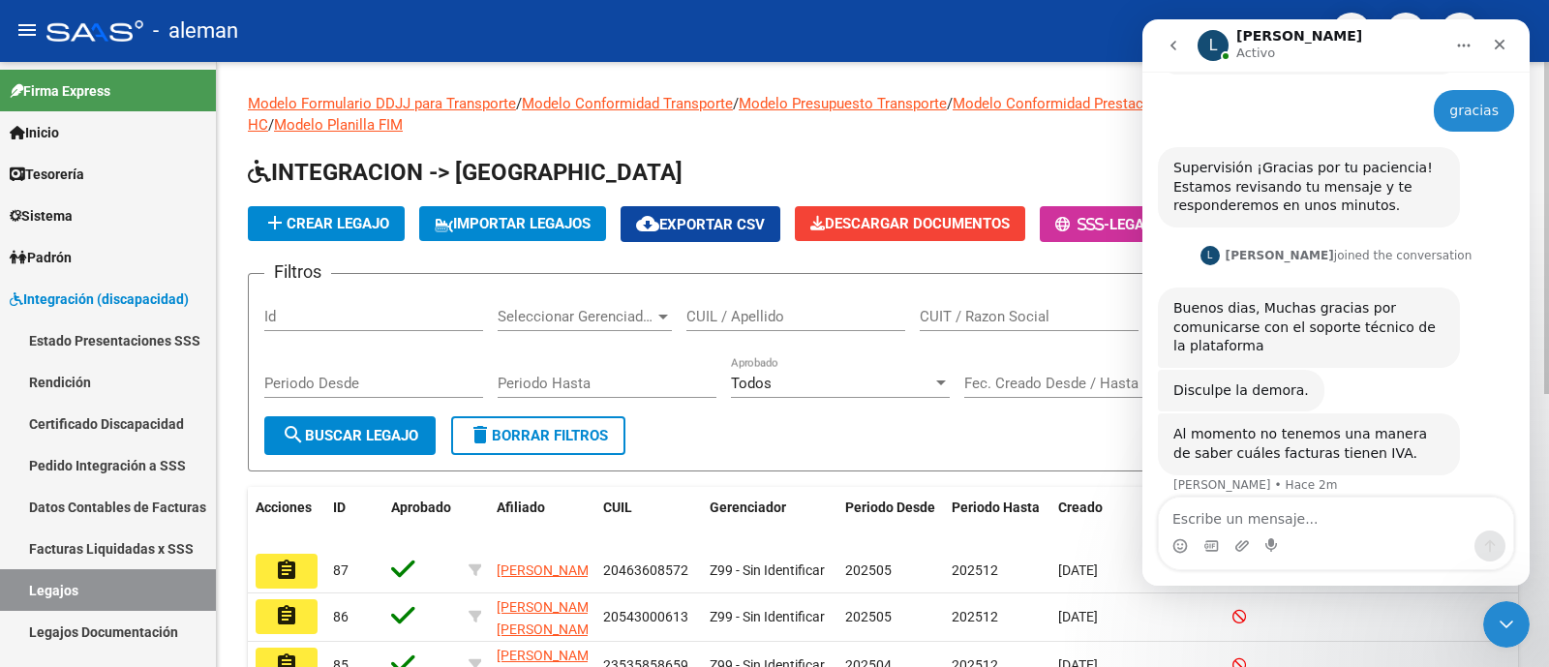
click at [758, 301] on div "CUIL / Apellido" at bounding box center [796, 311] width 219 height 42
click at [760, 308] on input "CUIL / Apellido" at bounding box center [796, 316] width 219 height 17
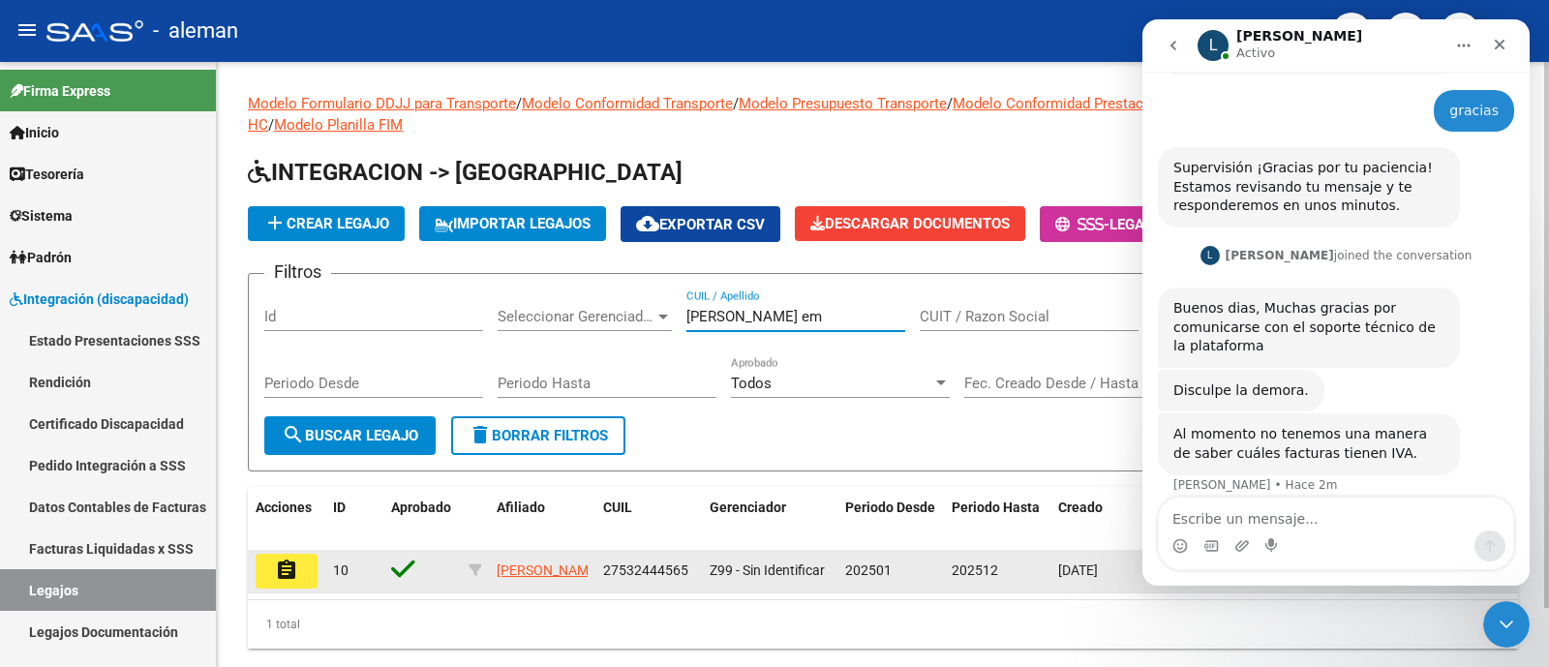
type input "gonzalez em"
click at [292, 564] on mat-icon "assignment" at bounding box center [286, 570] width 23 height 23
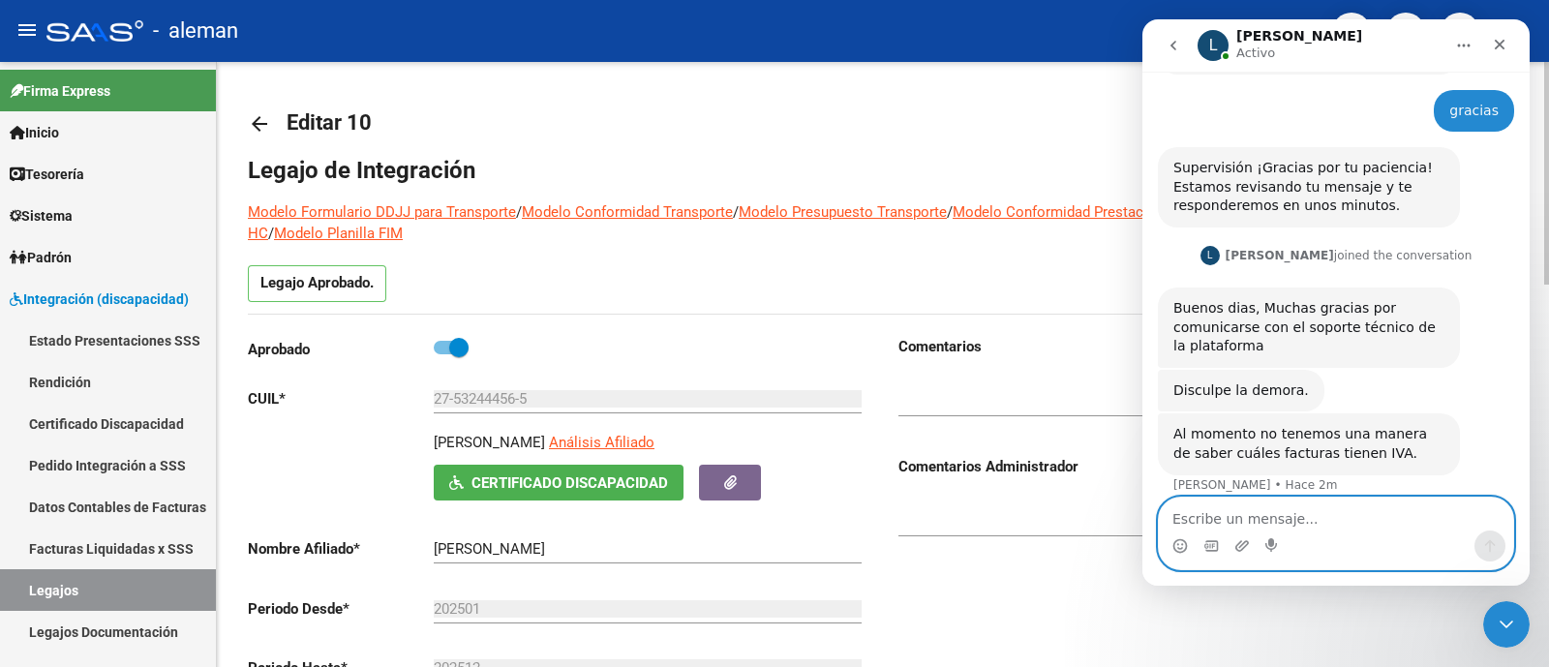
click at [1285, 520] on textarea "Escribe un mensaje..." at bounding box center [1336, 514] width 354 height 33
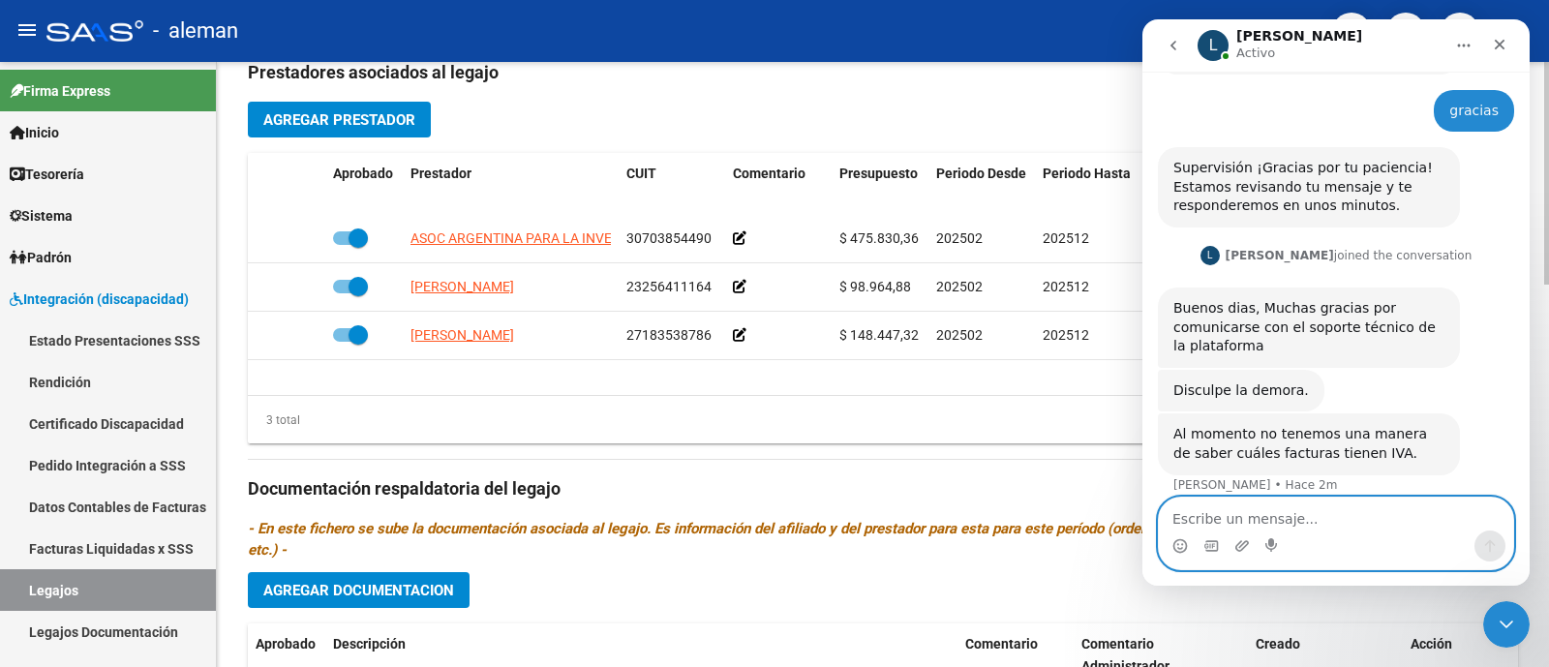
scroll to position [676, 0]
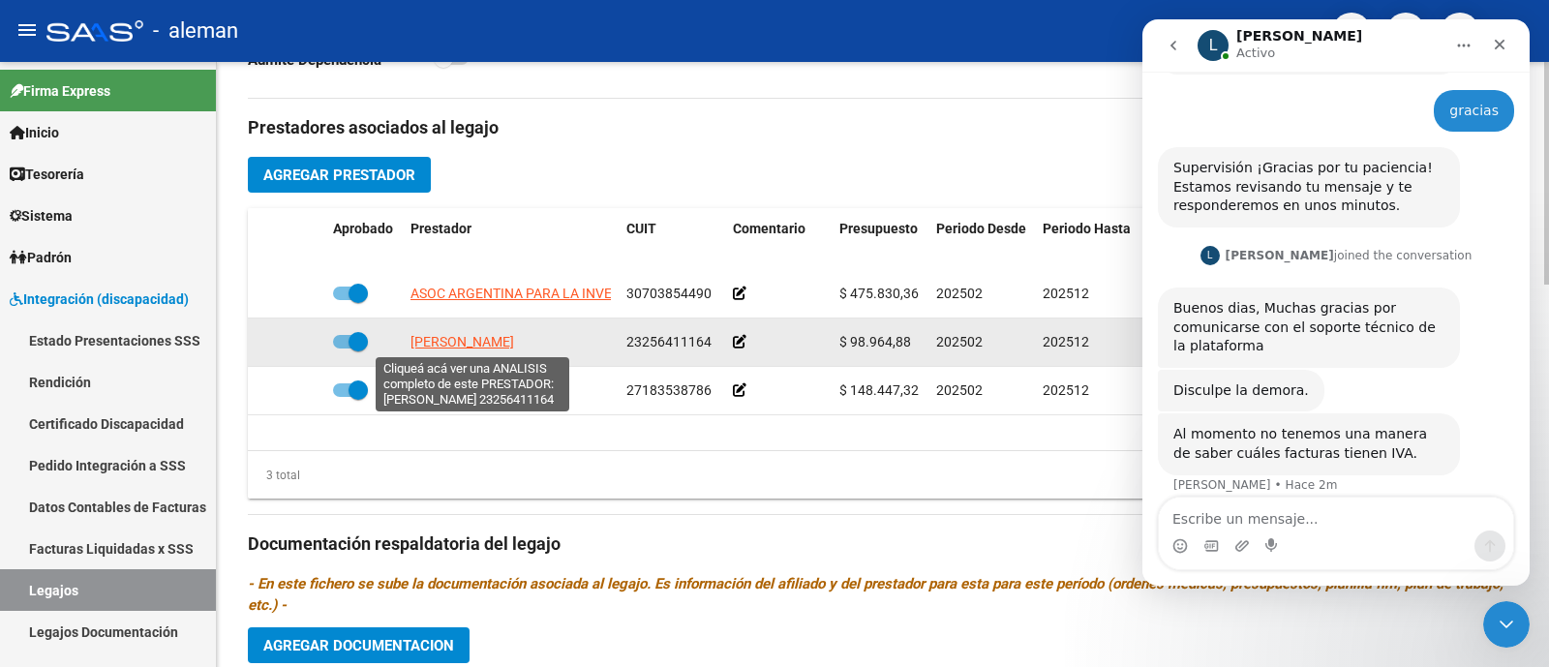
click at [502, 343] on span "NEWTON VERONICA" at bounding box center [463, 341] width 104 height 15
type textarea "23256411164"
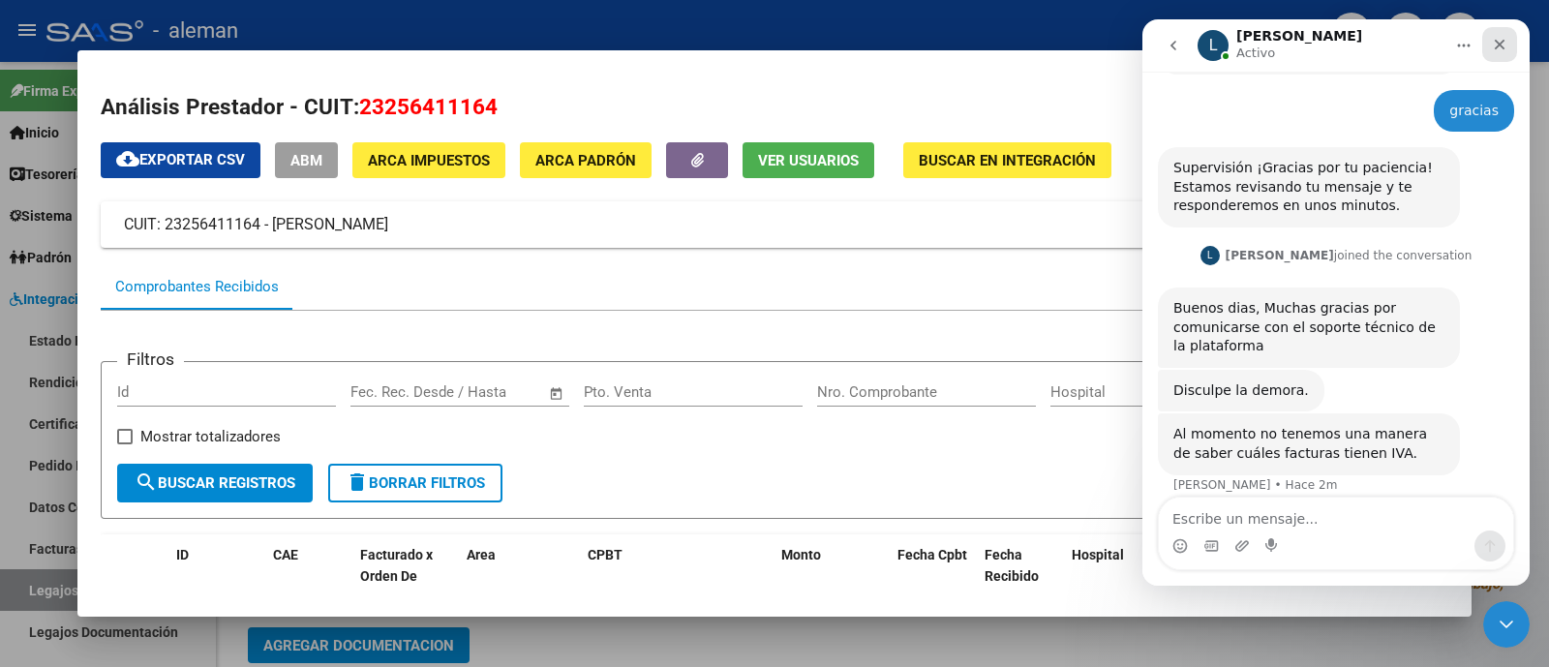
drag, startPoint x: 1500, startPoint y: 38, endPoint x: 2574, endPoint y: 107, distance: 1076.2
click at [1500, 38] on icon "Cerrar" at bounding box center [1499, 44] width 15 height 15
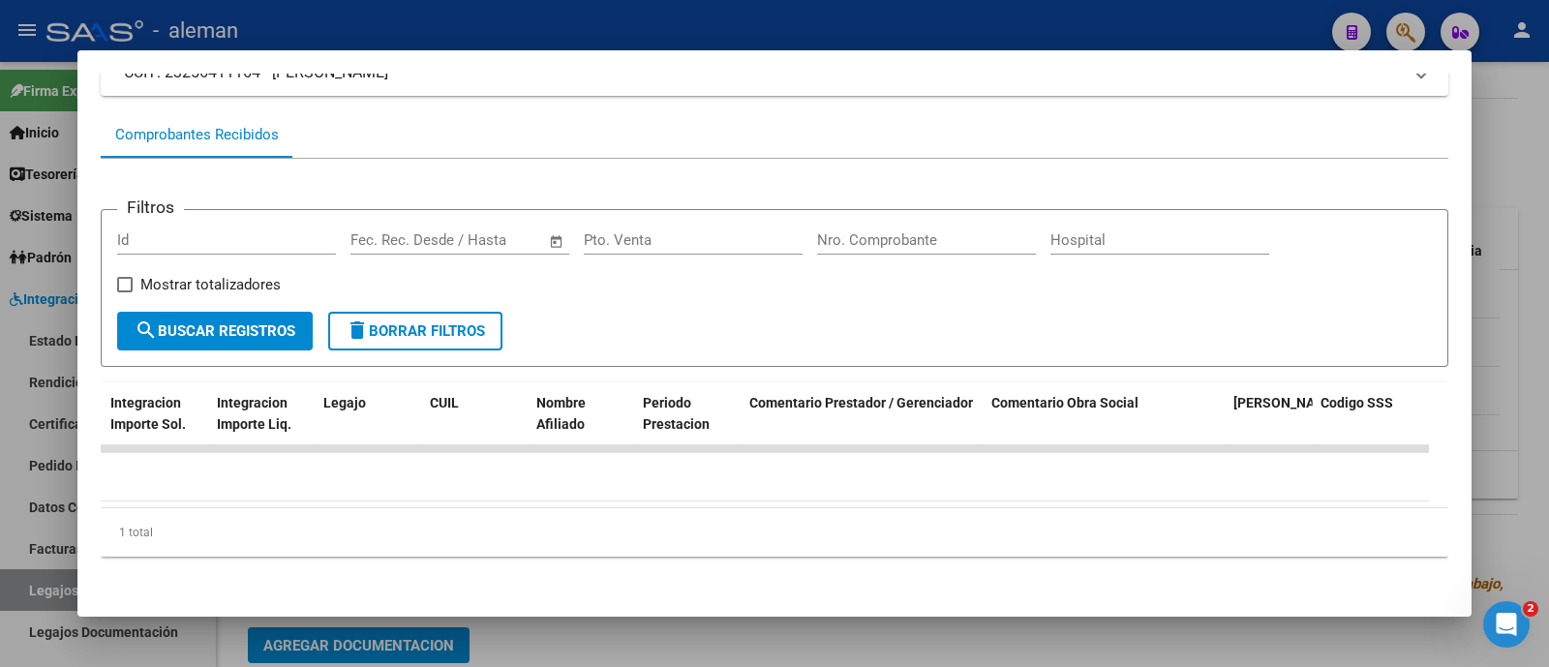
scroll to position [0, 0]
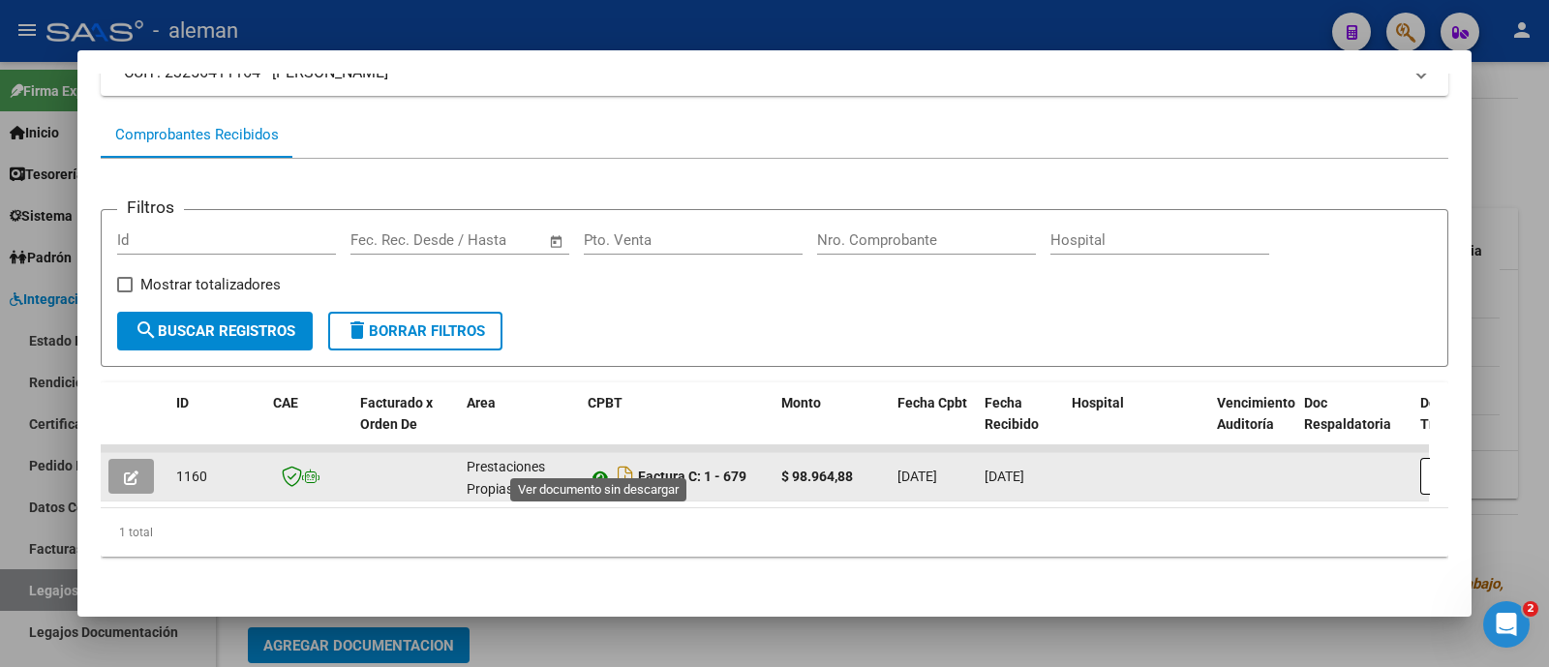
click at [597, 466] on icon at bounding box center [600, 477] width 25 height 23
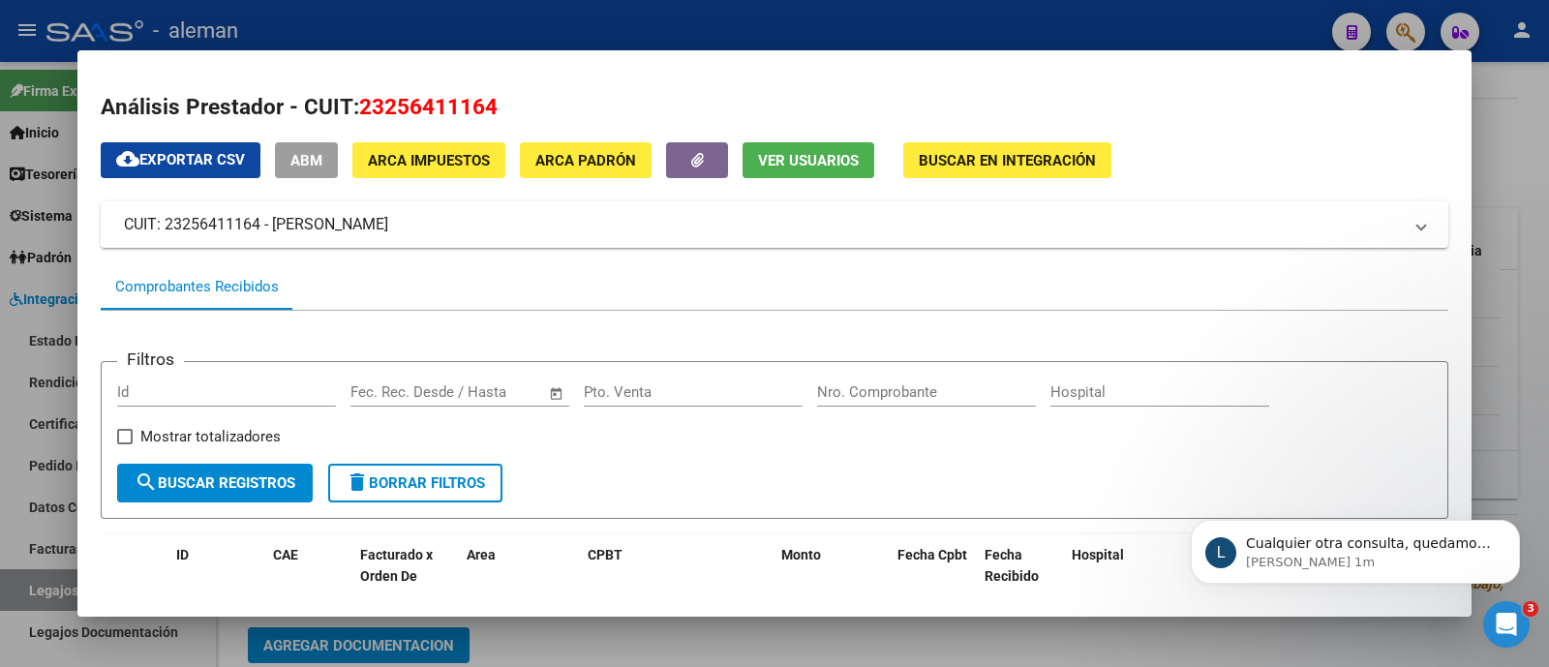
click at [1523, 139] on div at bounding box center [774, 333] width 1549 height 667
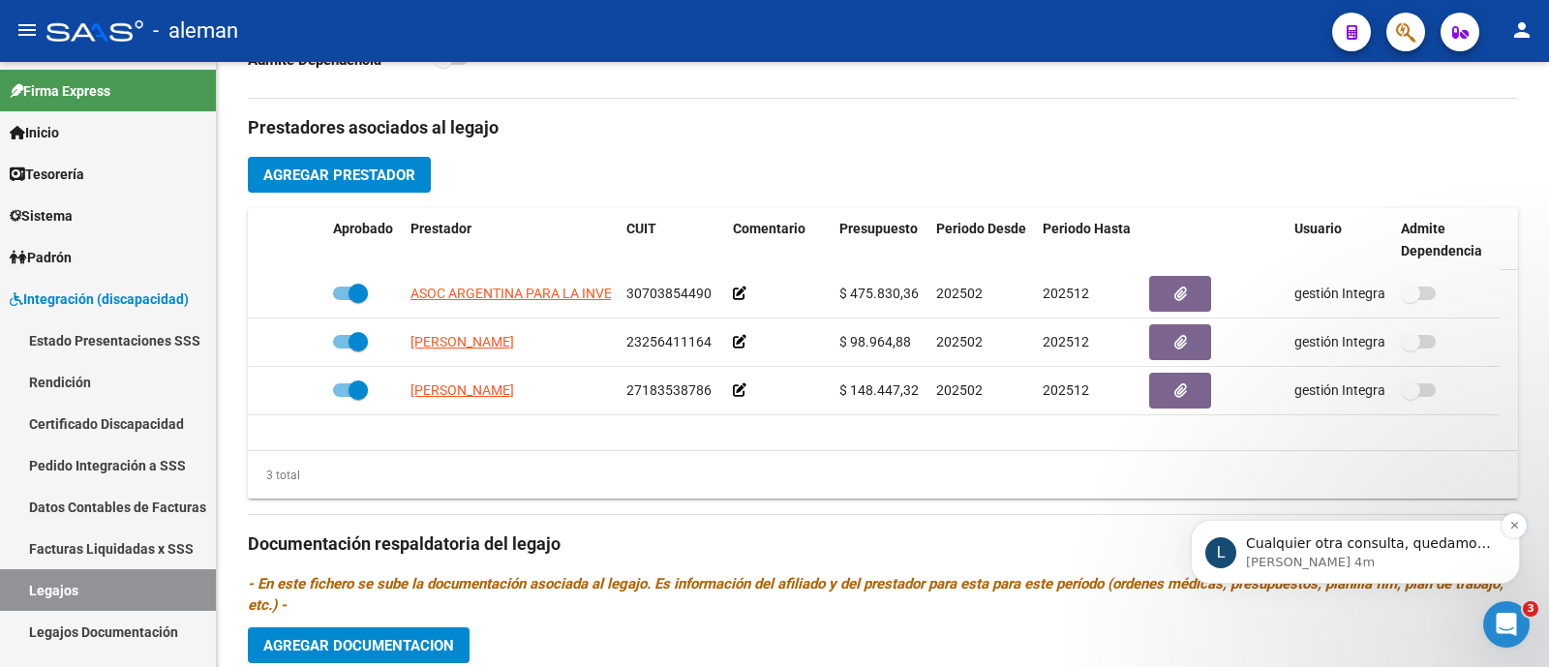
click at [1400, 554] on p "Ludmila • Hace 4m" at bounding box center [1371, 562] width 250 height 17
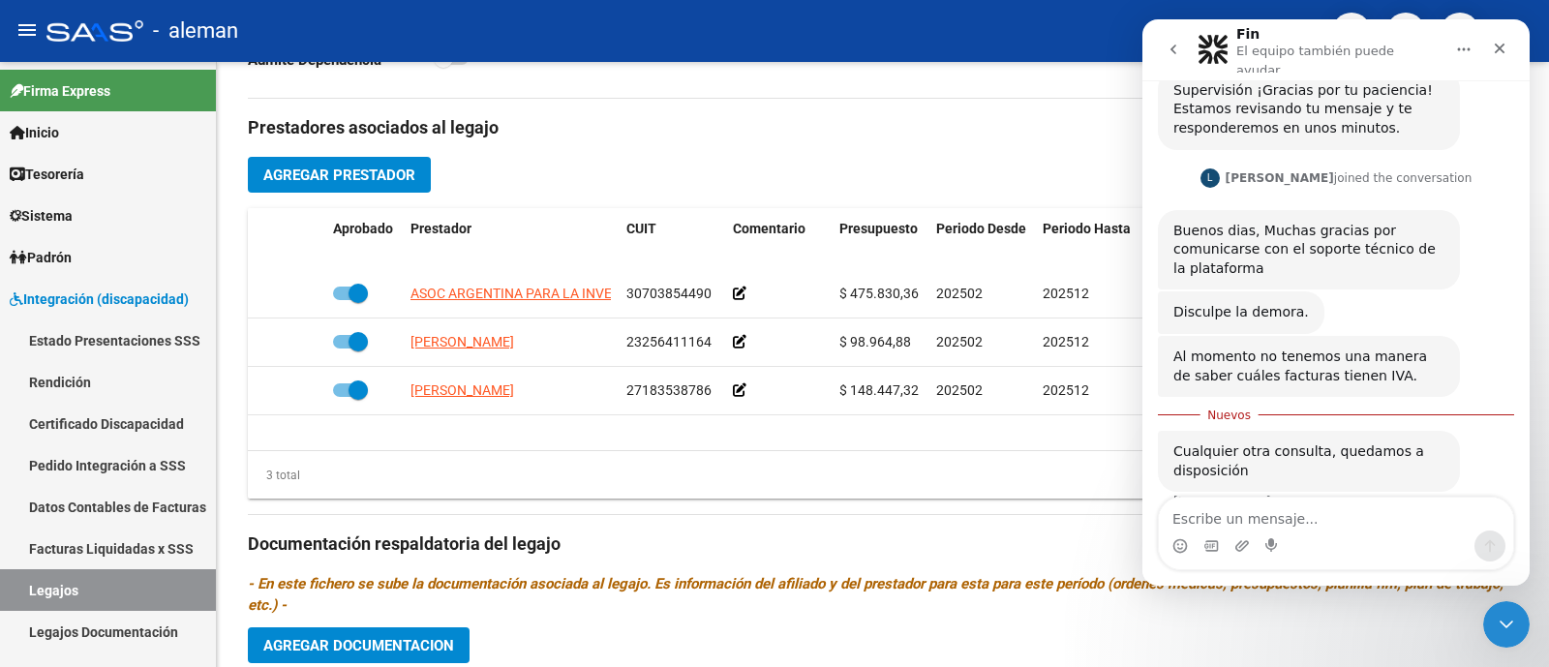
scroll to position [371, 0]
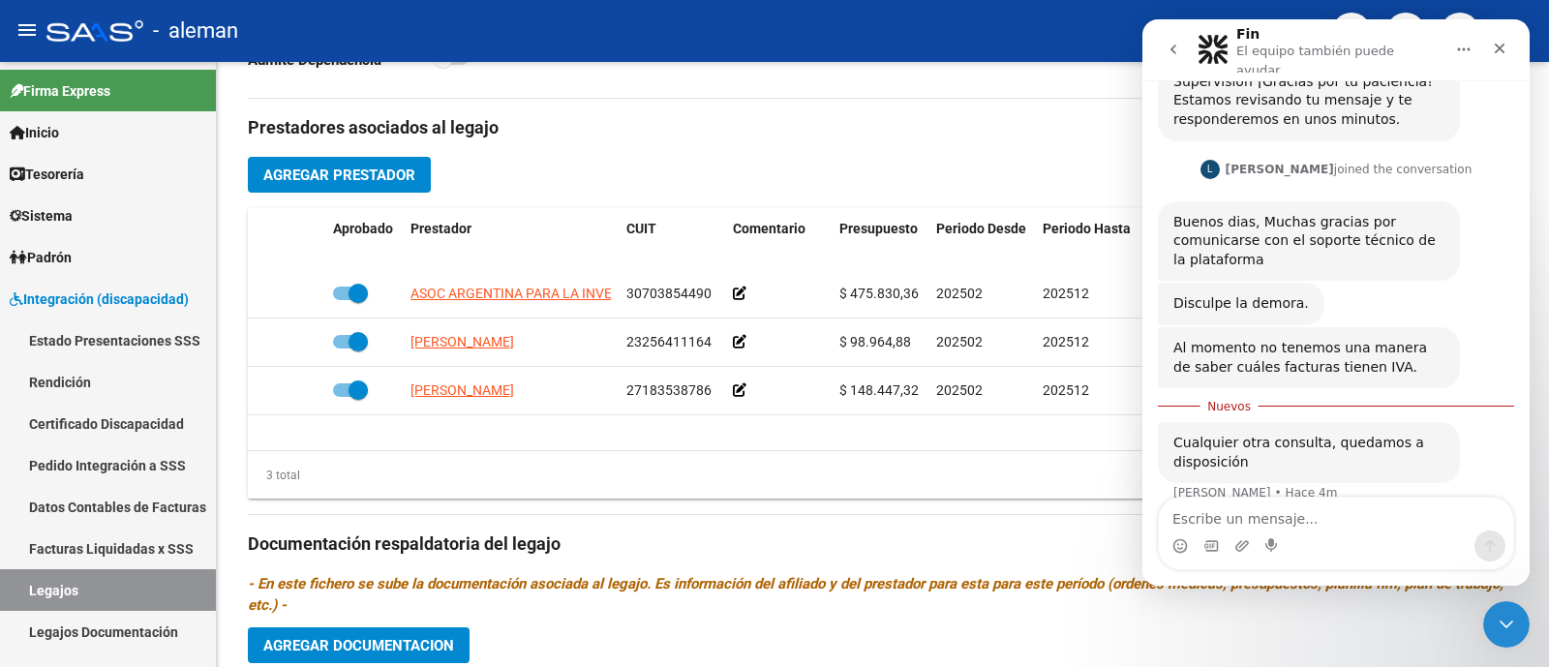
click at [1264, 511] on textarea "Escribe un mensaje..." at bounding box center [1336, 514] width 354 height 33
type textarea "gracias Luuu,"
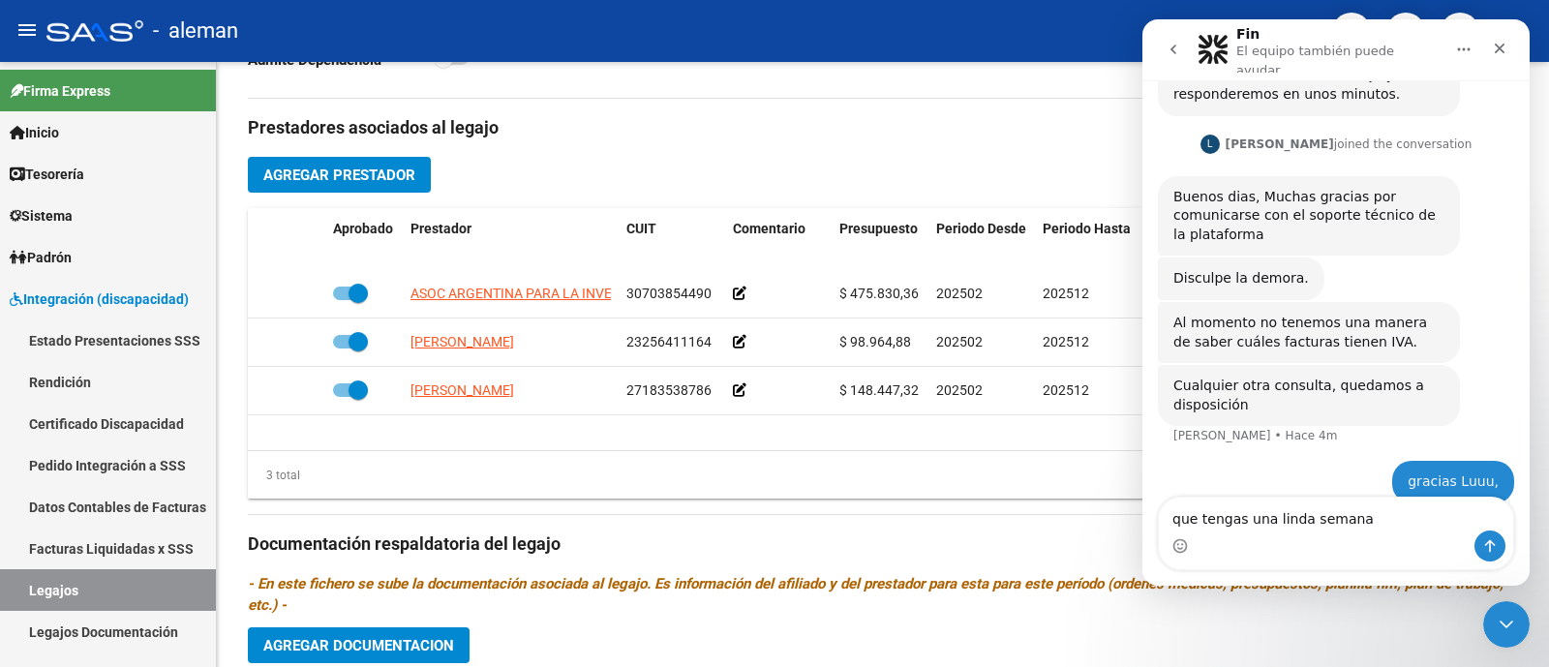
type textarea "que tengas una linda semana"
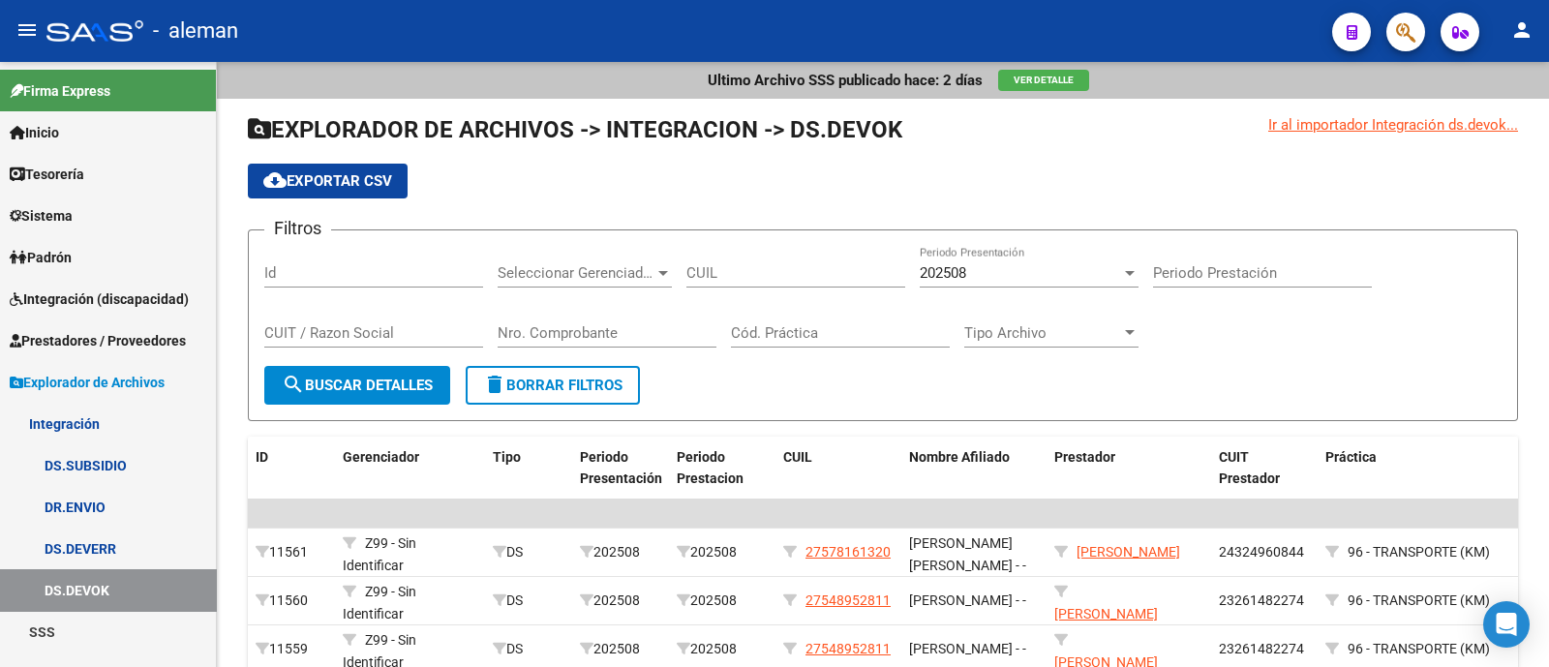
click at [144, 323] on link "Prestadores / Proveedores" at bounding box center [108, 341] width 216 height 42
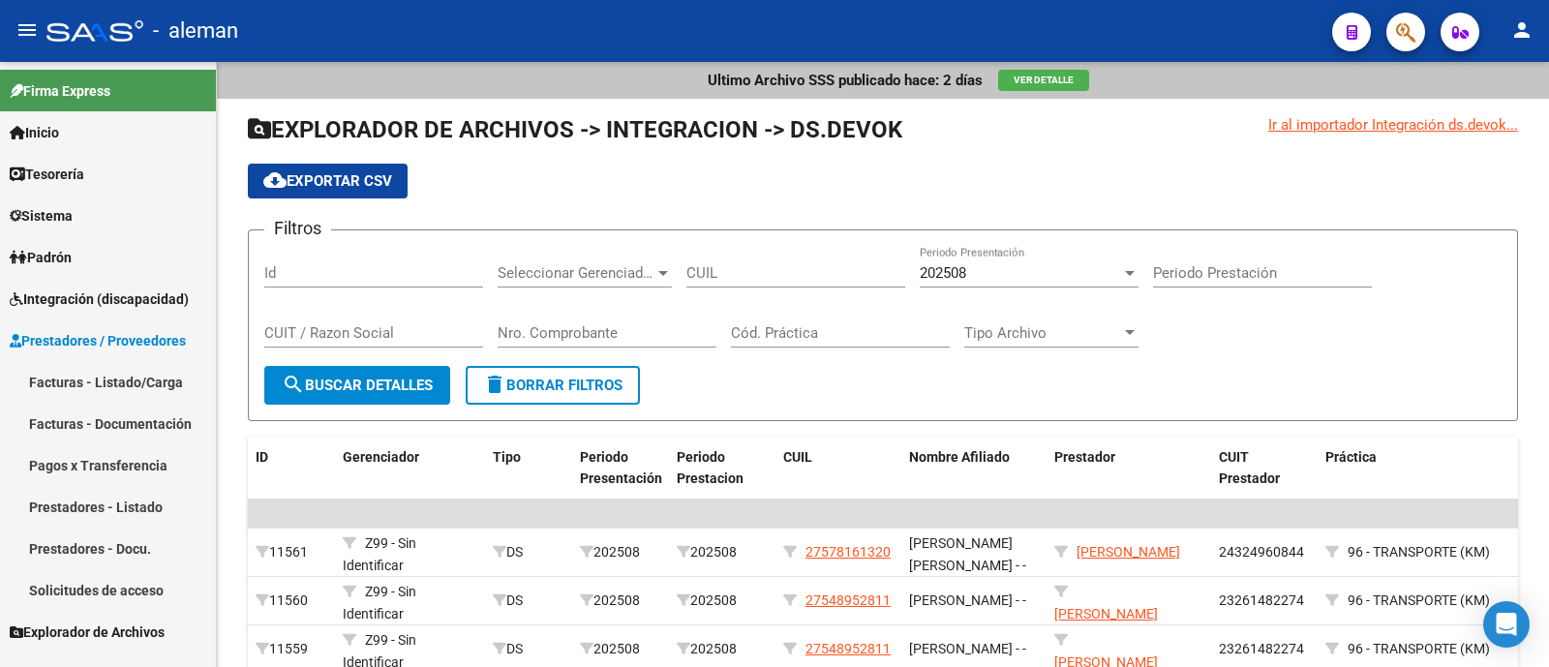
click at [105, 284] on link "Integración (discapacidad)" at bounding box center [108, 299] width 216 height 42
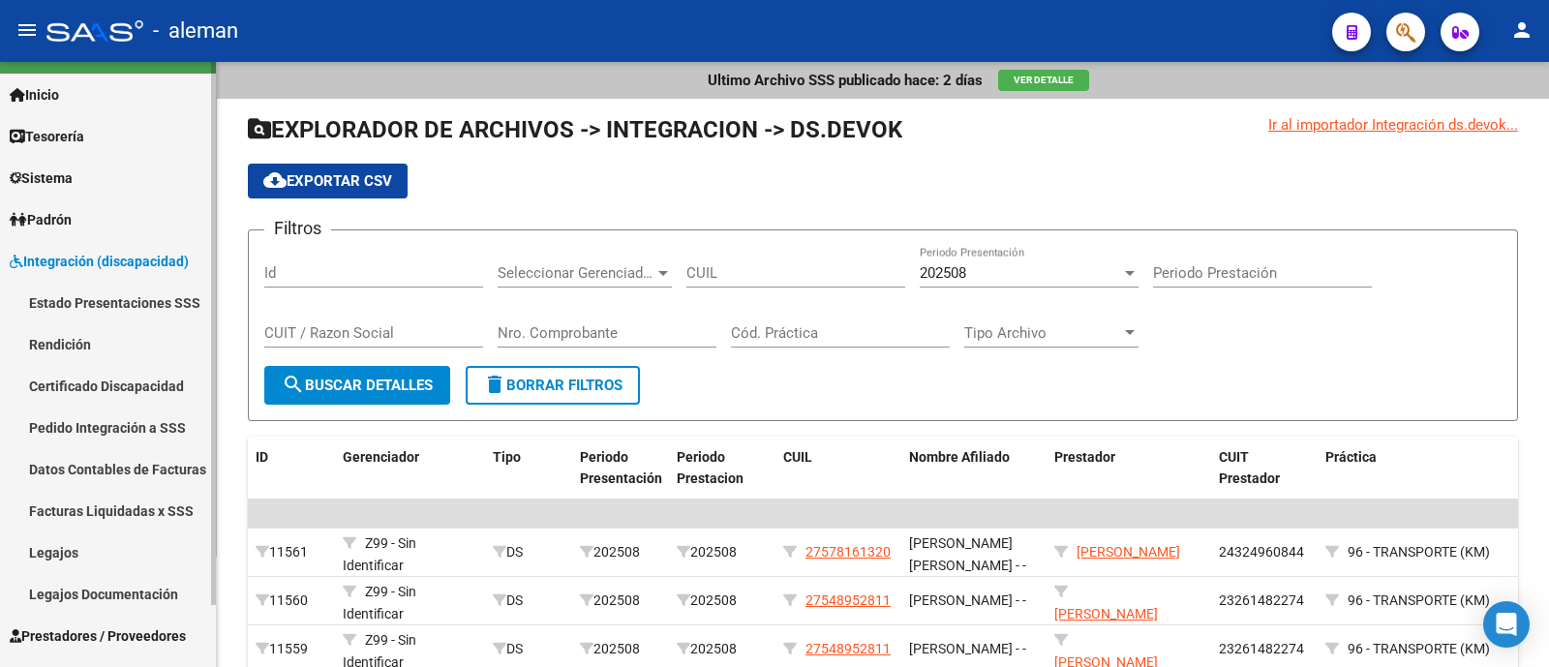
scroll to position [68, 0]
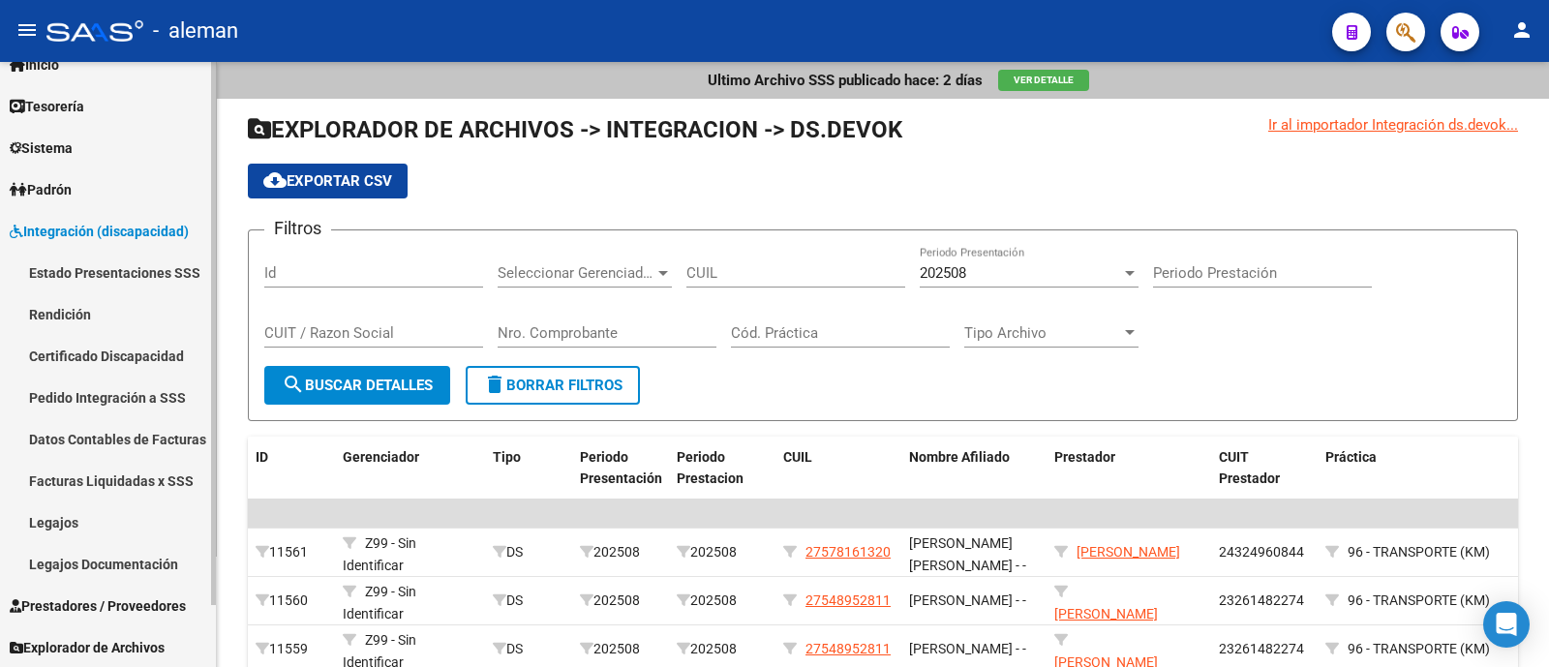
click at [118, 509] on link "Legajos" at bounding box center [108, 523] width 216 height 42
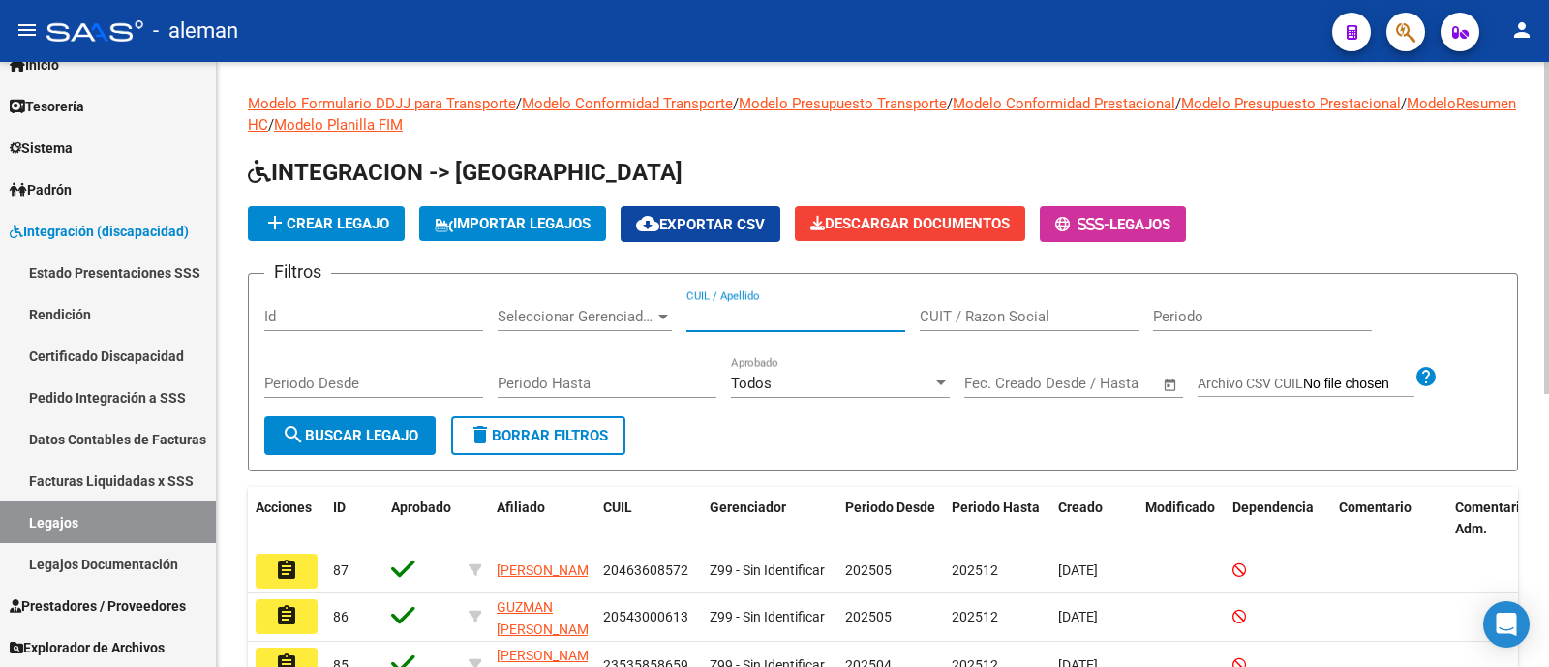
click at [714, 324] on input "CUIL / Apellido" at bounding box center [796, 316] width 219 height 17
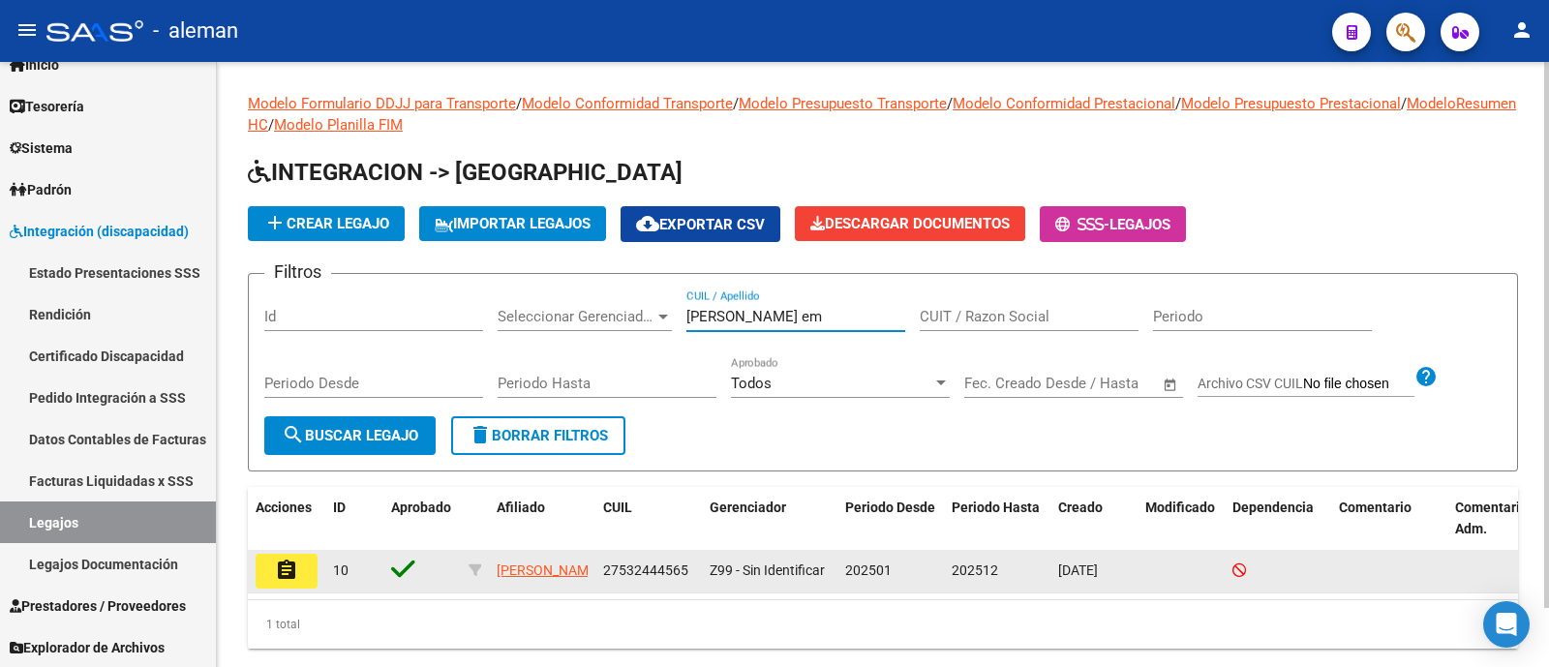
type input "[PERSON_NAME] em"
click at [289, 580] on mat-icon "assignment" at bounding box center [286, 570] width 23 height 23
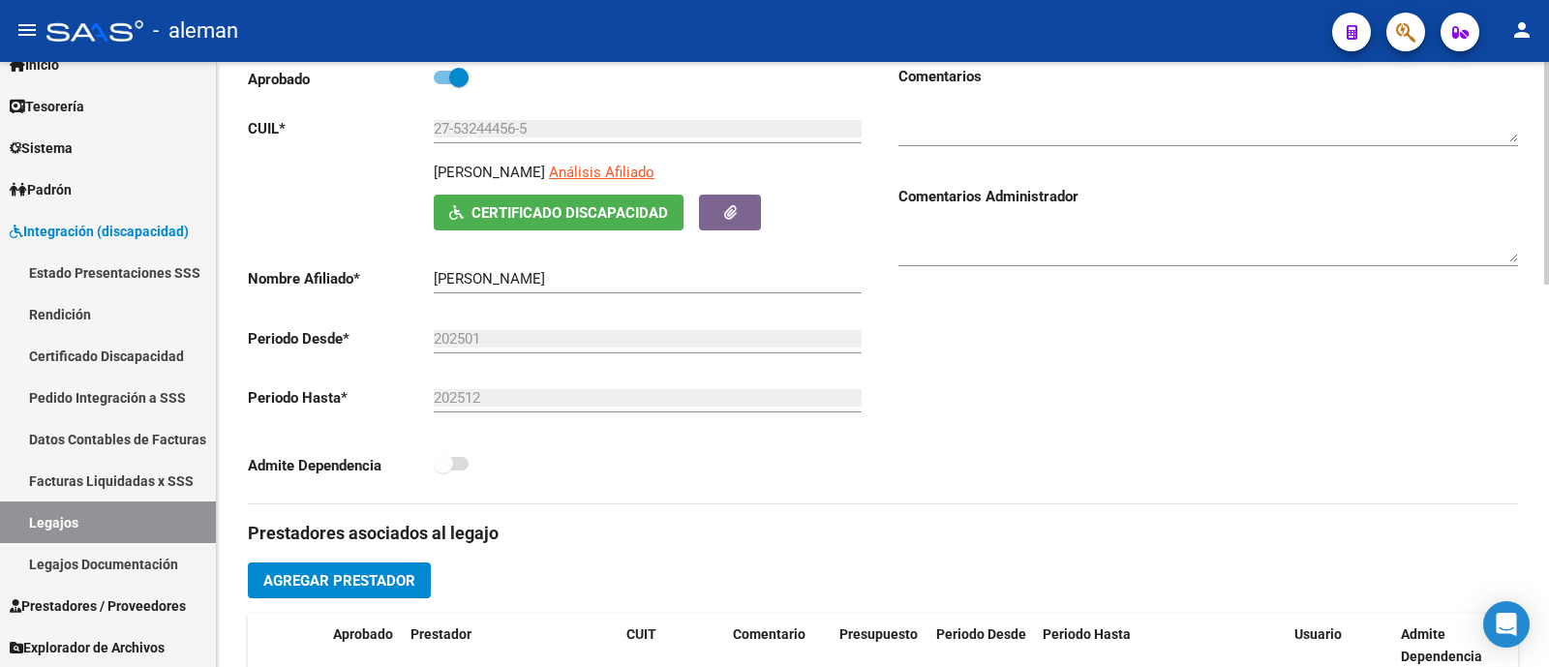
scroll to position [605, 0]
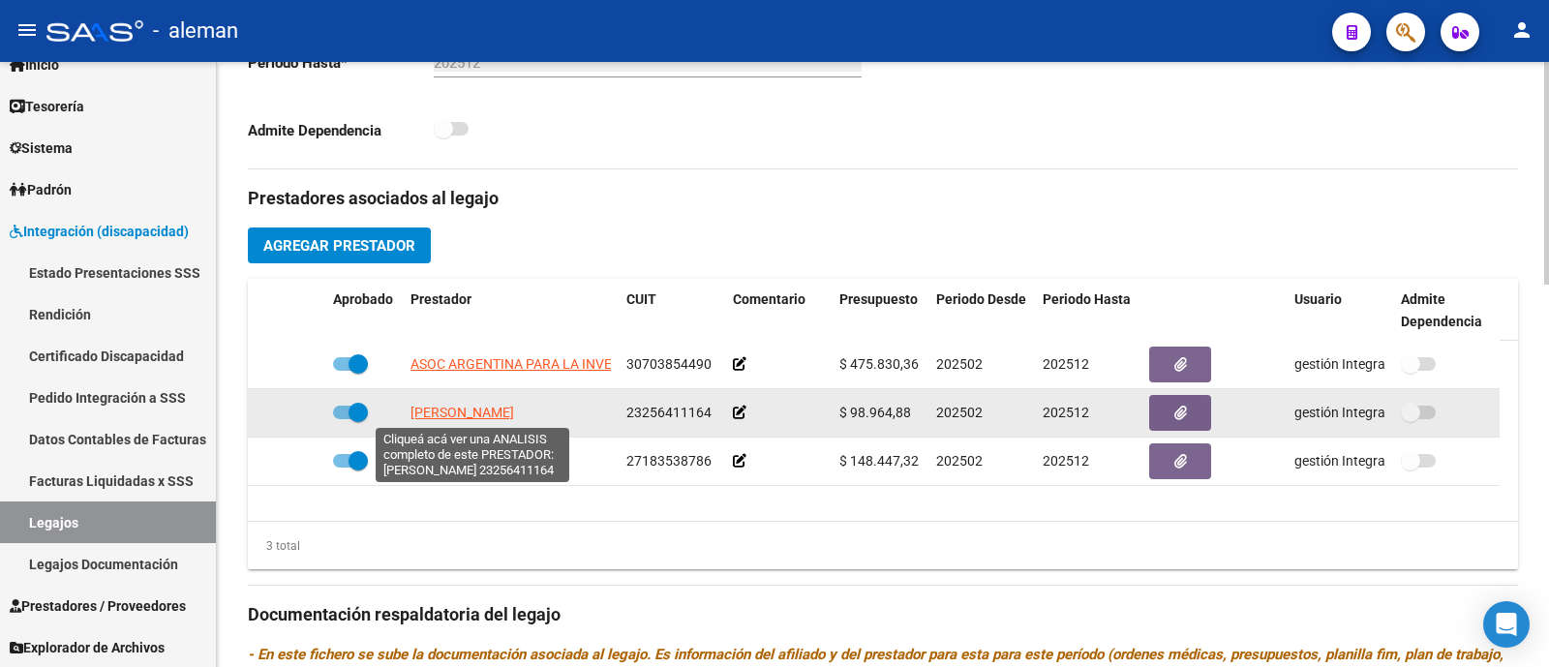
click at [482, 418] on span "NEWTON VERONICA" at bounding box center [463, 412] width 104 height 15
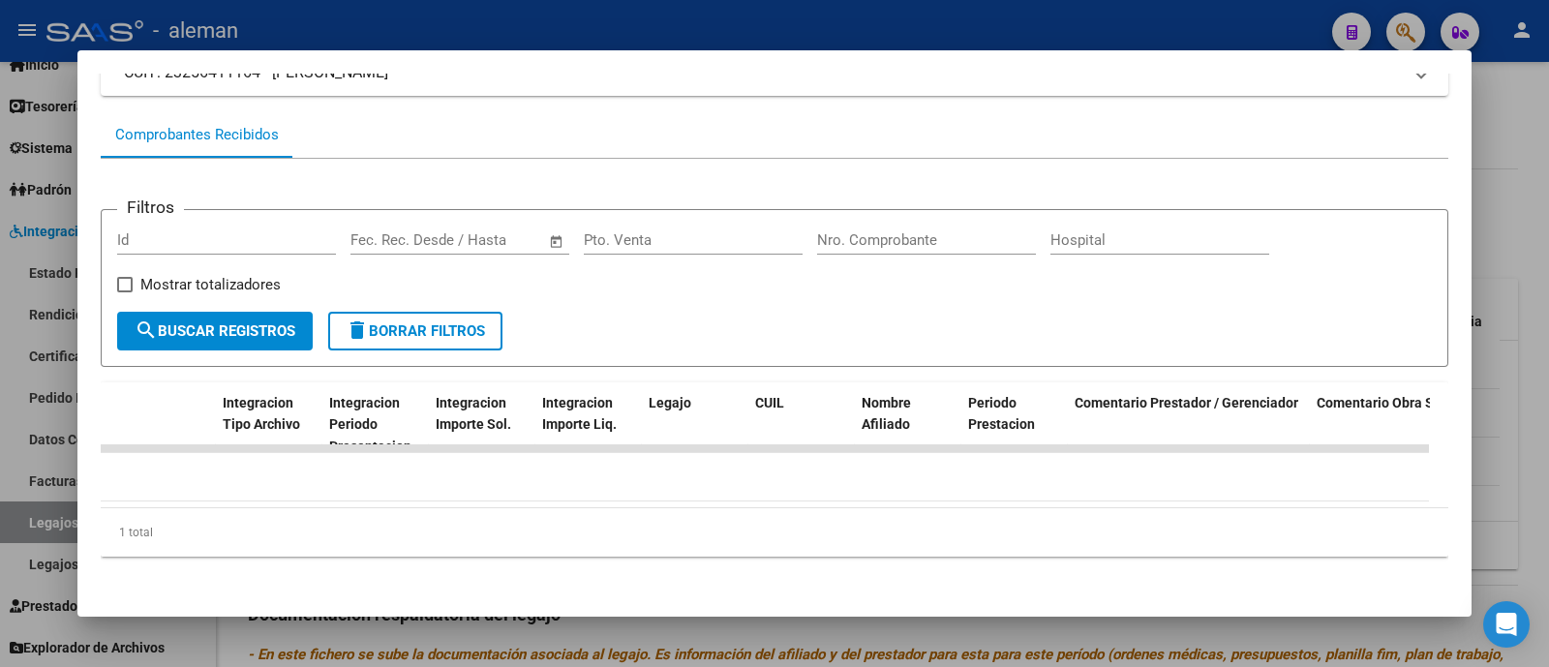
scroll to position [0, 0]
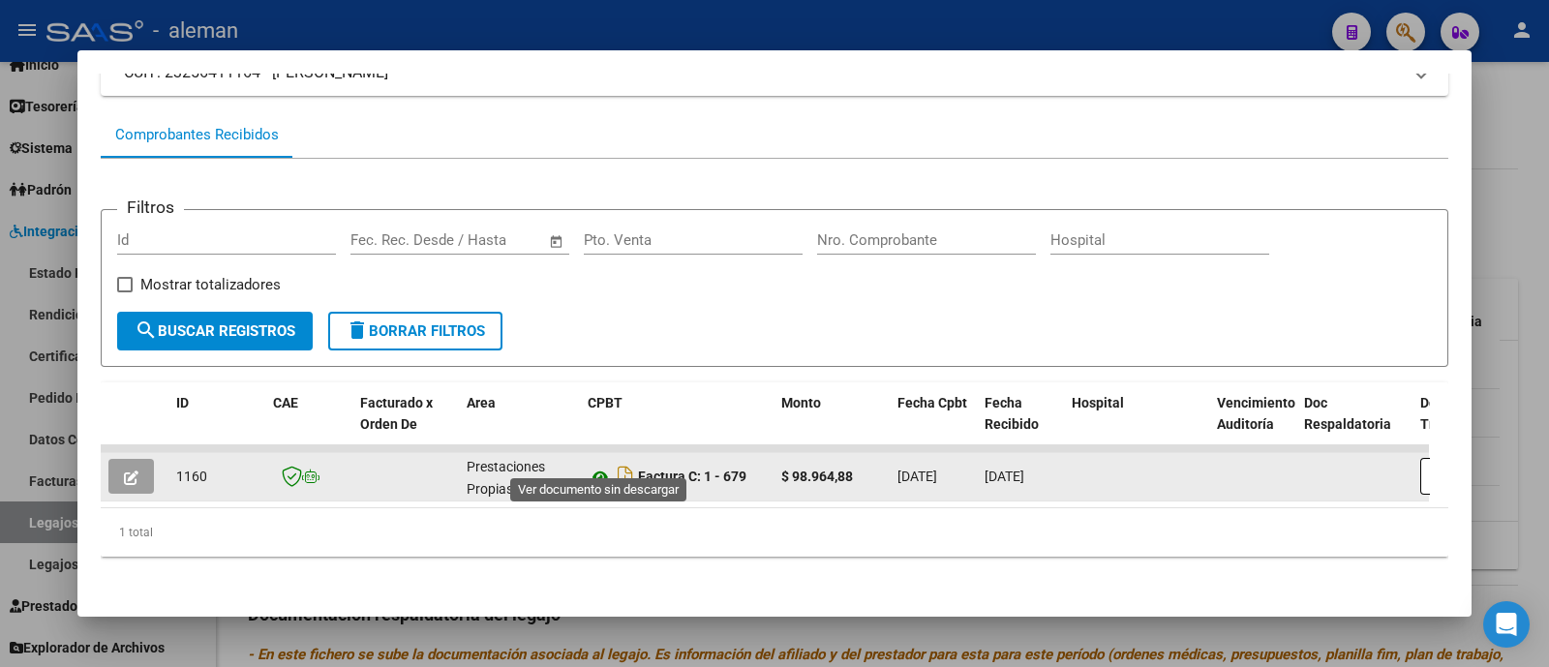
click at [600, 466] on icon at bounding box center [600, 477] width 25 height 23
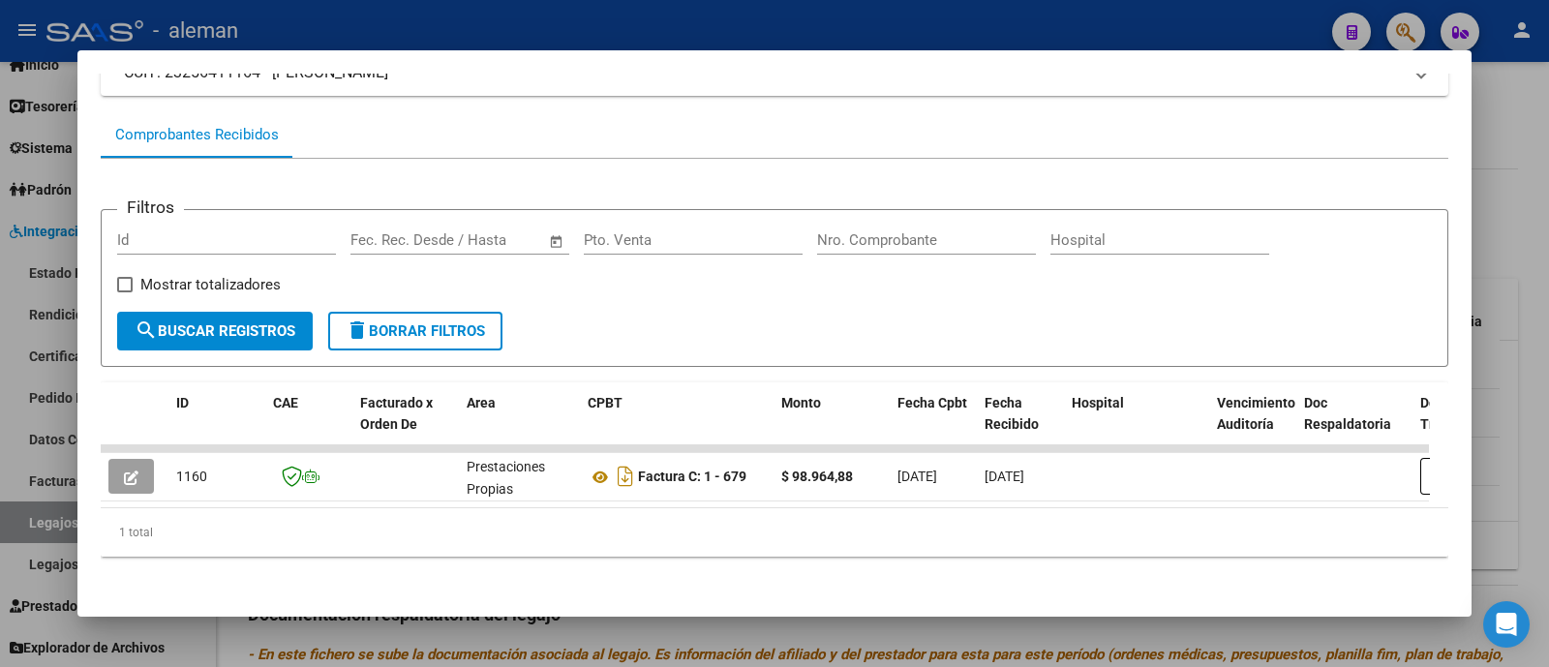
scroll to position [0, 2855]
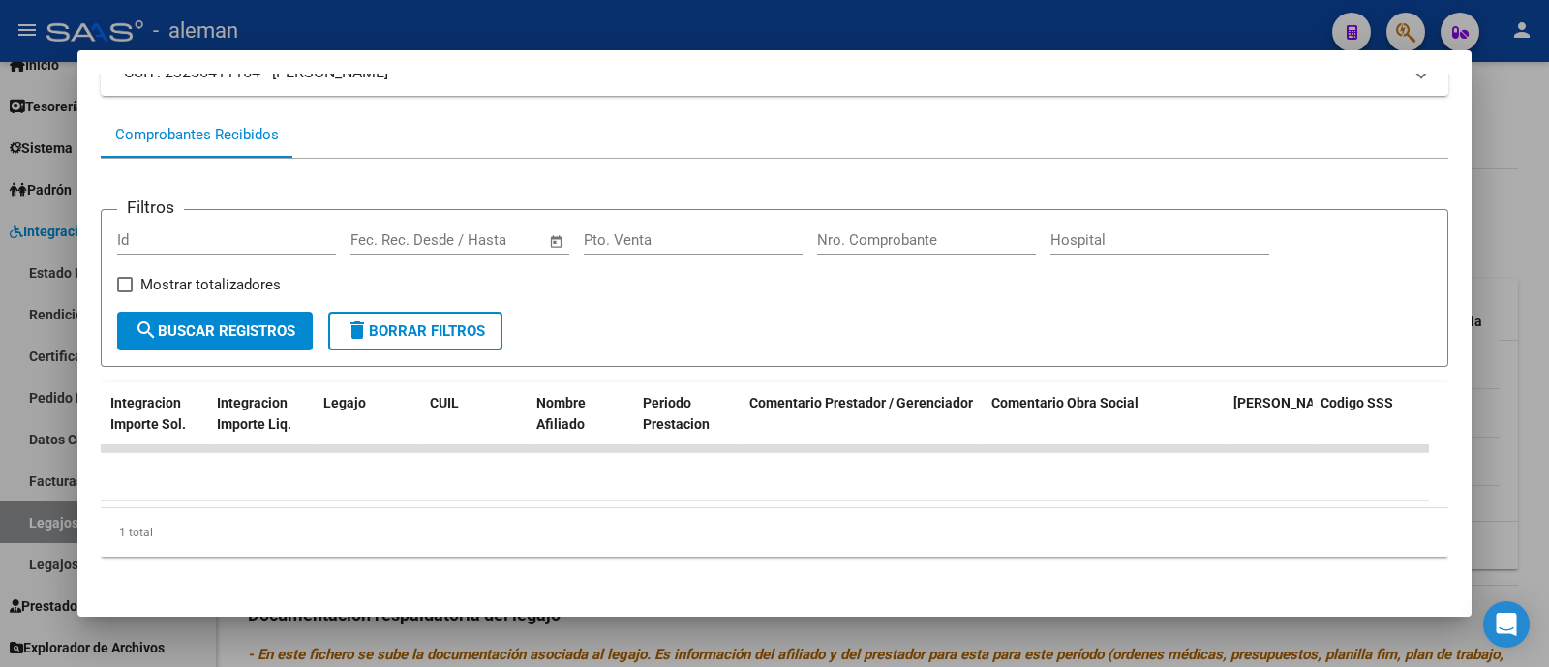
click at [1497, 369] on div at bounding box center [774, 333] width 1549 height 667
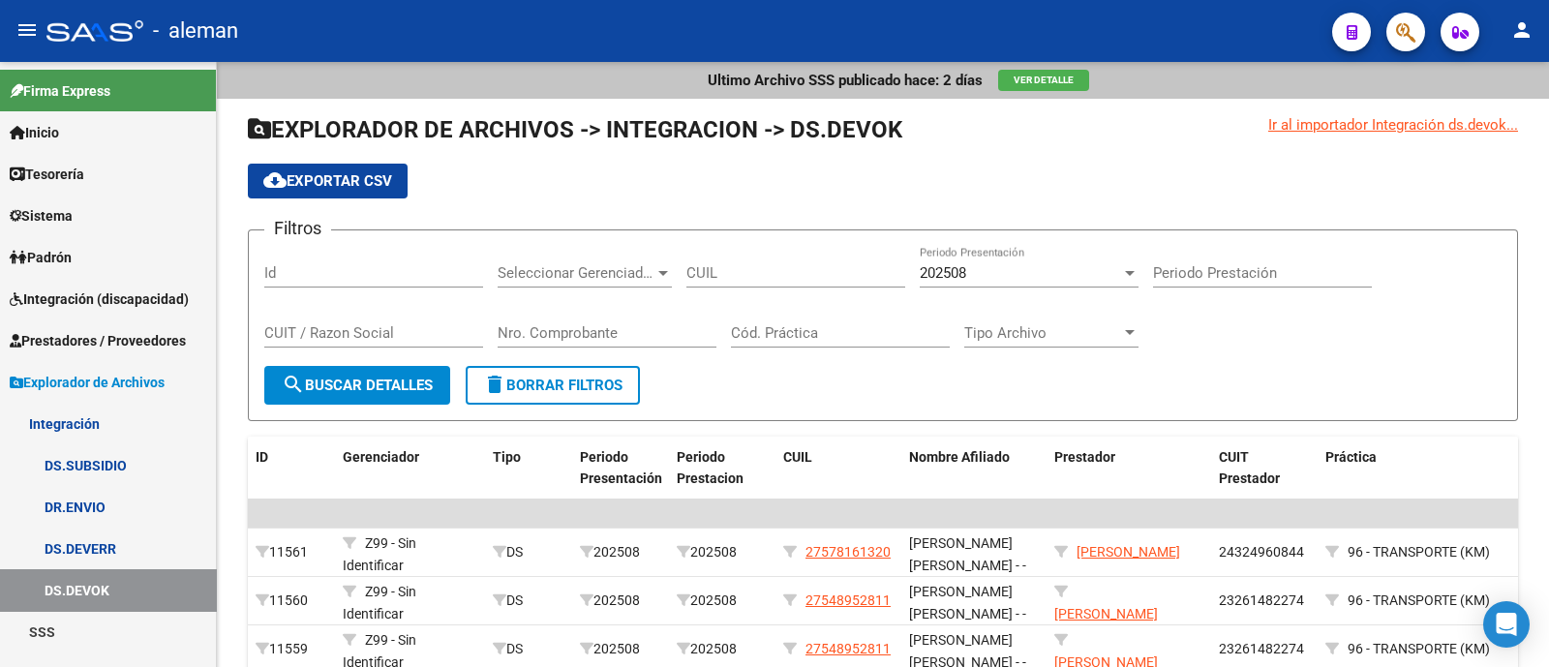
click at [107, 339] on span "Prestadores / Proveedores" at bounding box center [98, 340] width 176 height 21
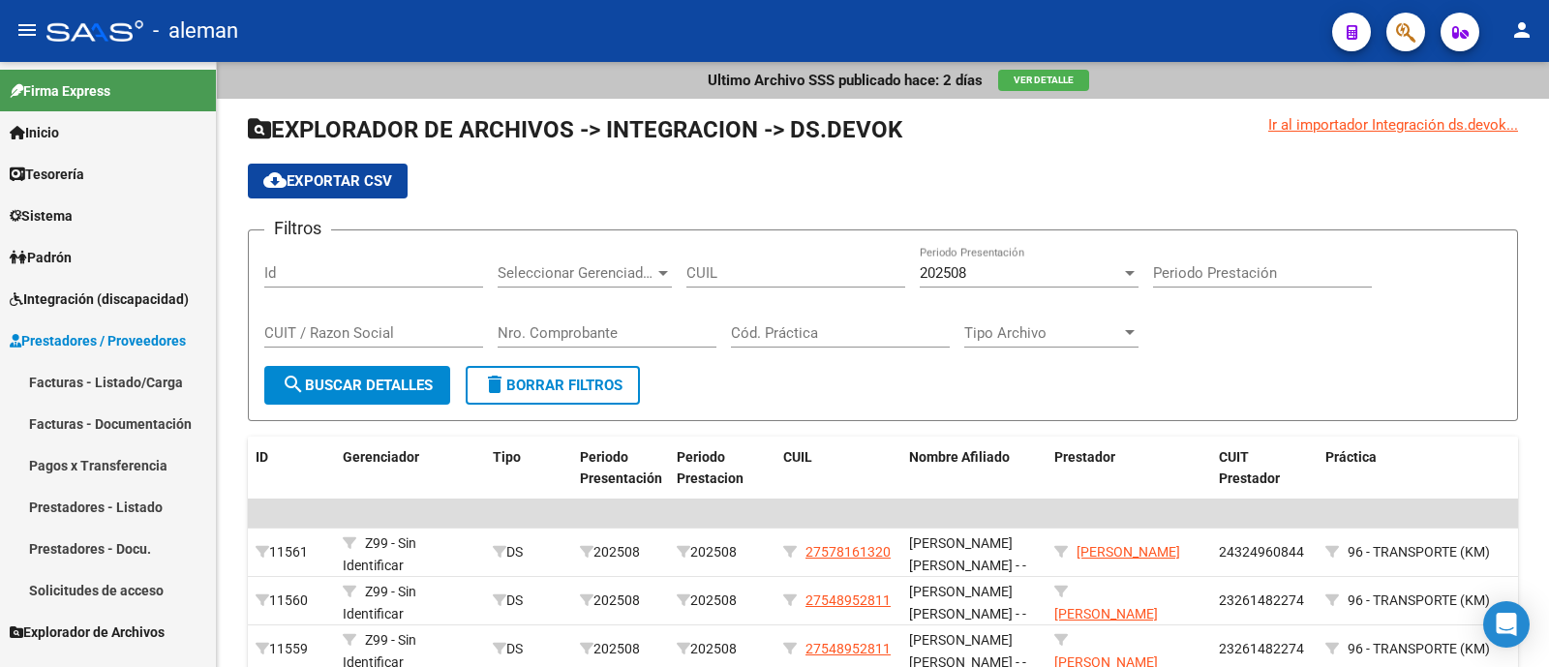
click at [136, 293] on span "Integración (discapacidad)" at bounding box center [99, 299] width 179 height 21
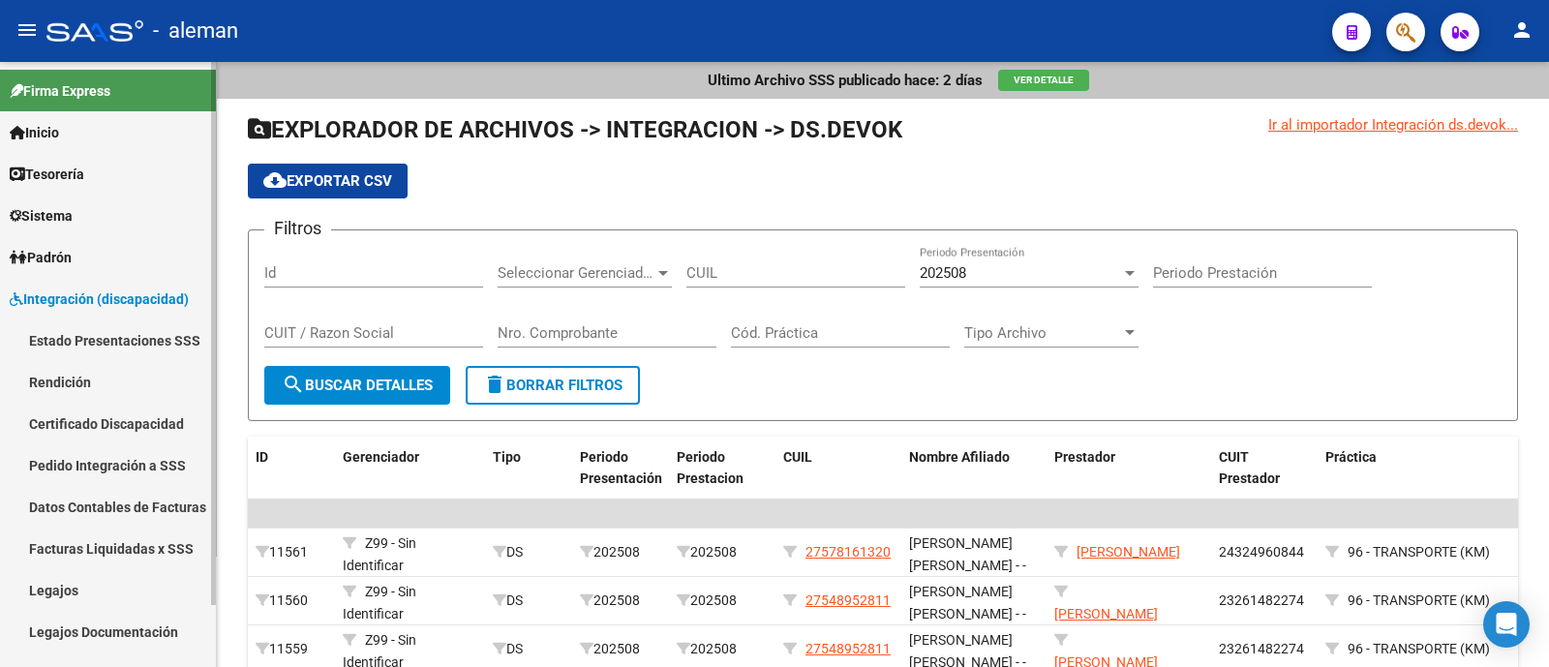
click at [137, 389] on link "Rendición" at bounding box center [108, 382] width 216 height 42
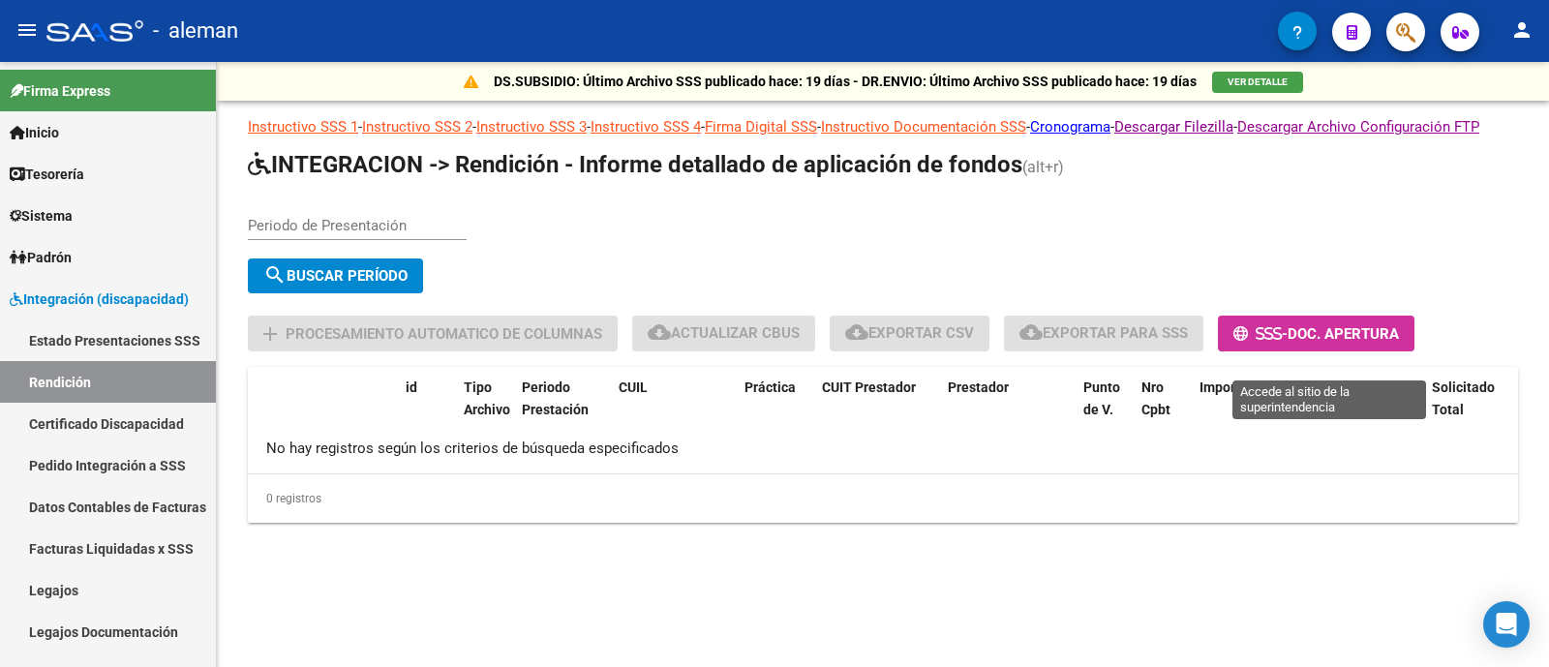
click at [1356, 343] on span "Doc. Apertura" at bounding box center [1343, 333] width 111 height 17
click at [1276, 342] on button "- Doc. Apertura" at bounding box center [1316, 334] width 197 height 36
